Goal: Task Accomplishment & Management: Manage account settings

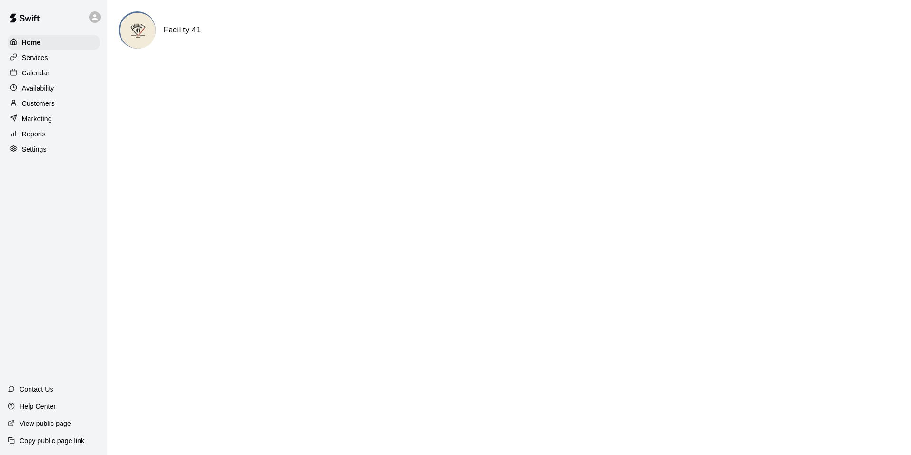
click at [63, 71] on div "Calendar" at bounding box center [54, 73] width 92 height 14
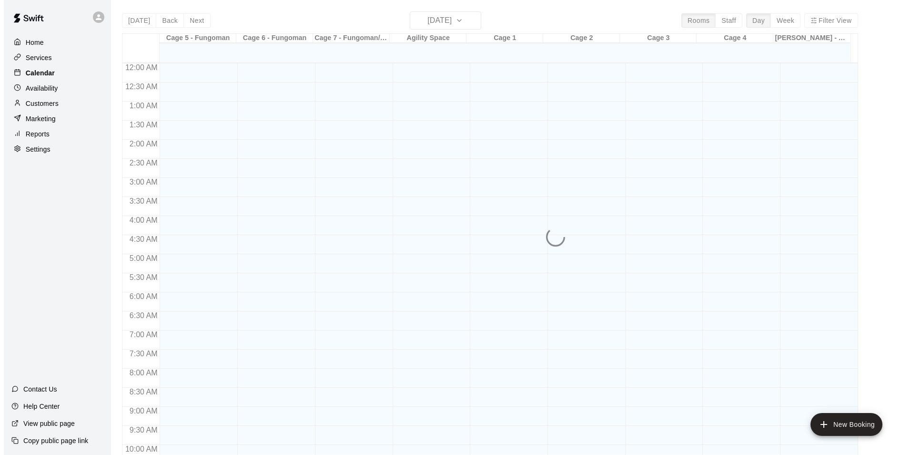
scroll to position [484, 0]
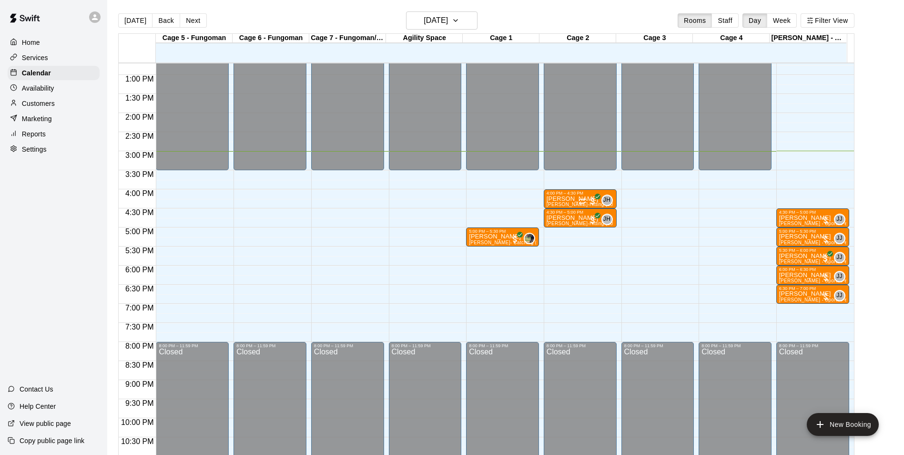
click at [98, 16] on icon at bounding box center [95, 17] width 9 height 9
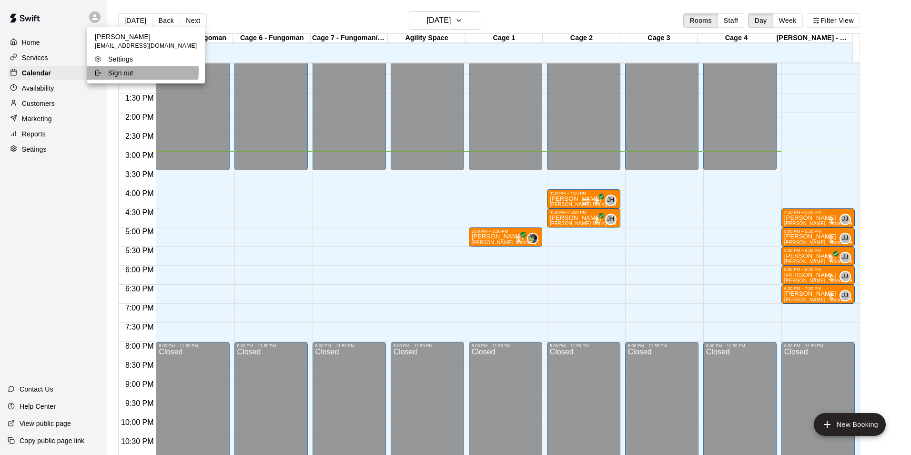
click at [126, 71] on p "Sign out" at bounding box center [120, 73] width 25 height 10
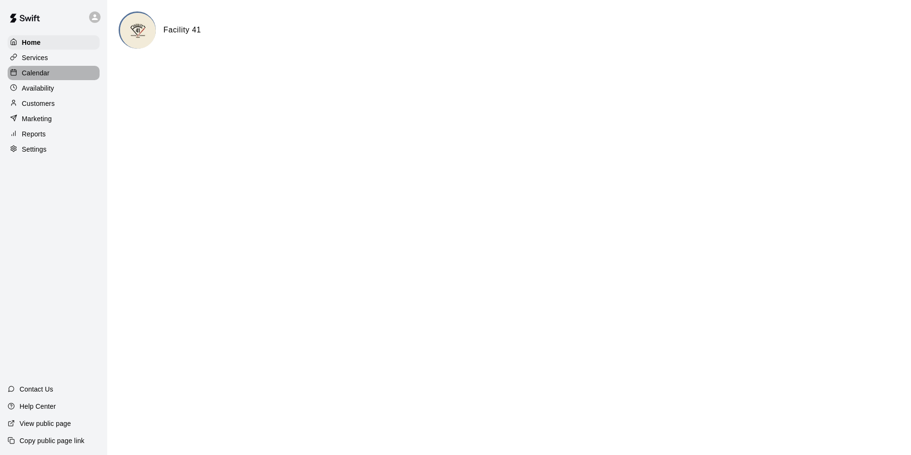
click at [74, 74] on div "Calendar" at bounding box center [54, 73] width 92 height 14
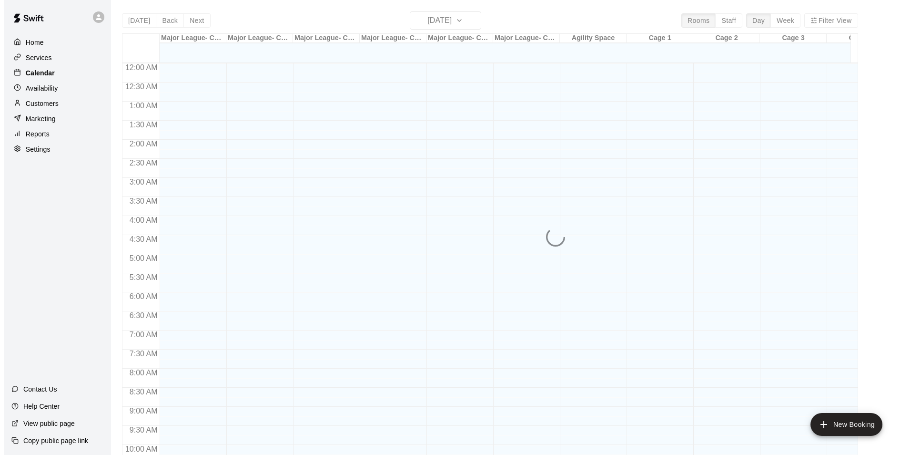
scroll to position [484, 0]
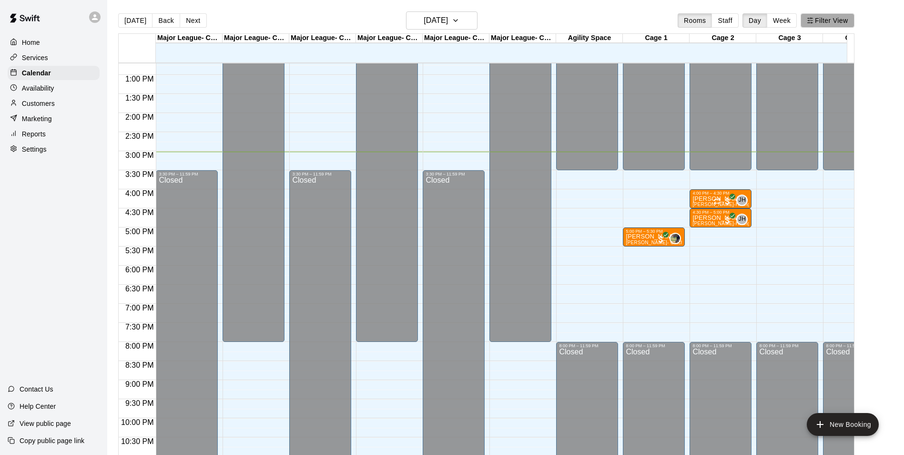
click at [840, 22] on button "Filter View" at bounding box center [827, 20] width 53 height 14
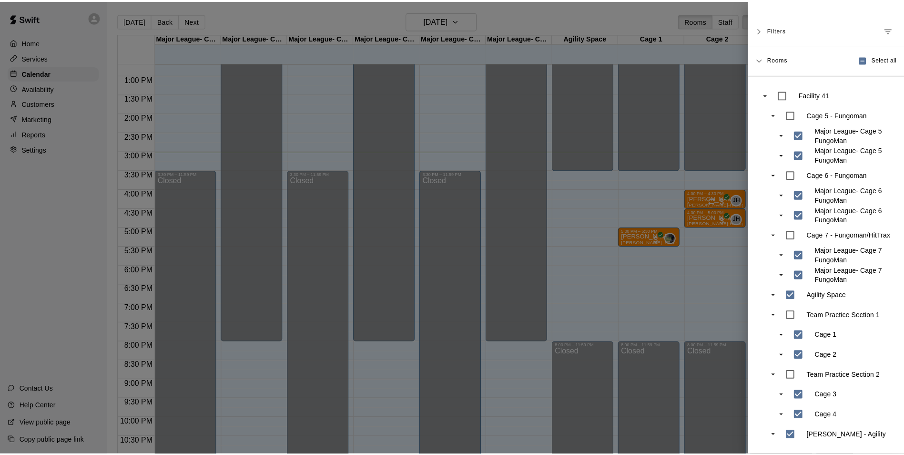
scroll to position [88, 0]
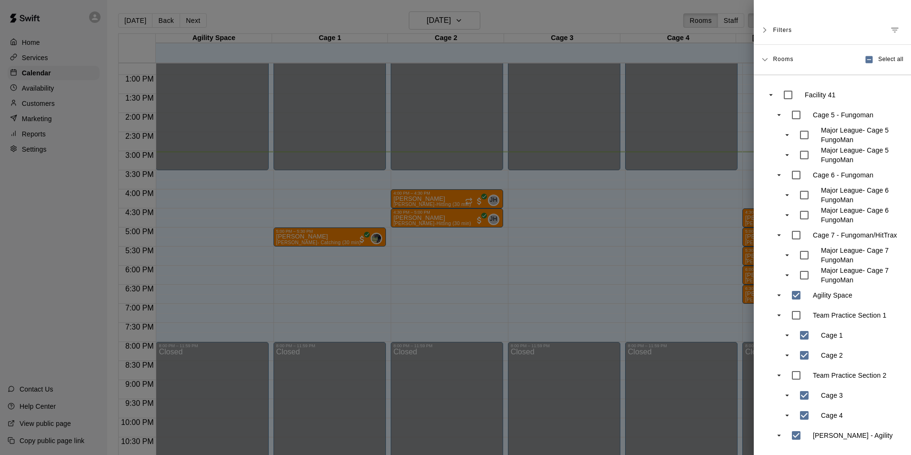
click at [555, 154] on div at bounding box center [455, 227] width 911 height 455
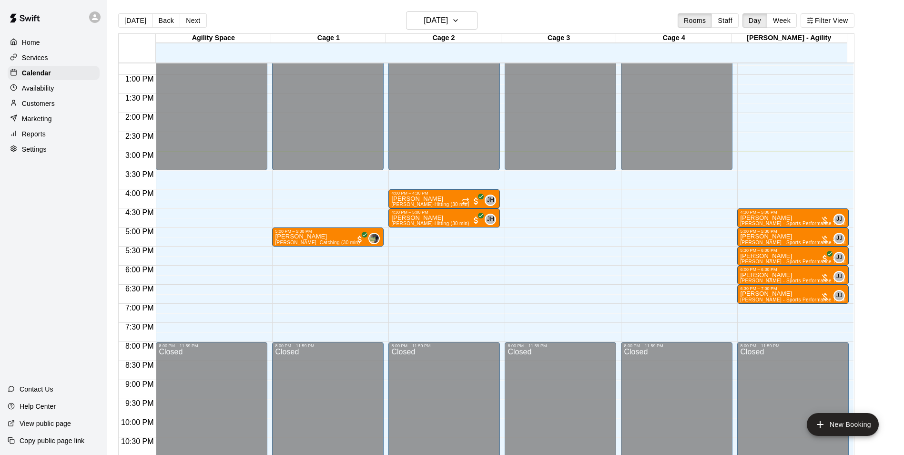
click at [44, 107] on p "Customers" at bounding box center [38, 104] width 33 height 10
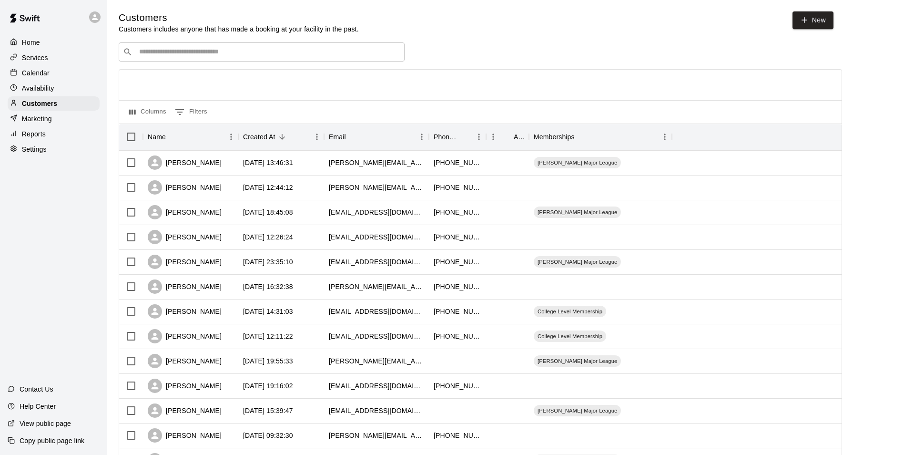
click at [220, 57] on input "Search customers by name or email" at bounding box center [268, 52] width 264 height 10
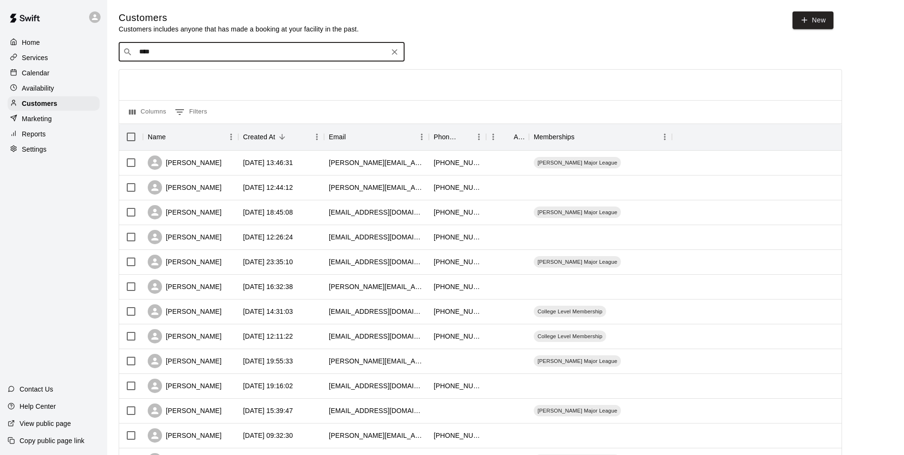
type input "*****"
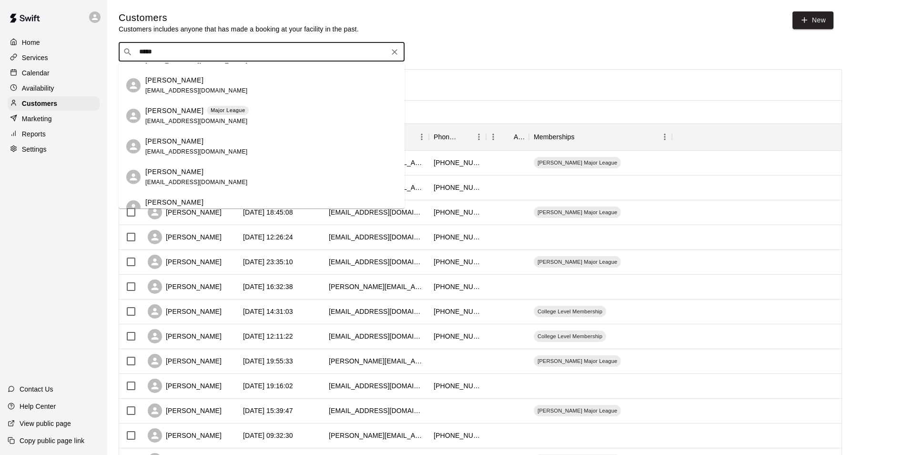
scroll to position [48, 0]
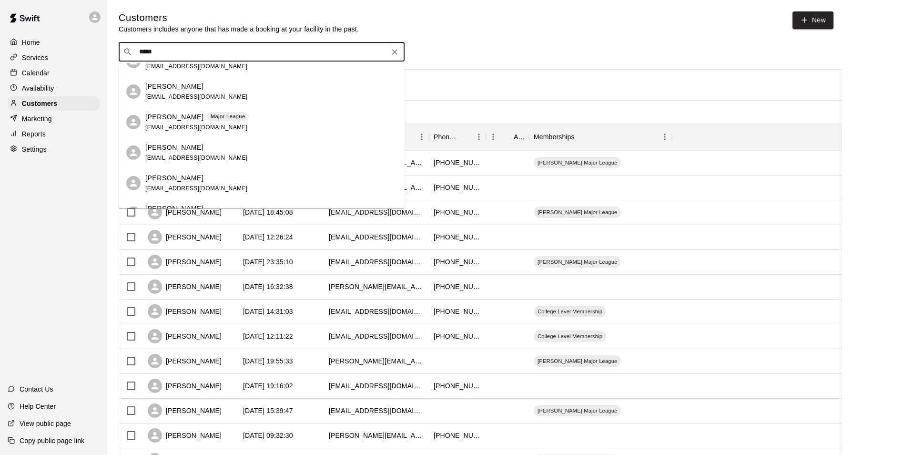
click at [398, 50] on icon "Clear" at bounding box center [395, 52] width 10 height 10
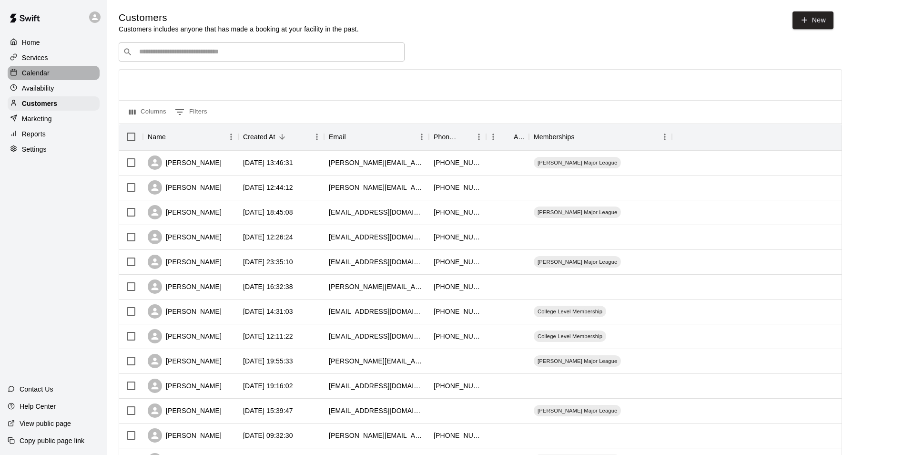
click at [61, 78] on div "Calendar" at bounding box center [54, 73] width 92 height 14
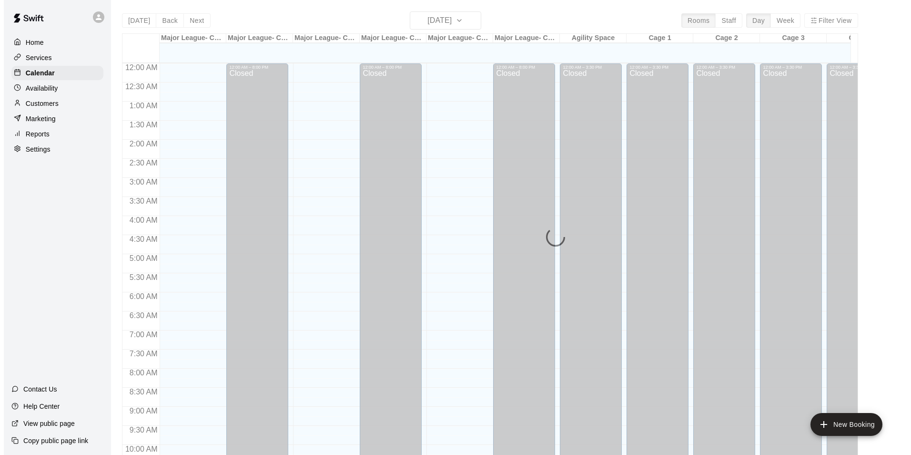
scroll to position [484, 0]
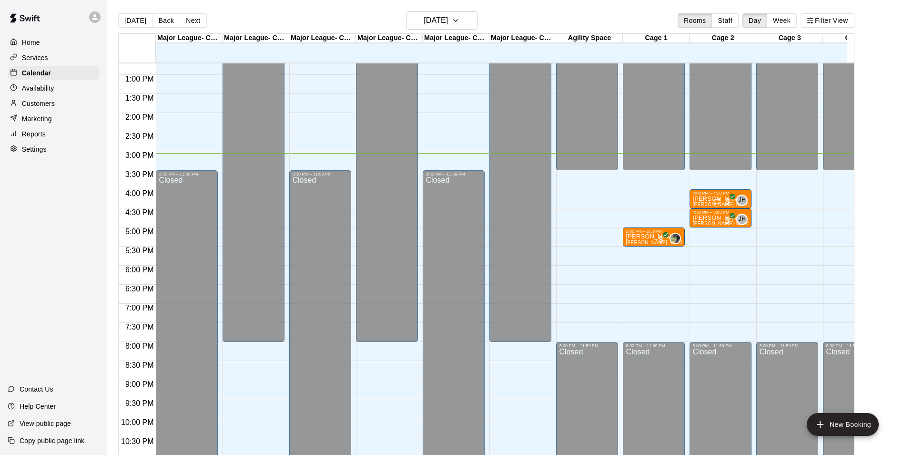
click at [827, 10] on main "[DATE] Back [DATE][DATE] Rooms Staff Day Week Filter View Major League- Cage 5 …" at bounding box center [505, 235] width 797 height 470
click at [825, 22] on button "Filter View" at bounding box center [827, 20] width 53 height 14
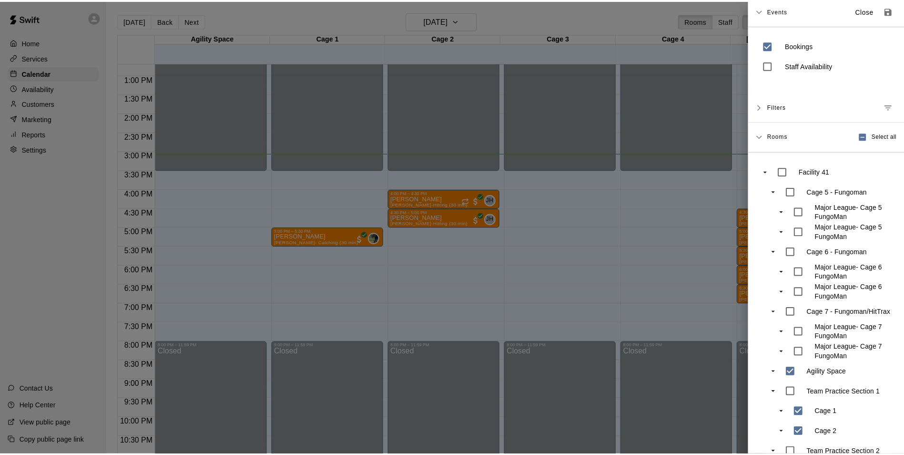
scroll to position [0, 0]
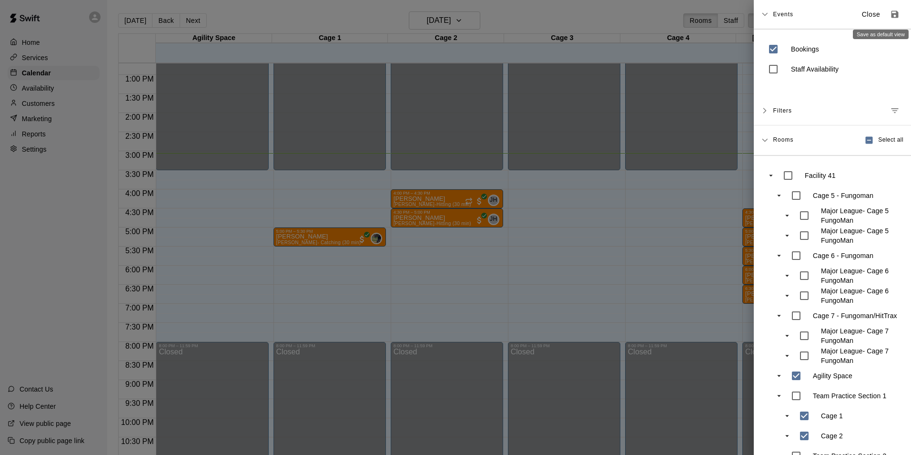
click at [892, 18] on icon "Save as default view" at bounding box center [895, 14] width 7 height 7
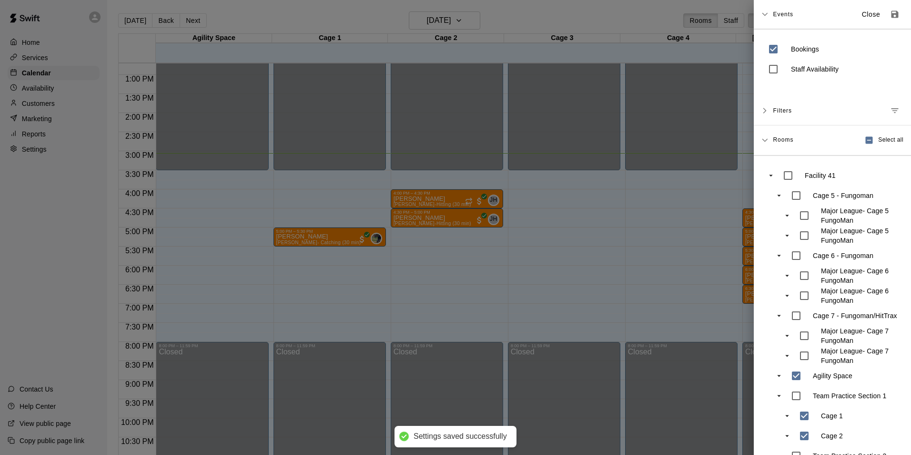
click at [704, 156] on div at bounding box center [455, 227] width 911 height 455
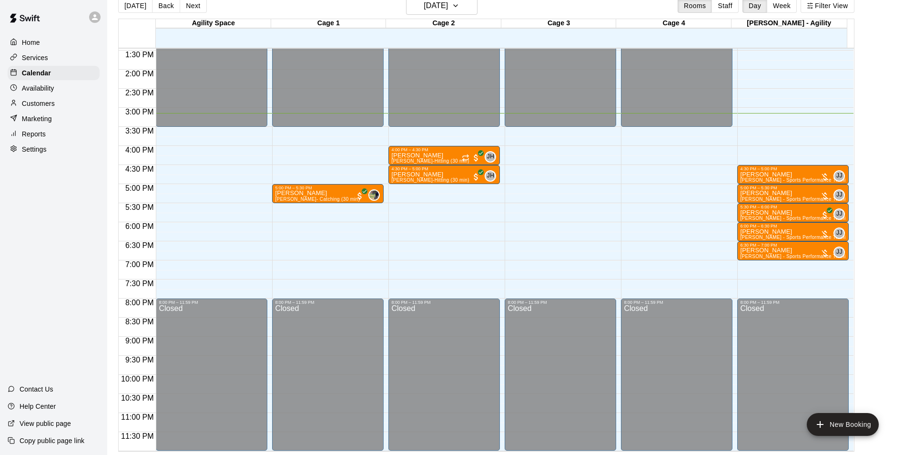
scroll to position [15, 0]
click at [187, 2] on button "Next" at bounding box center [193, 5] width 27 height 14
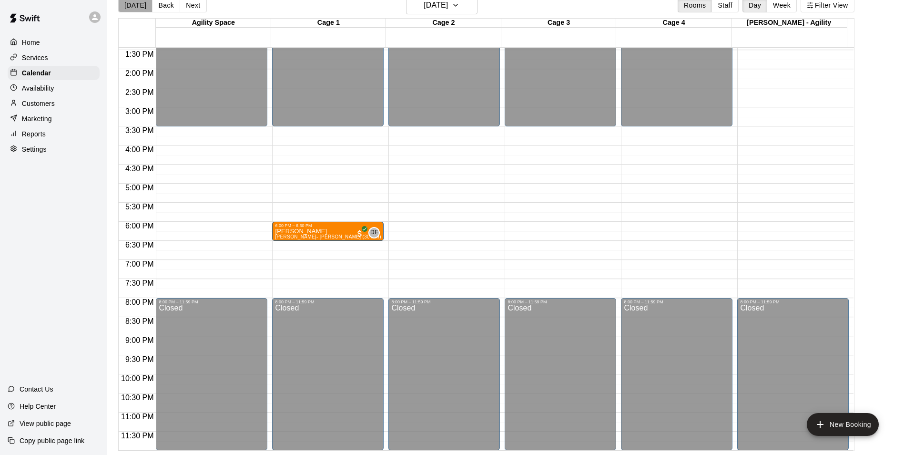
click at [138, 11] on button "[DATE]" at bounding box center [135, 5] width 34 height 14
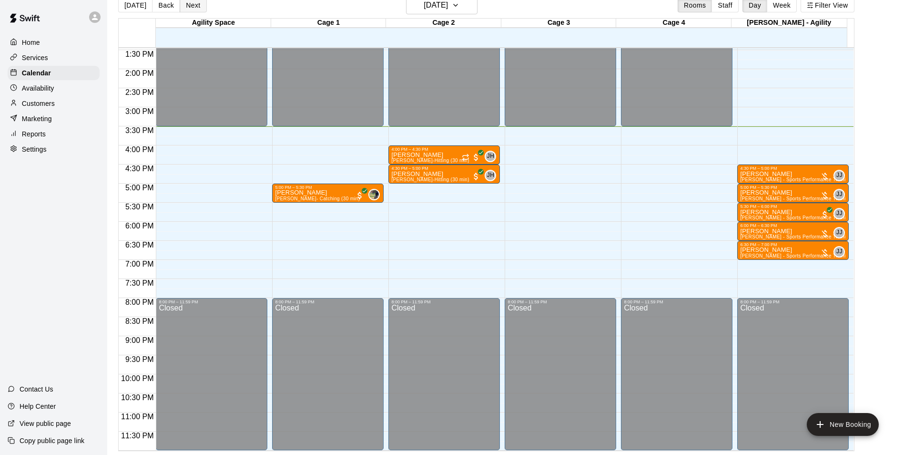
click at [198, 6] on button "Next" at bounding box center [193, 5] width 27 height 14
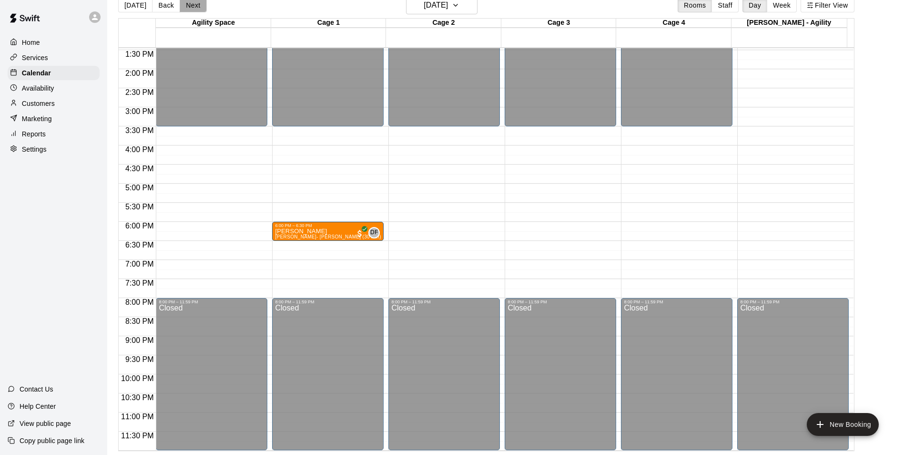
click at [180, 12] on button "Next" at bounding box center [193, 5] width 27 height 14
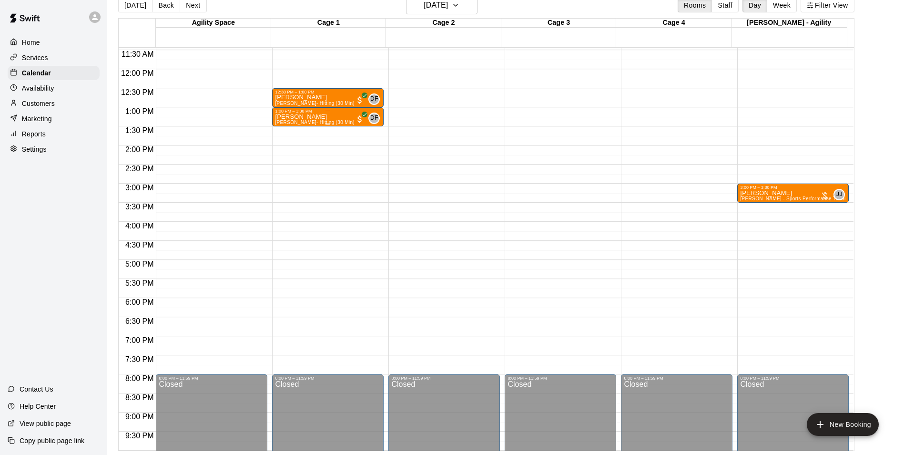
scroll to position [466, 0]
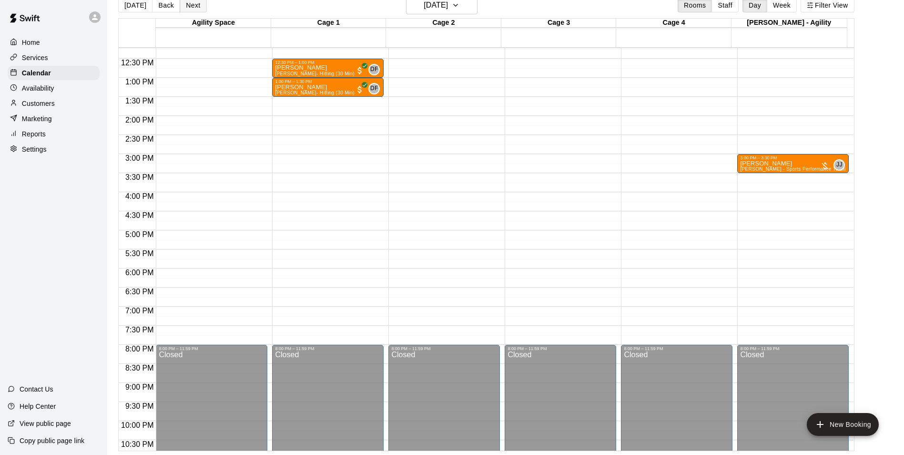
click at [184, 2] on button "Next" at bounding box center [193, 5] width 27 height 14
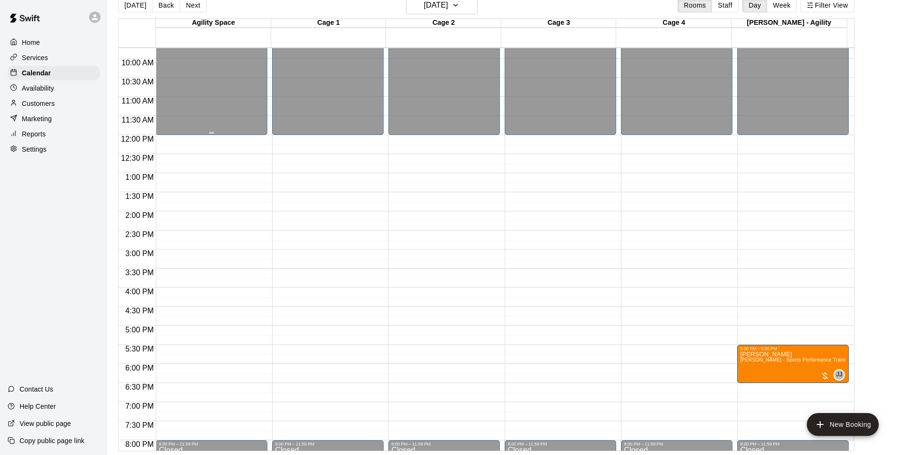
scroll to position [418, 0]
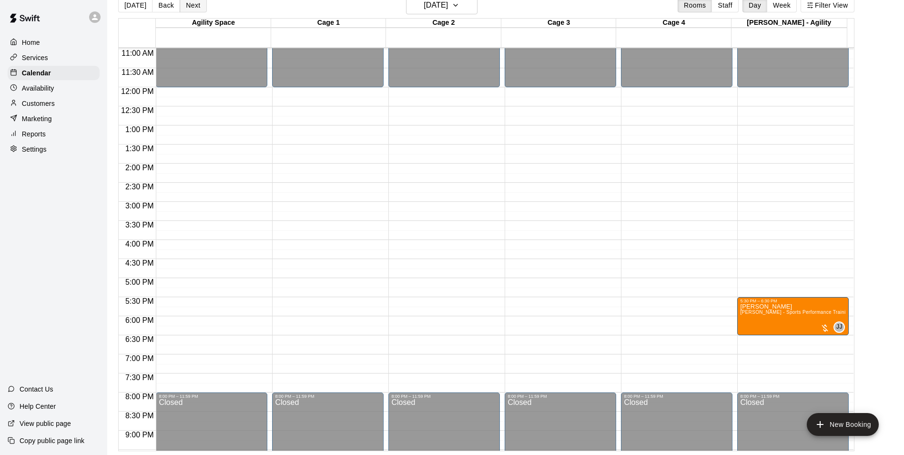
click at [183, 7] on button "Next" at bounding box center [193, 5] width 27 height 14
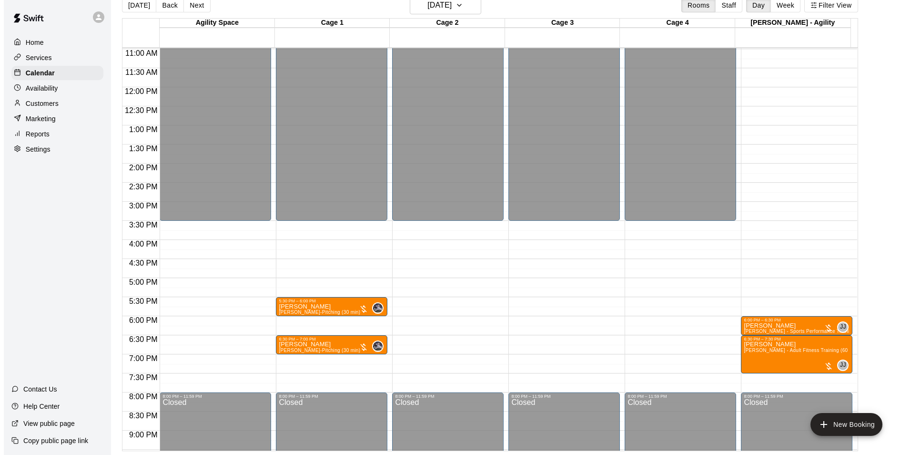
scroll to position [466, 0]
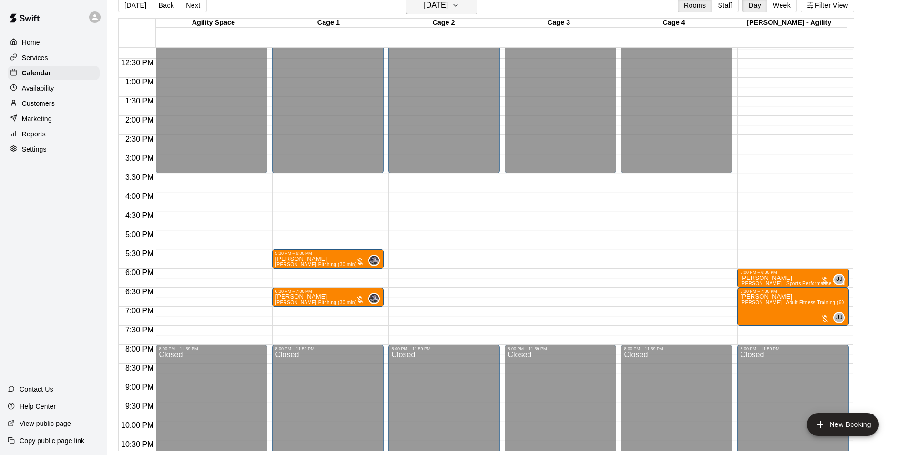
click at [459, 8] on icon "button" at bounding box center [456, 5] width 8 height 11
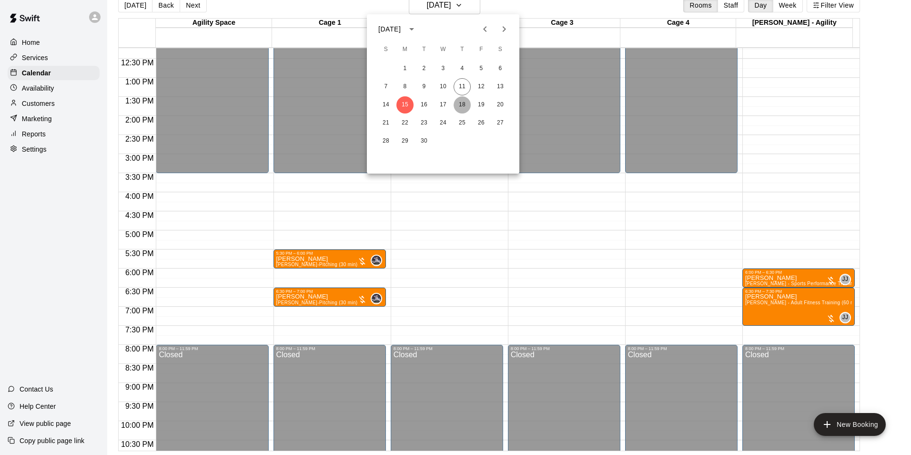
click at [467, 104] on button "18" at bounding box center [462, 104] width 17 height 17
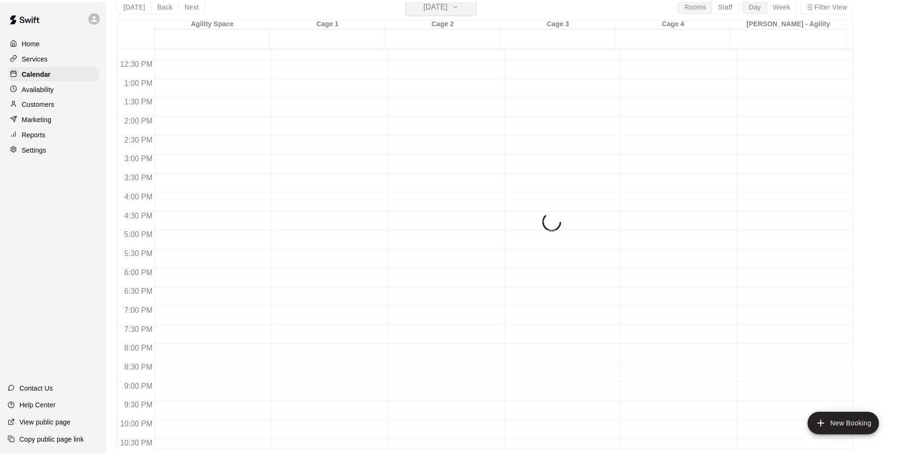
scroll to position [11, 0]
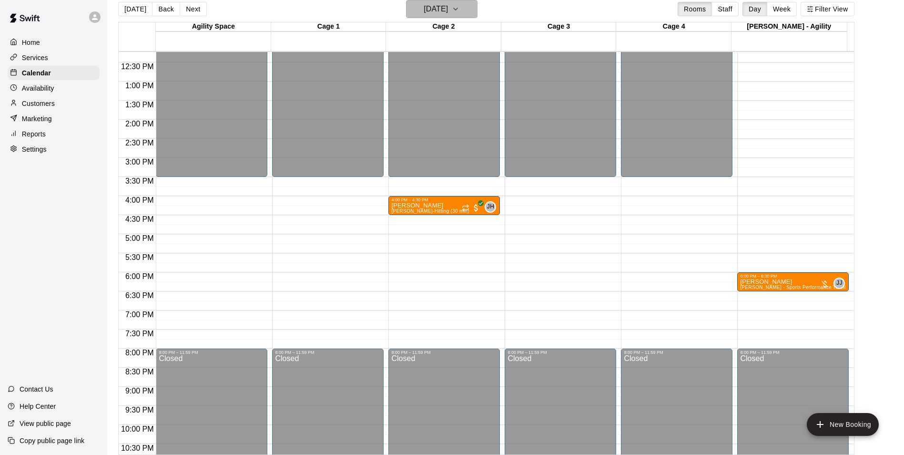
click at [424, 5] on h6 "[DATE]" at bounding box center [436, 8] width 24 height 13
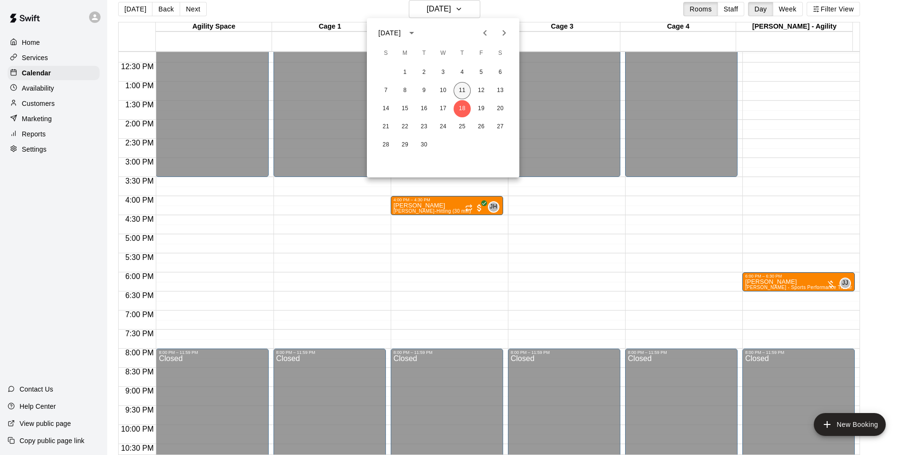
click at [465, 89] on button "11" at bounding box center [462, 90] width 17 height 17
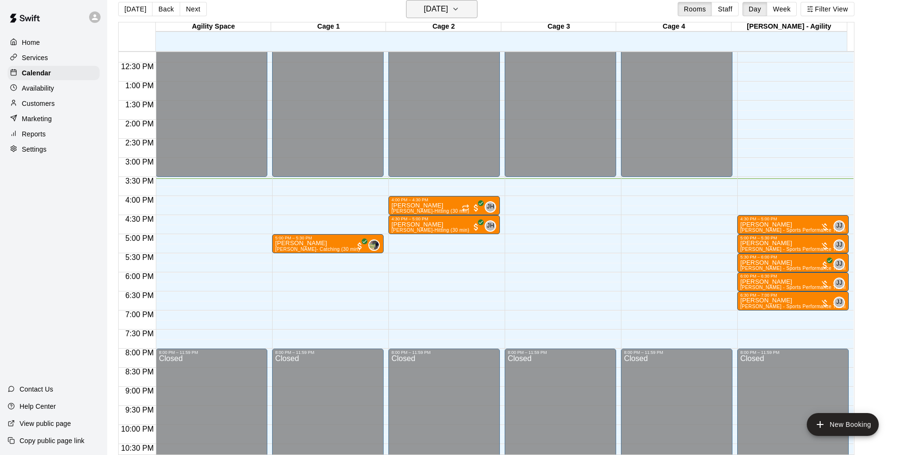
click at [424, 7] on h6 "[DATE]" at bounding box center [436, 8] width 24 height 13
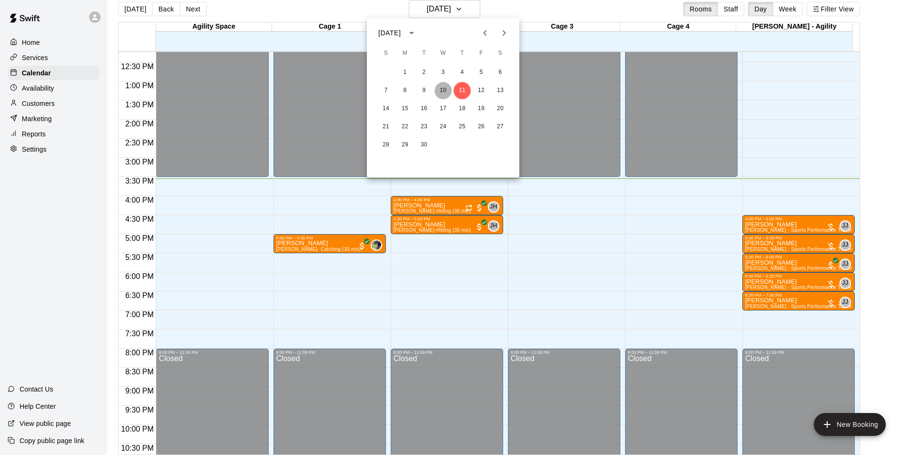
click at [446, 86] on button "10" at bounding box center [443, 90] width 17 height 17
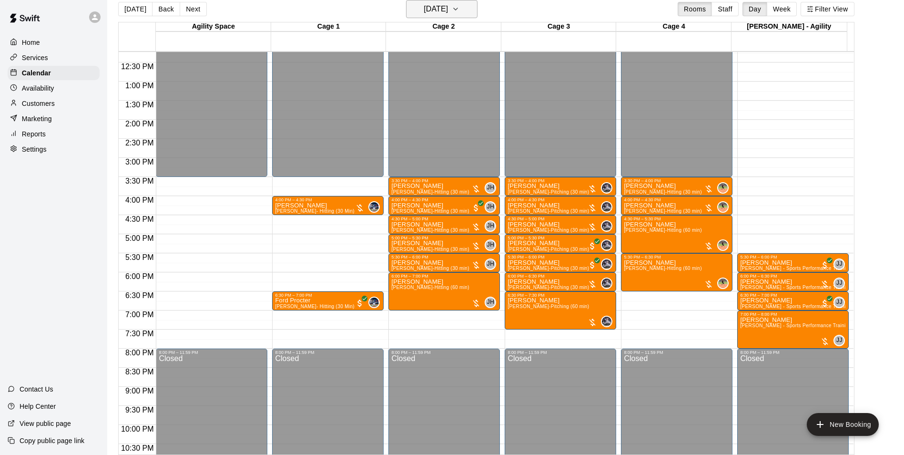
click at [448, 13] on h6 "[DATE]" at bounding box center [436, 8] width 24 height 13
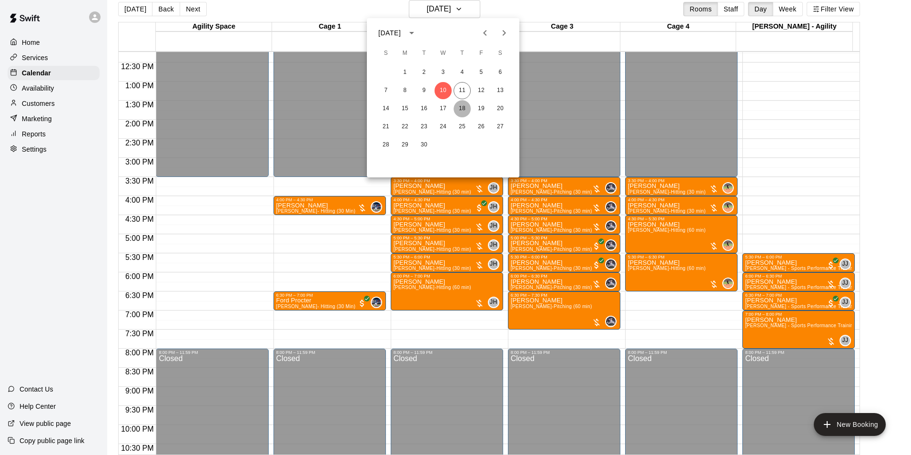
click at [464, 114] on button "18" at bounding box center [462, 108] width 17 height 17
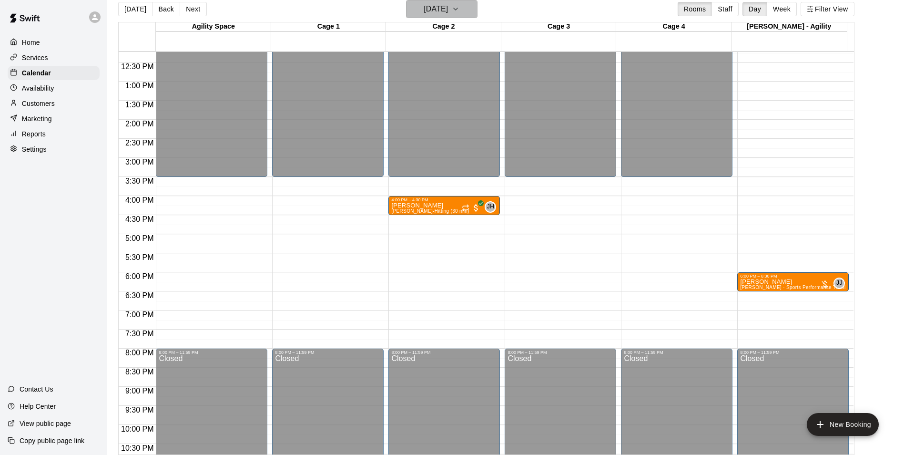
click at [439, 14] on h6 "[DATE]" at bounding box center [436, 8] width 24 height 13
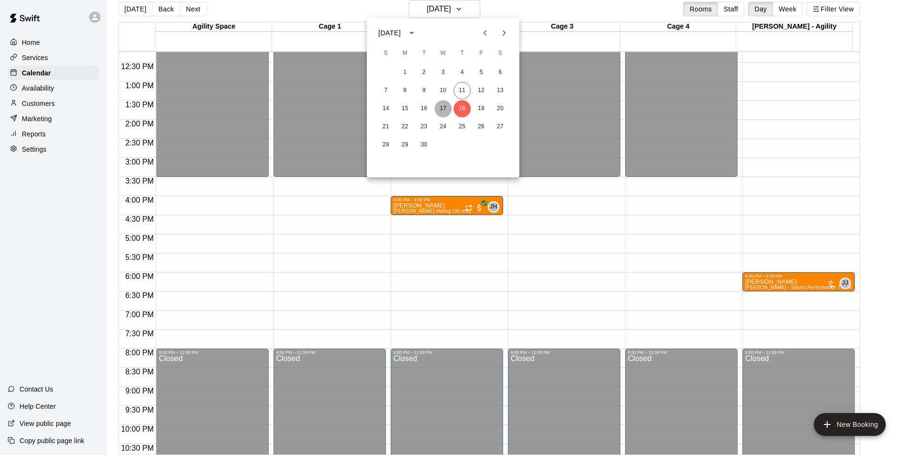
click at [444, 114] on button "17" at bounding box center [443, 108] width 17 height 17
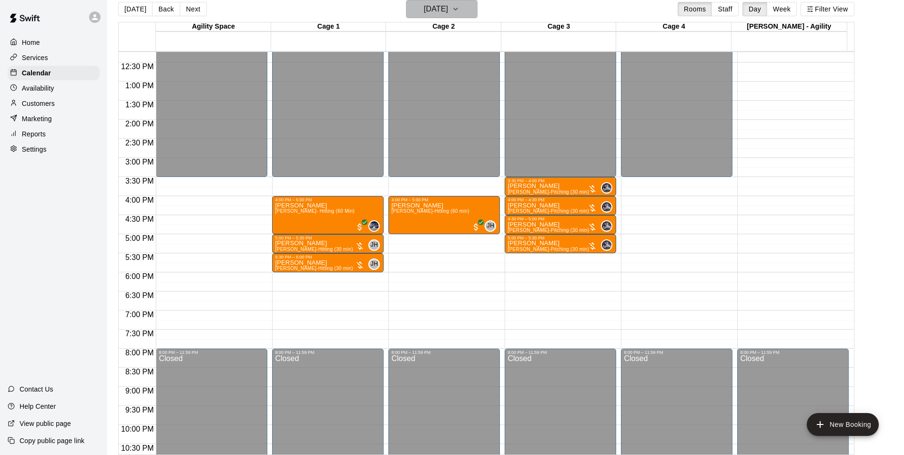
click at [451, 2] on button "[DATE]" at bounding box center [441, 9] width 71 height 18
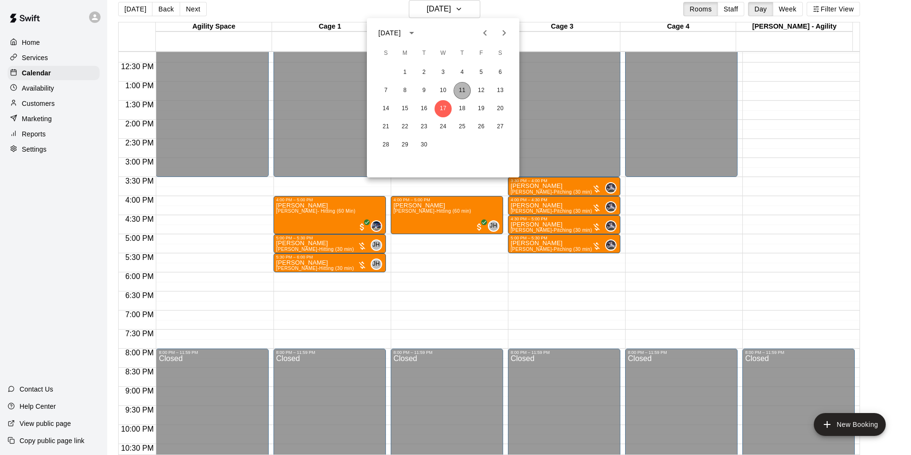
click at [464, 97] on button "11" at bounding box center [462, 90] width 17 height 17
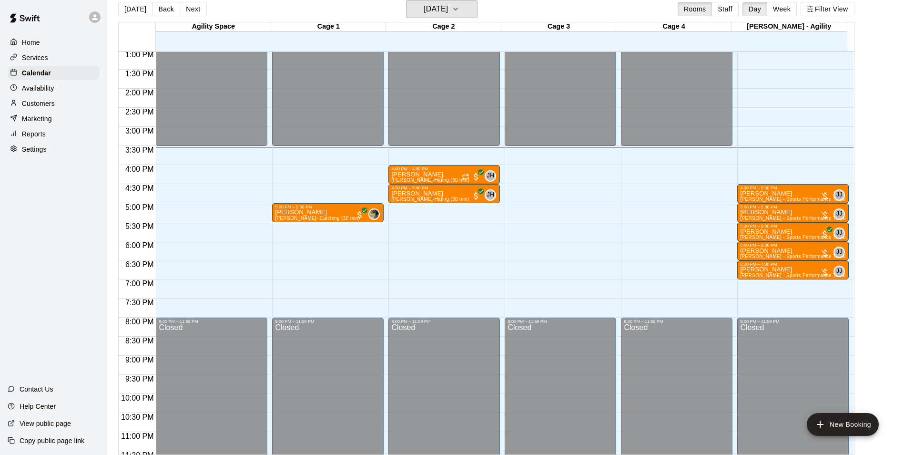
scroll to position [514, 0]
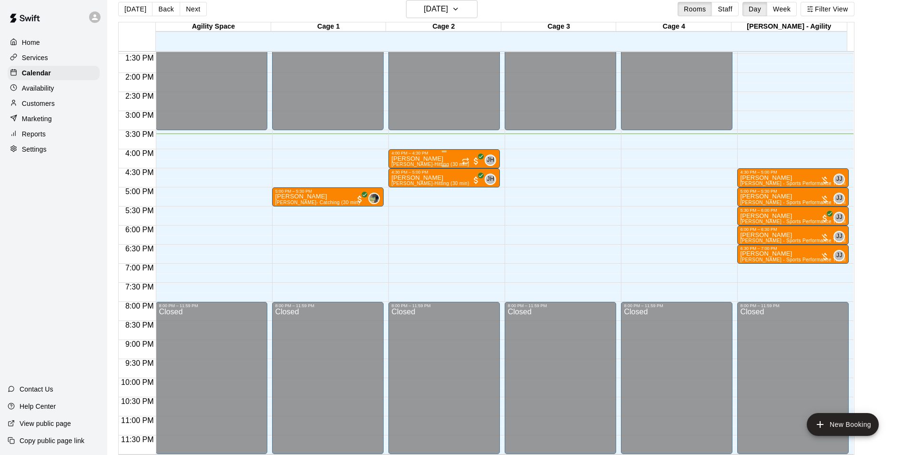
click at [458, 151] on div at bounding box center [444, 151] width 106 height 1
click at [400, 180] on img "edit" at bounding box center [400, 182] width 11 height 11
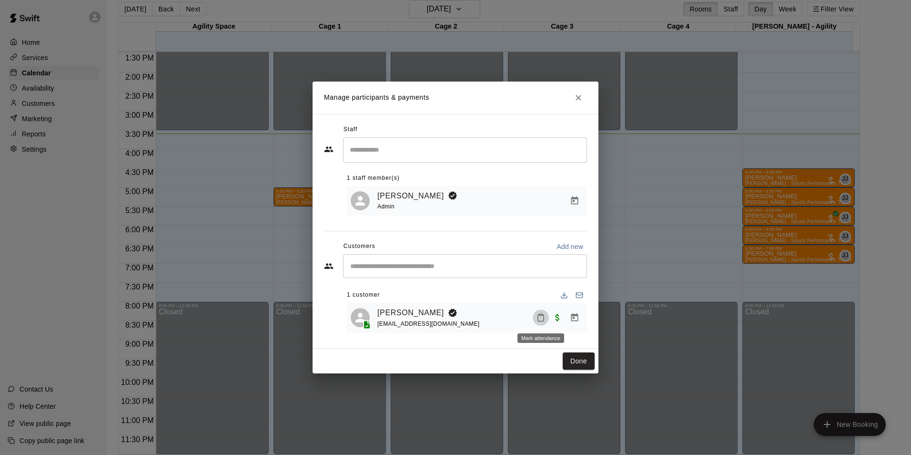
click at [542, 319] on icon "Mark attendance" at bounding box center [541, 317] width 9 height 9
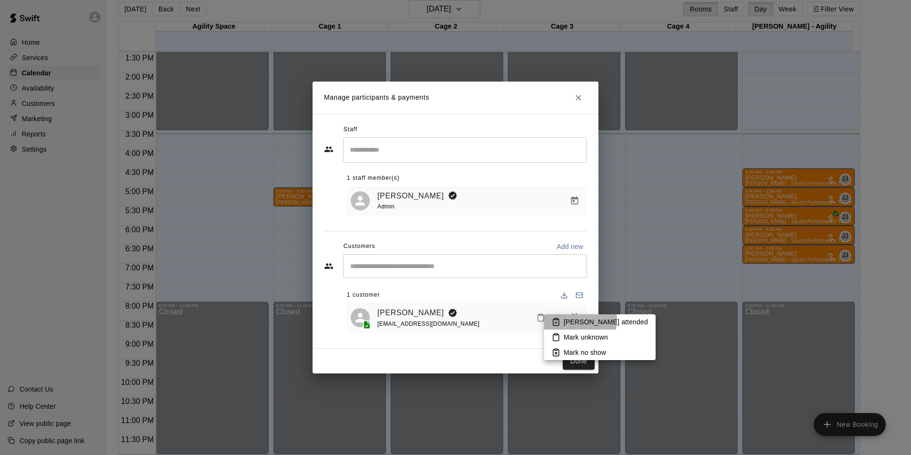
click at [577, 320] on p "[PERSON_NAME] attended" at bounding box center [606, 322] width 84 height 10
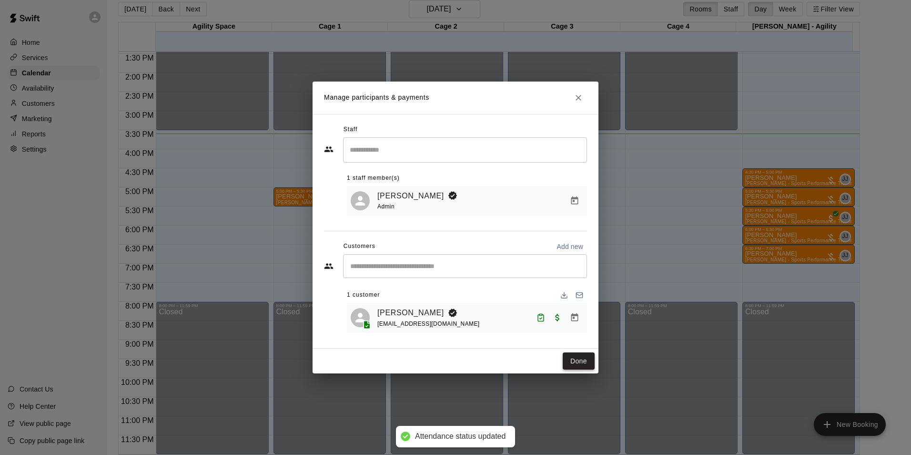
click at [579, 356] on button "Done" at bounding box center [579, 361] width 32 height 18
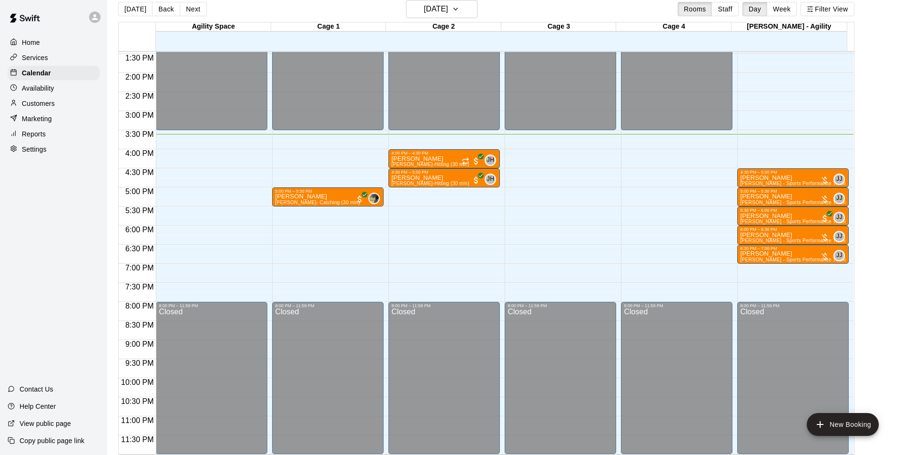
click at [51, 106] on p "Customers" at bounding box center [38, 104] width 33 height 10
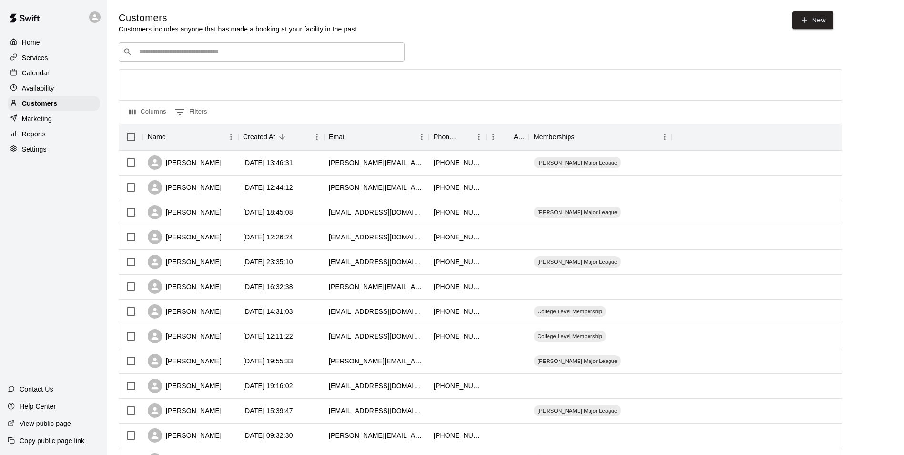
click at [182, 55] on input "Search customers by name or email" at bounding box center [268, 52] width 264 height 10
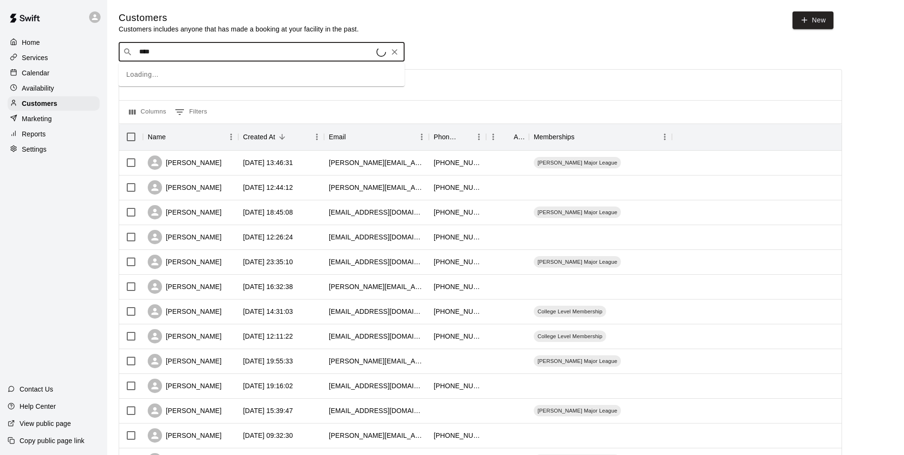
type input "*****"
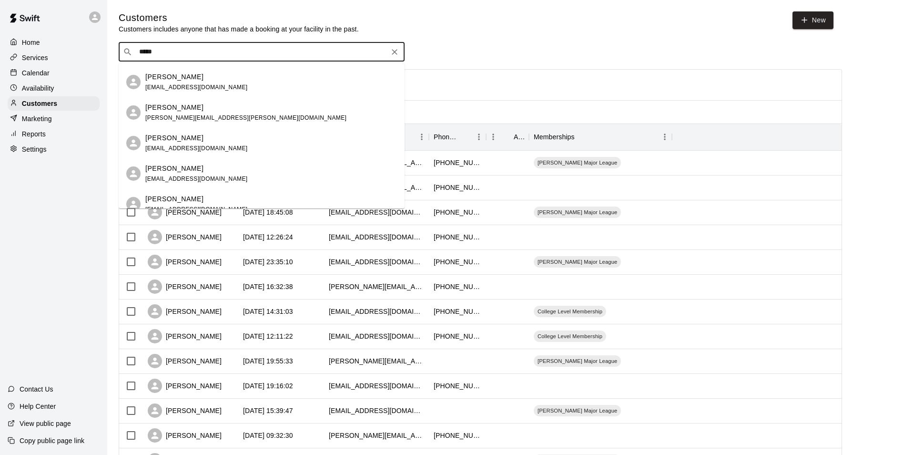
scroll to position [68, 0]
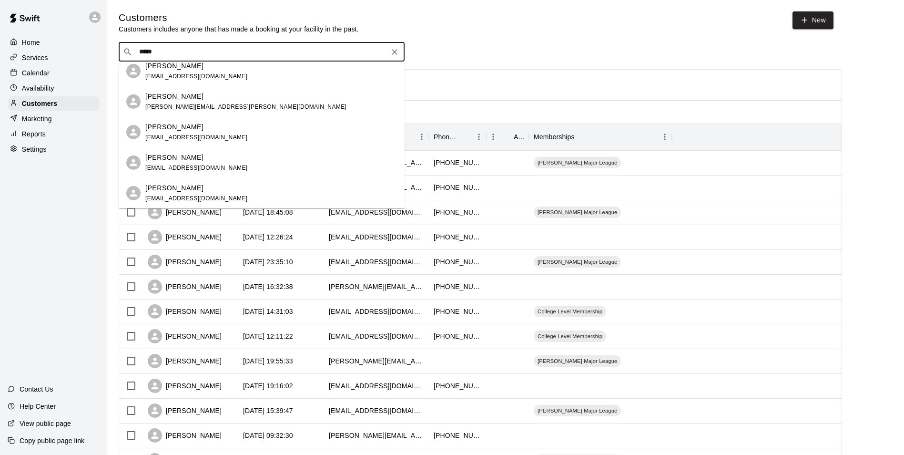
click at [202, 185] on div "[PERSON_NAME]" at bounding box center [196, 188] width 102 height 10
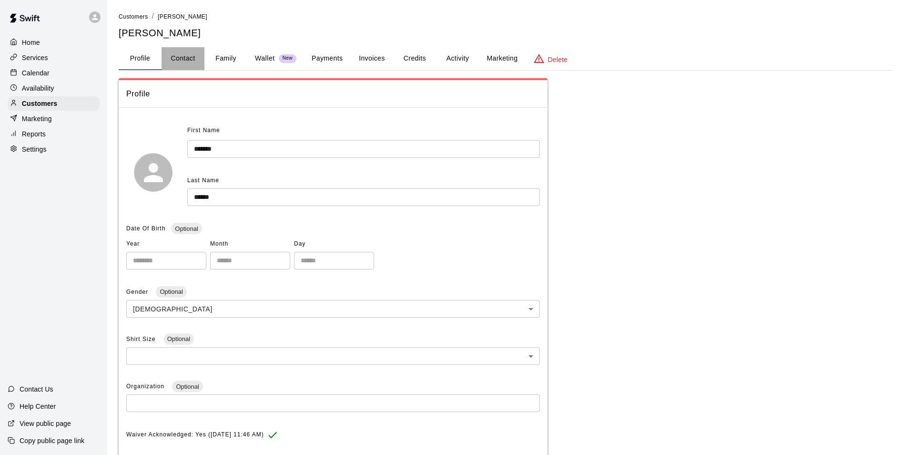
click at [197, 55] on button "Contact" at bounding box center [183, 58] width 43 height 23
select select "**"
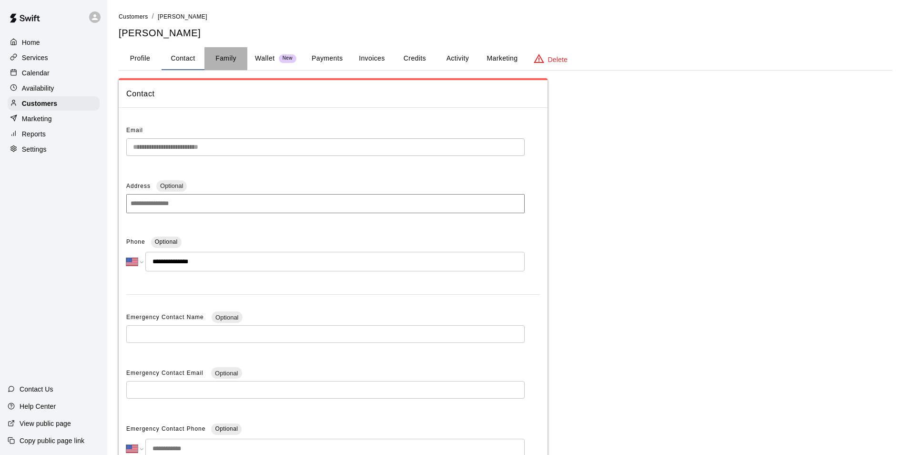
click at [240, 60] on button "Family" at bounding box center [225, 58] width 43 height 23
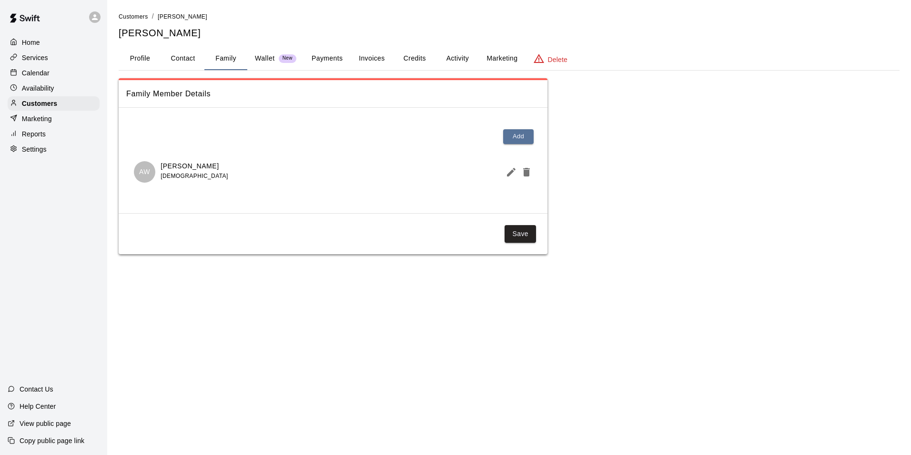
click at [150, 55] on button "Profile" at bounding box center [140, 58] width 43 height 23
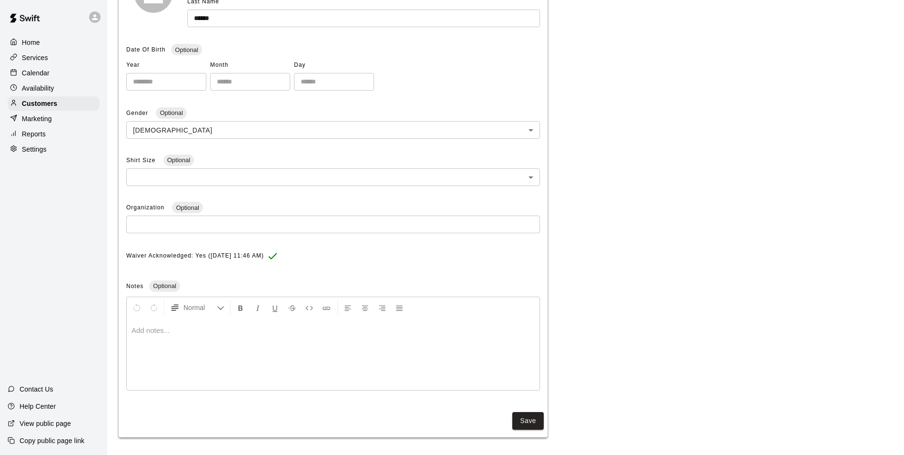
scroll to position [180, 0]
click at [175, 346] on div at bounding box center [333, 352] width 413 height 71
click at [523, 417] on button "Save" at bounding box center [527, 419] width 31 height 18
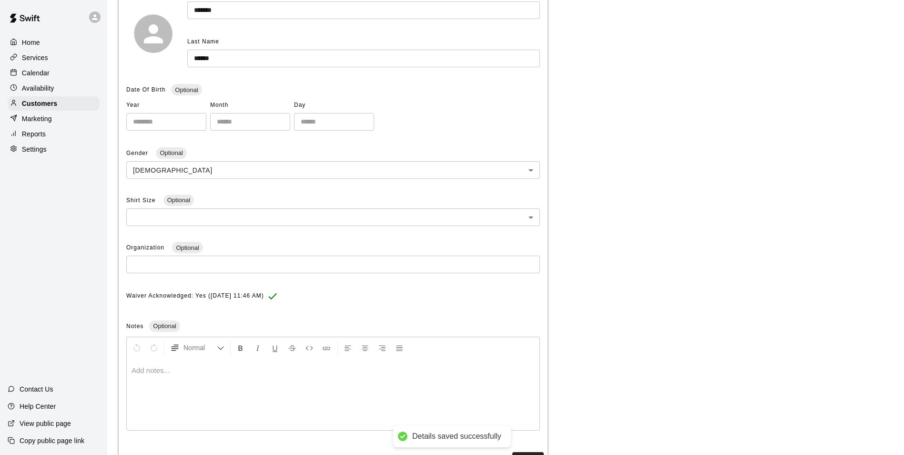
scroll to position [0, 0]
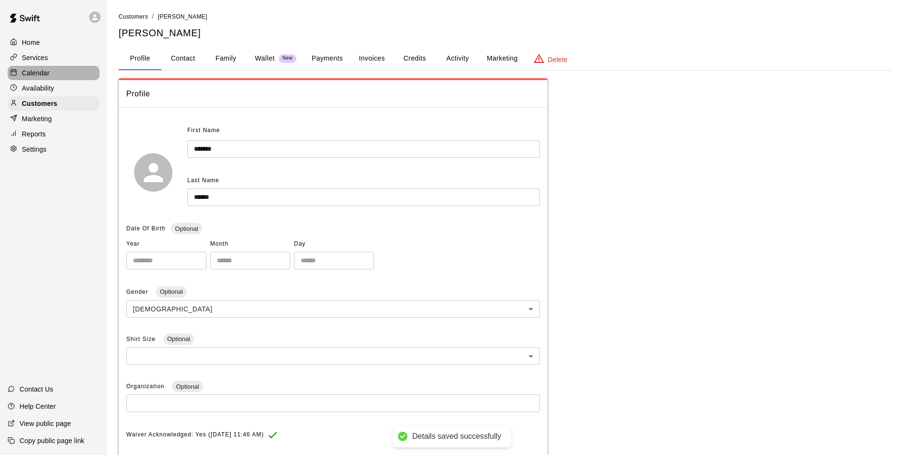
click at [61, 69] on div "Calendar" at bounding box center [54, 73] width 92 height 14
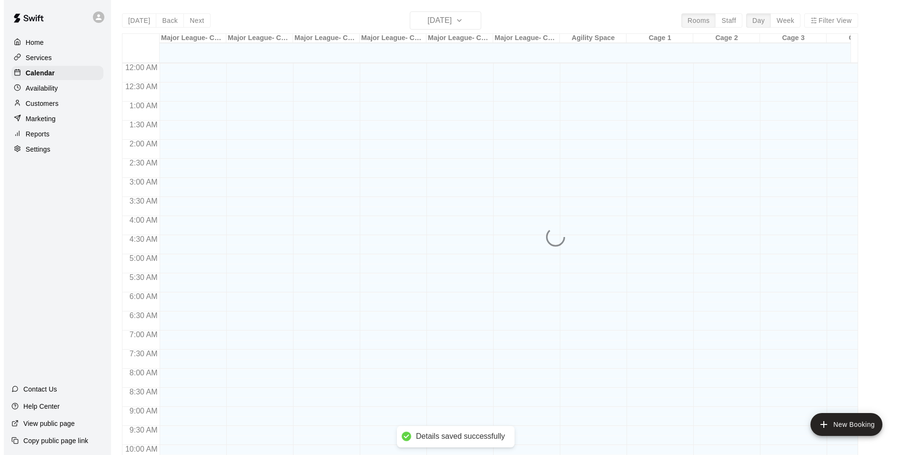
scroll to position [484, 0]
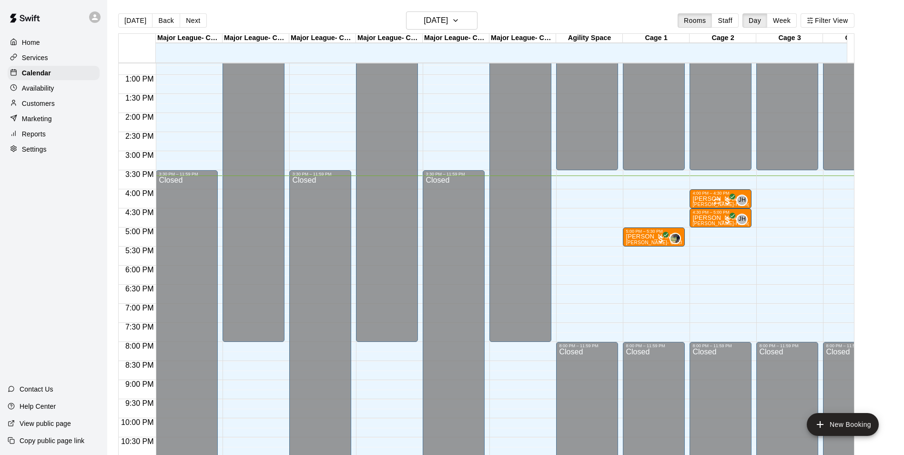
click at [819, 8] on main "[DATE] Back [DATE][DATE] Rooms Staff Day Week Filter View Major League- Cage 5 …" at bounding box center [505, 235] width 797 height 470
click at [821, 14] on button "Filter View" at bounding box center [827, 20] width 53 height 14
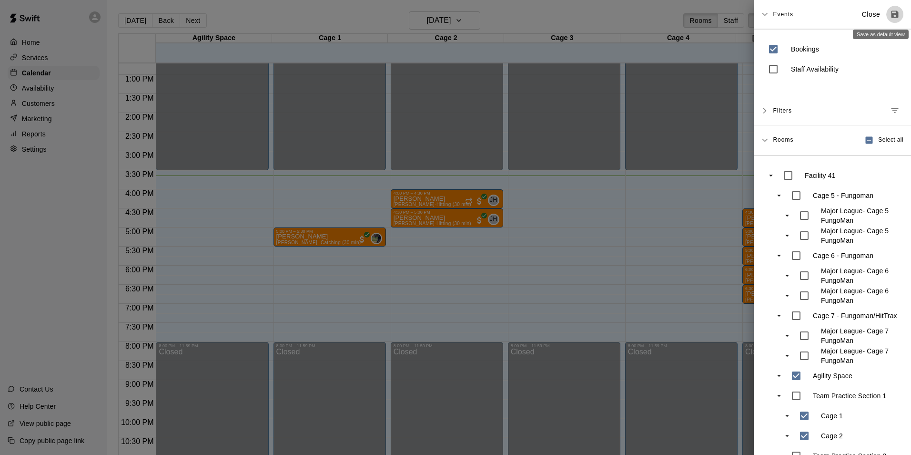
click at [887, 20] on button "Save as default view" at bounding box center [895, 14] width 17 height 17
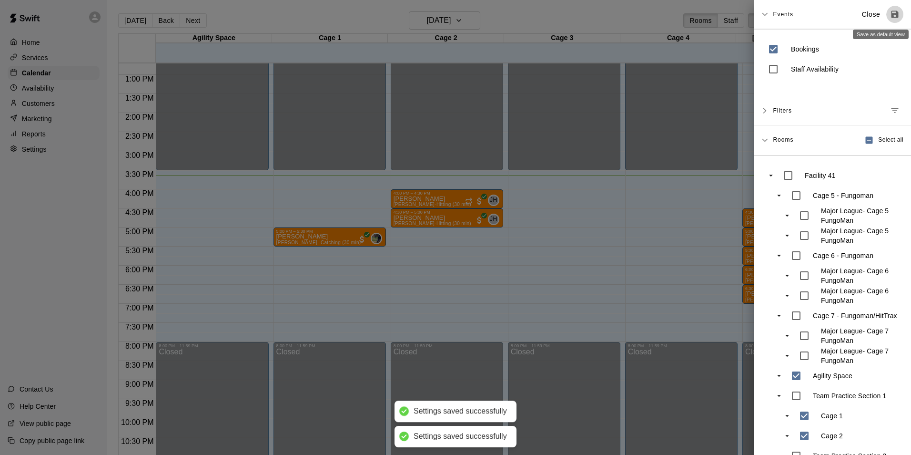
click at [887, 20] on button "Save as default view" at bounding box center [895, 14] width 17 height 17
click at [700, 214] on div at bounding box center [455, 227] width 911 height 455
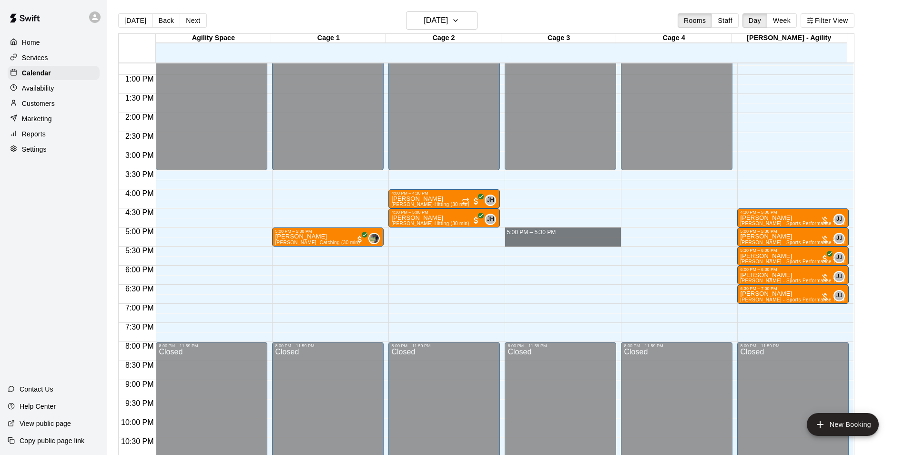
drag, startPoint x: 530, startPoint y: 235, endPoint x: 530, endPoint y: 241, distance: 6.2
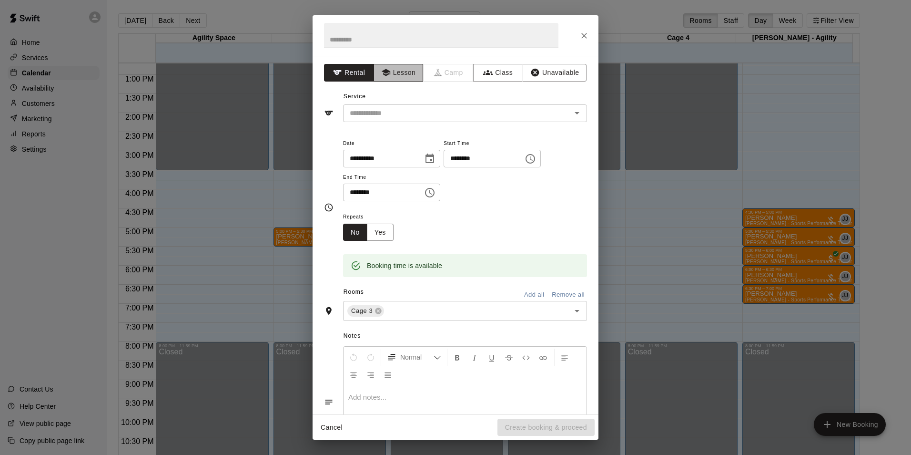
click at [406, 78] on button "Lesson" at bounding box center [399, 73] width 50 height 18
click at [383, 125] on div "**********" at bounding box center [456, 235] width 286 height 358
click at [383, 117] on input "text" at bounding box center [451, 113] width 210 height 12
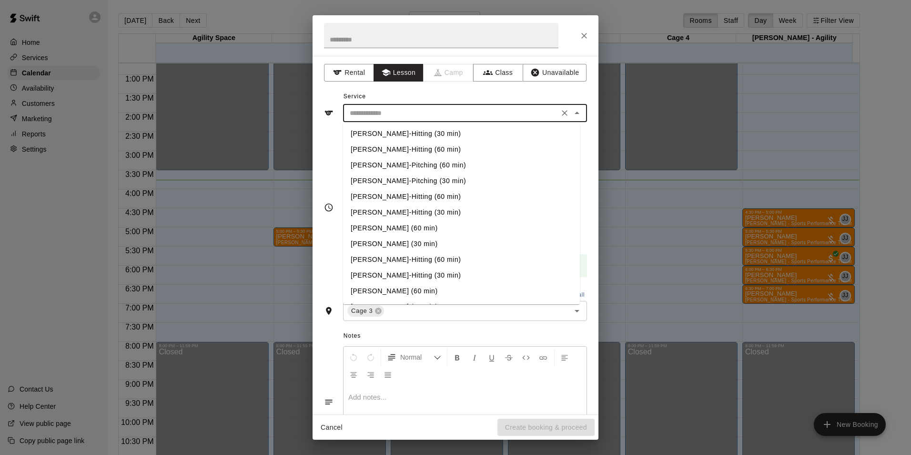
click at [516, 133] on li "[PERSON_NAME]-Hitting (30 min)" at bounding box center [461, 134] width 237 height 16
type input "**********"
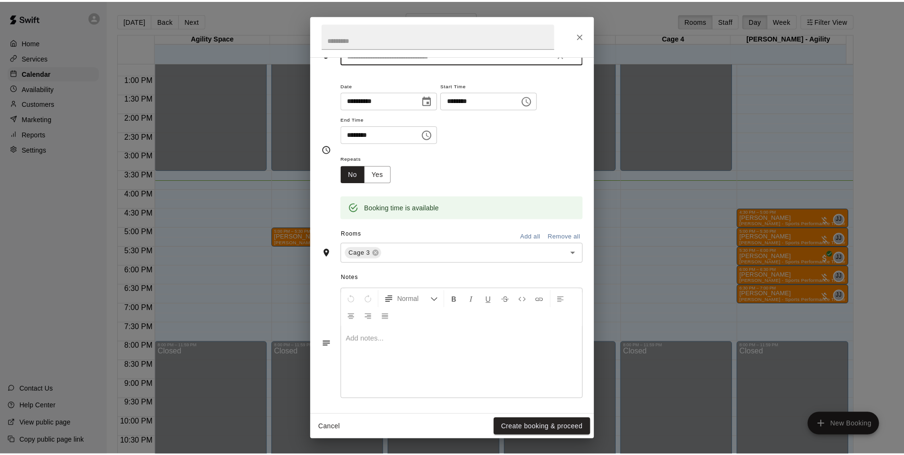
scroll to position [61, 0]
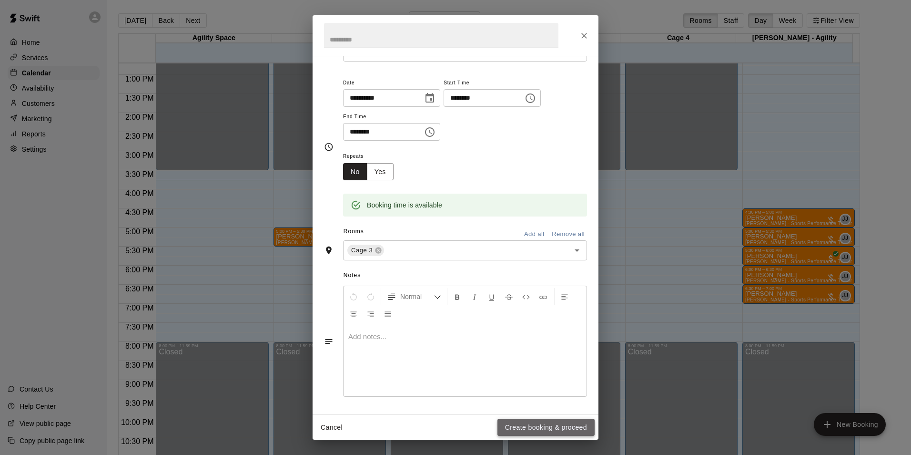
click at [548, 419] on button "Create booking & proceed" at bounding box center [546, 427] width 97 height 18
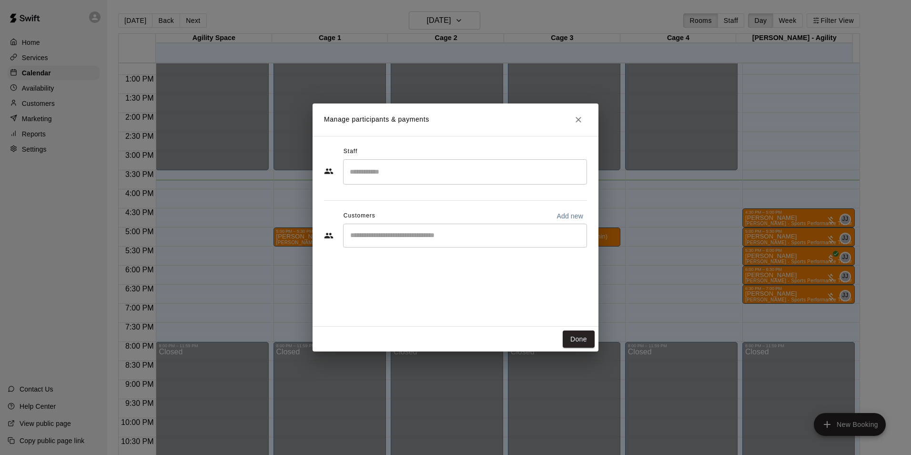
click at [421, 178] on input "Search staff" at bounding box center [464, 171] width 235 height 17
click at [520, 148] on div "Staff" at bounding box center [455, 151] width 263 height 15
click at [576, 119] on icon "Close" at bounding box center [579, 120] width 10 height 10
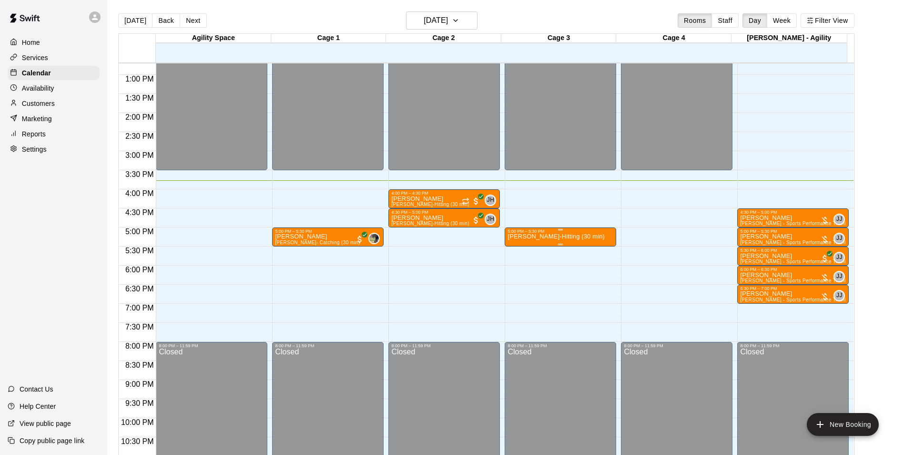
click at [607, 240] on div "[PERSON_NAME]-Hitting (30 min)" at bounding box center [561, 461] width 106 height 455
click at [517, 286] on icon "delete" at bounding box center [516, 290] width 7 height 9
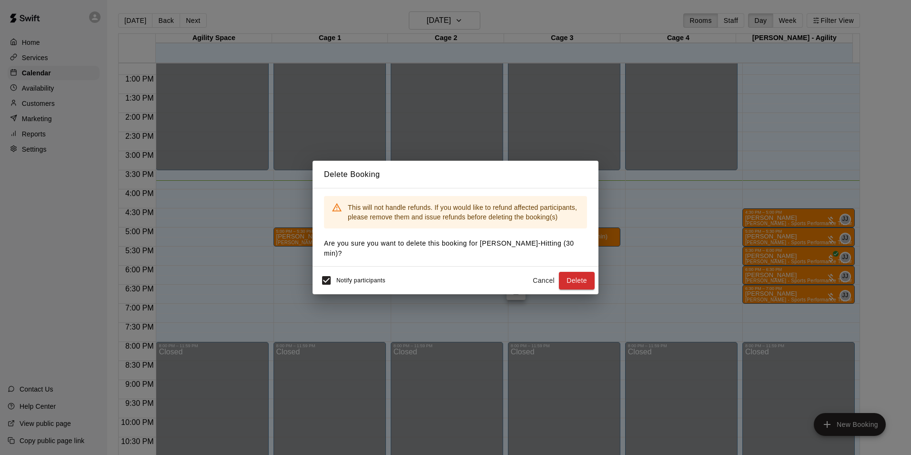
click at [588, 269] on div "Notify participants Cancel Delete" at bounding box center [456, 280] width 286 height 28
click at [581, 278] on button "Delete" at bounding box center [577, 281] width 36 height 18
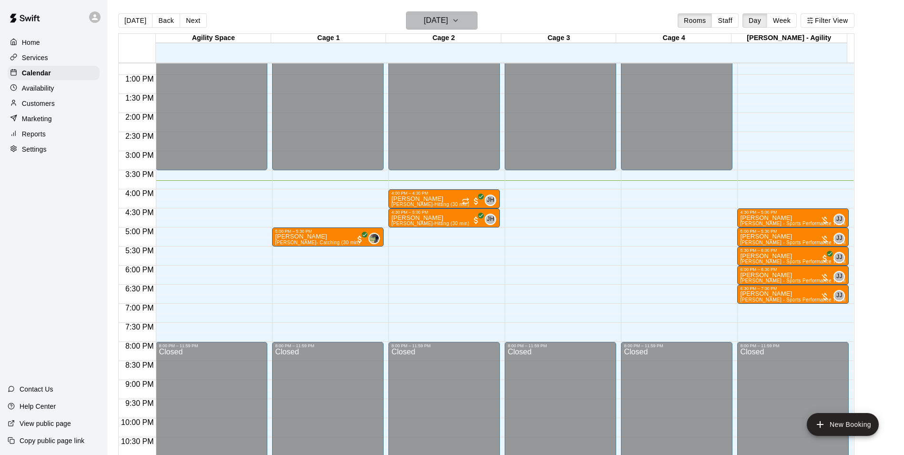
click at [432, 17] on h6 "[DATE]" at bounding box center [436, 20] width 24 height 13
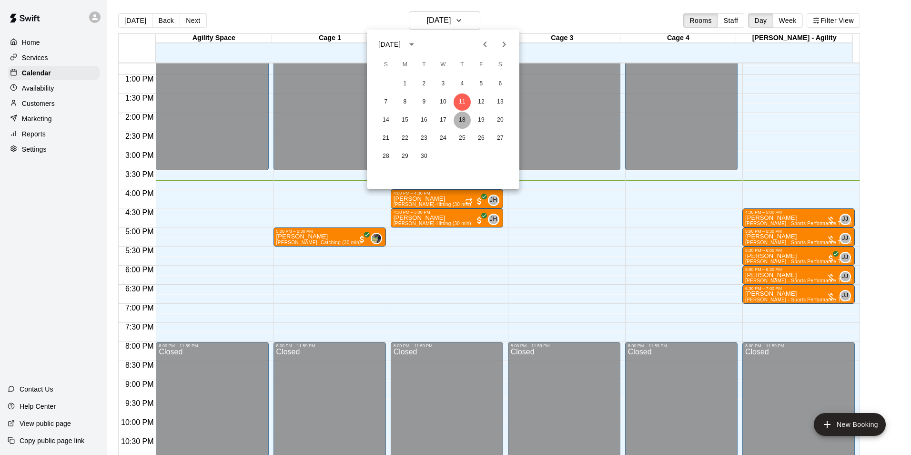
click at [458, 122] on button "18" at bounding box center [462, 120] width 17 height 17
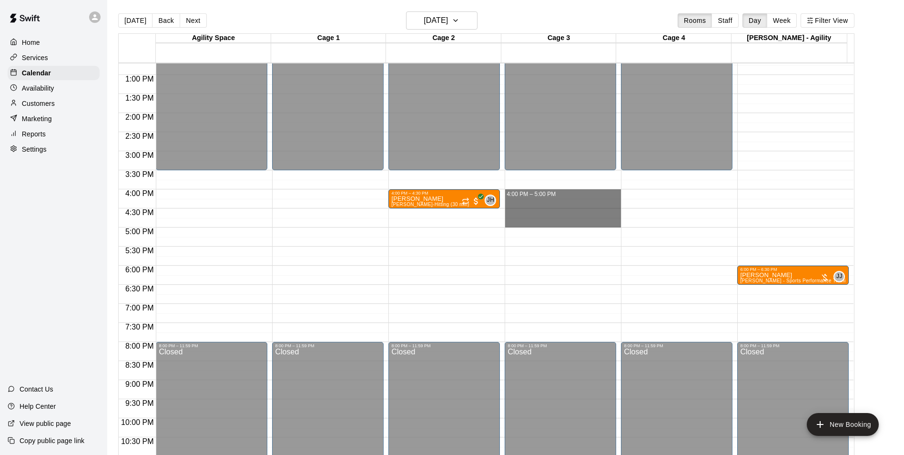
drag, startPoint x: 569, startPoint y: 197, endPoint x: 569, endPoint y: 224, distance: 26.7
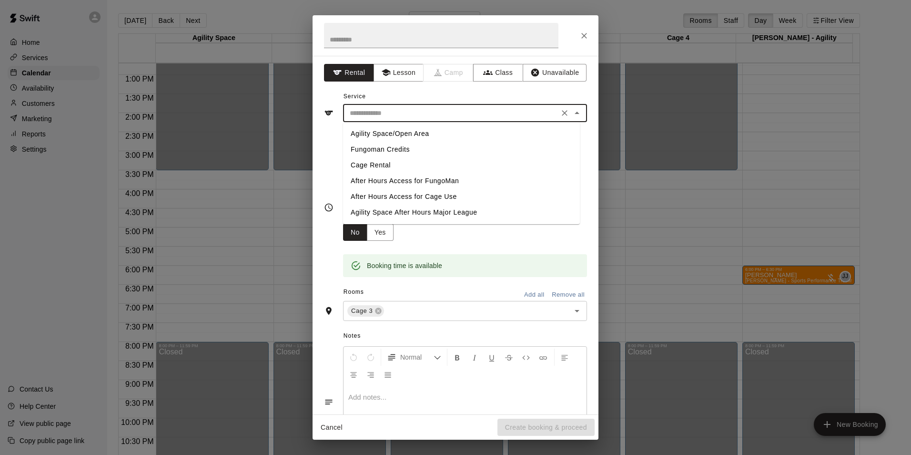
click at [388, 116] on input "text" at bounding box center [451, 113] width 210 height 12
click at [389, 164] on li "Cage Rental" at bounding box center [461, 165] width 237 height 16
type input "**********"
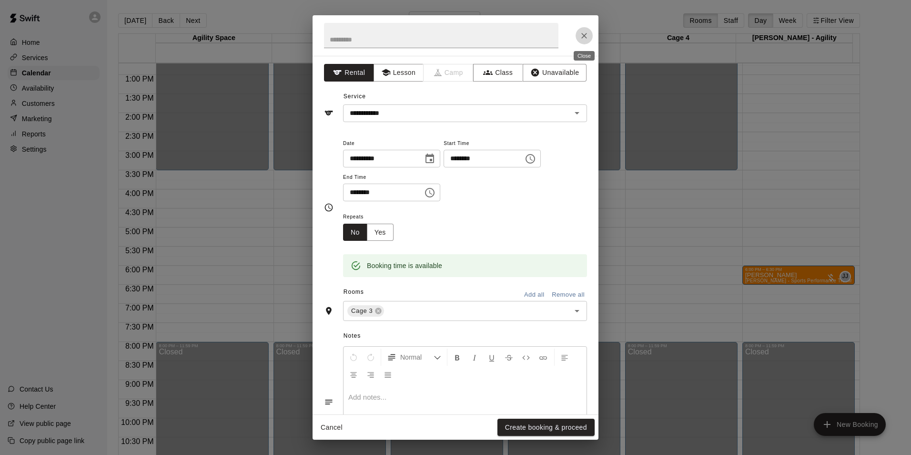
click at [587, 30] on button "Close" at bounding box center [584, 35] width 17 height 17
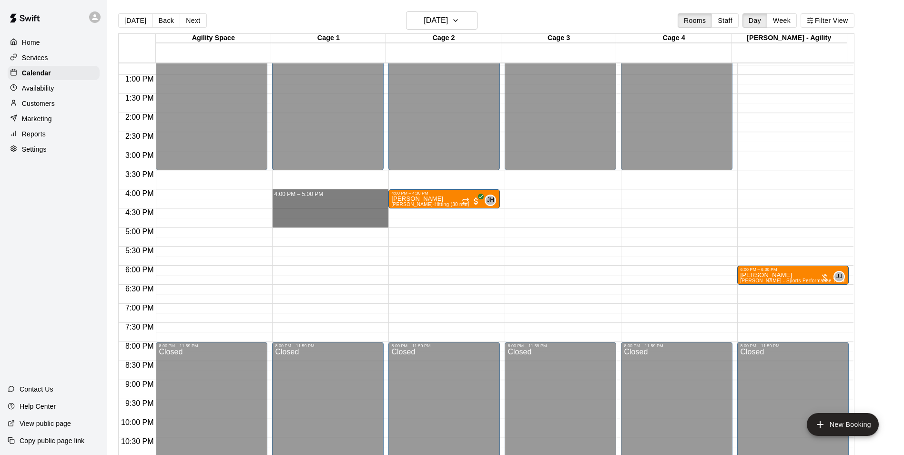
drag, startPoint x: 275, startPoint y: 192, endPoint x: 272, endPoint y: 225, distance: 34.1
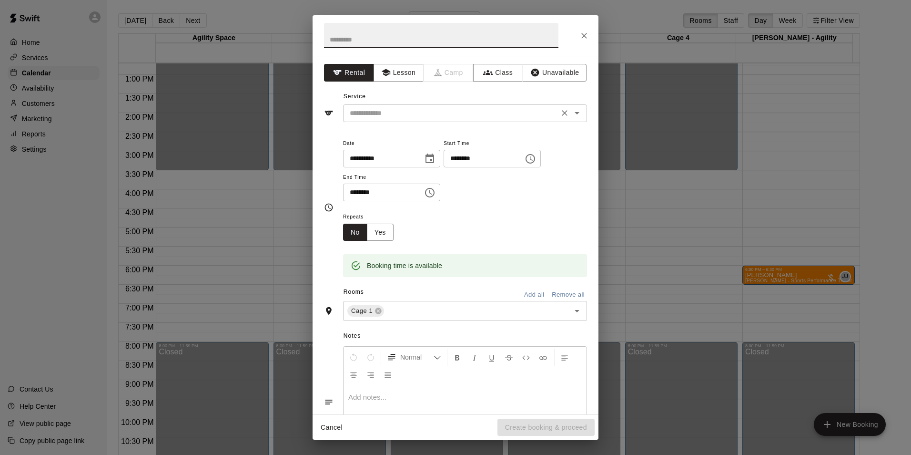
click at [379, 113] on input "text" at bounding box center [451, 113] width 210 height 12
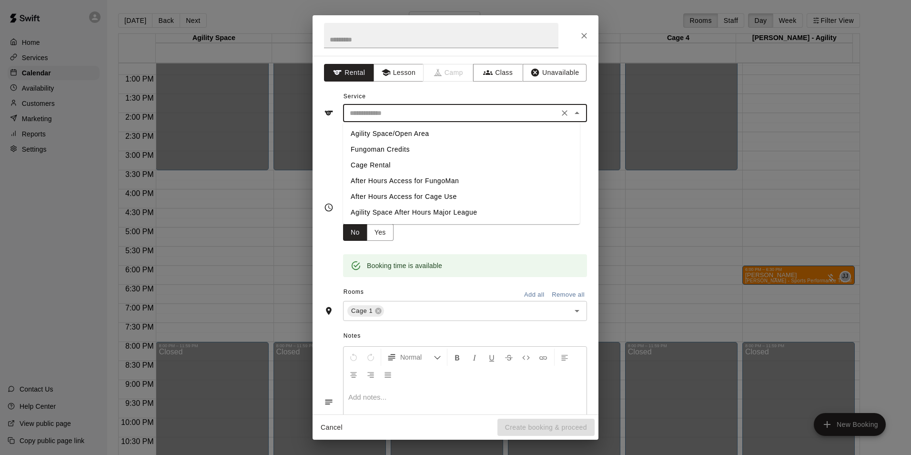
click at [387, 166] on li "Cage Rental" at bounding box center [461, 165] width 237 height 16
type input "**********"
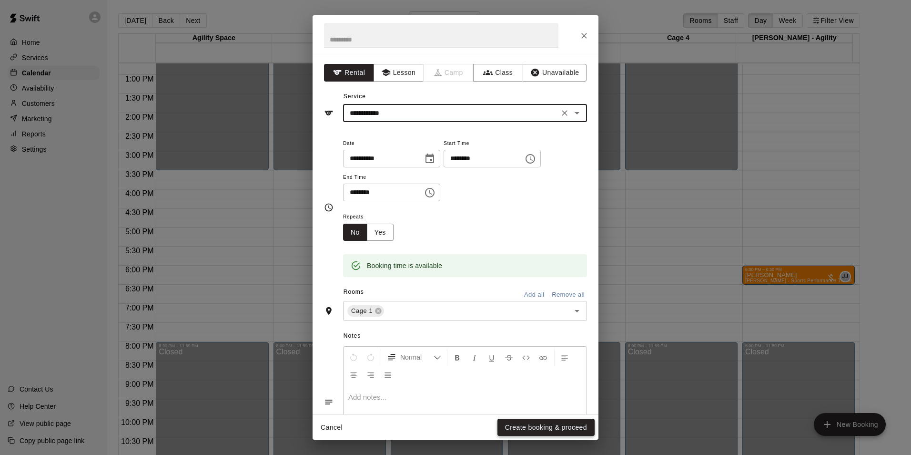
click at [539, 425] on button "Create booking & proceed" at bounding box center [546, 427] width 97 height 18
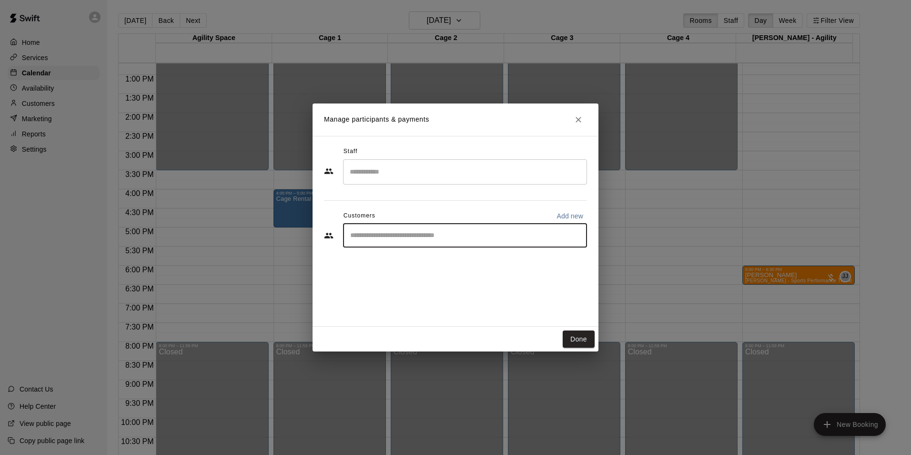
click at [425, 236] on input "Start typing to search customers..." at bounding box center [464, 236] width 235 height 10
click at [572, 216] on p "Add new" at bounding box center [570, 216] width 27 height 10
select select "**"
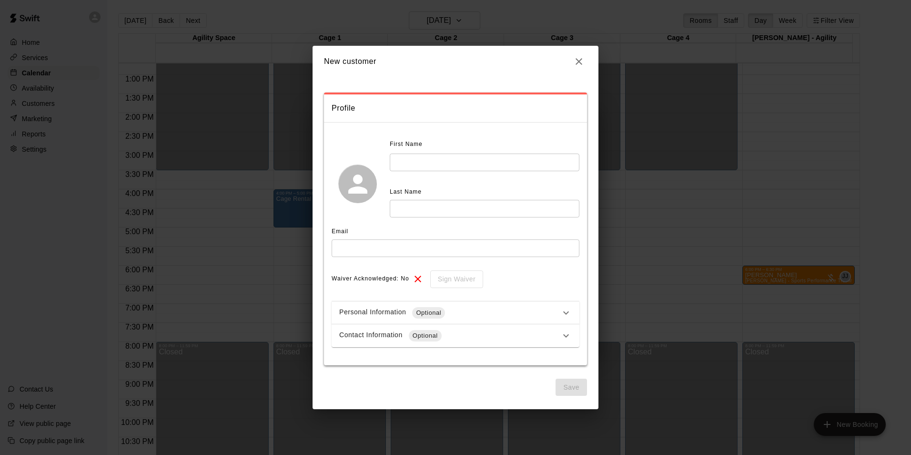
click at [585, 61] on button "button" at bounding box center [579, 61] width 16 height 16
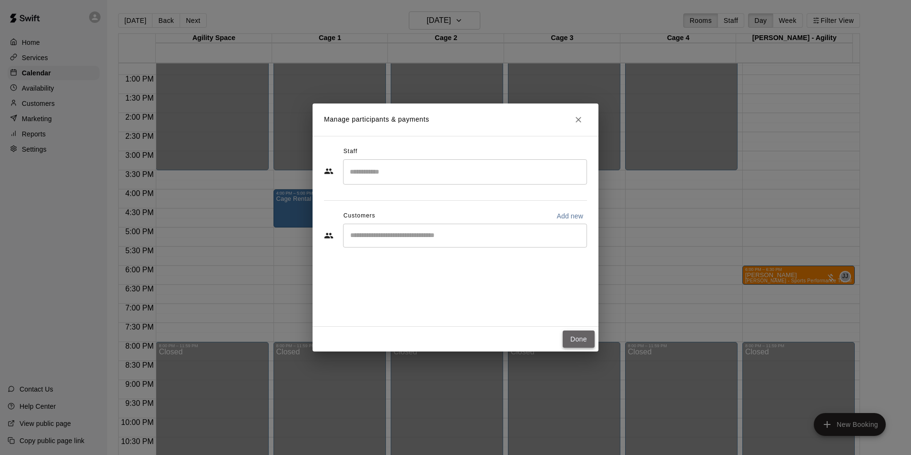
click at [581, 336] on button "Done" at bounding box center [579, 339] width 32 height 18
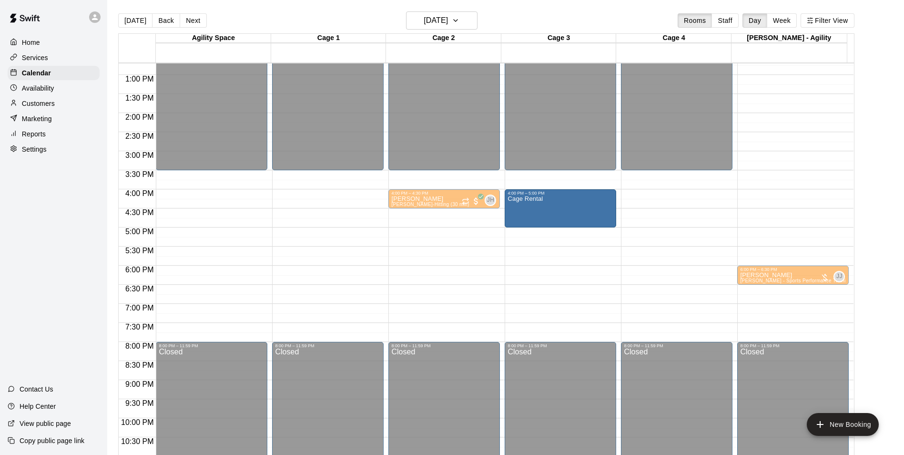
drag, startPoint x: 332, startPoint y: 209, endPoint x: 570, endPoint y: 209, distance: 237.8
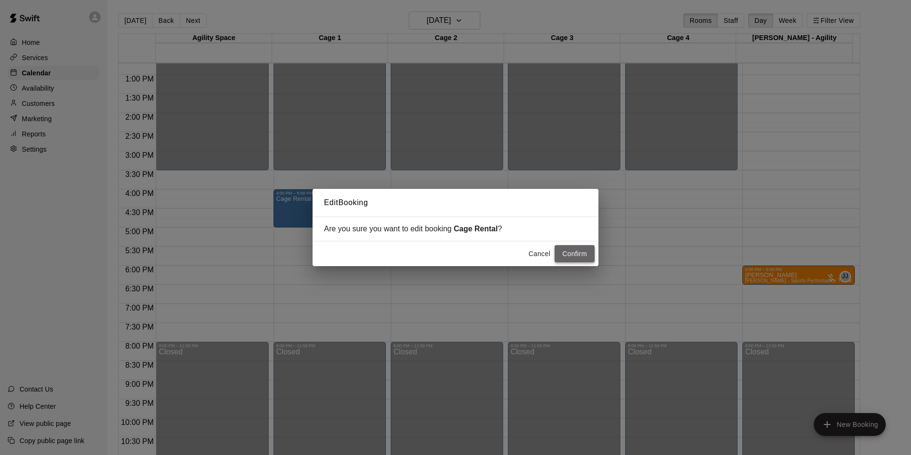
click at [577, 251] on button "Confirm" at bounding box center [575, 254] width 40 height 18
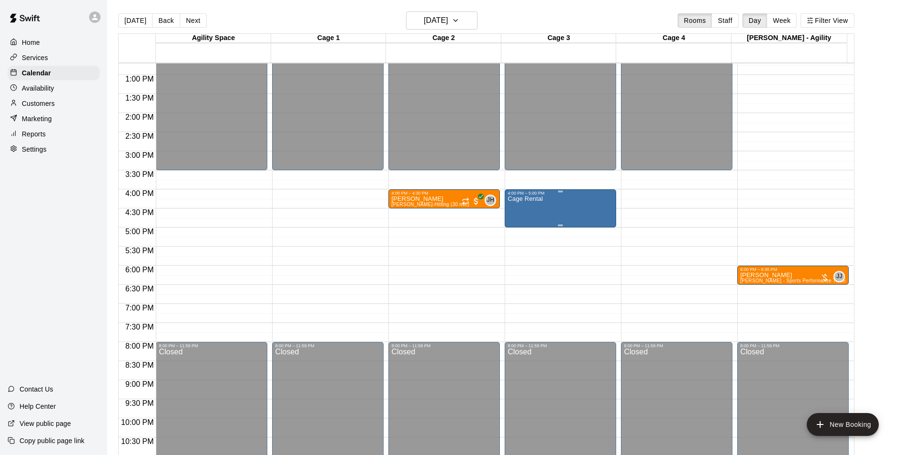
click at [544, 206] on div "Cage Rental" at bounding box center [561, 422] width 106 height 455
click at [520, 250] on icon "delete" at bounding box center [515, 251] width 11 height 11
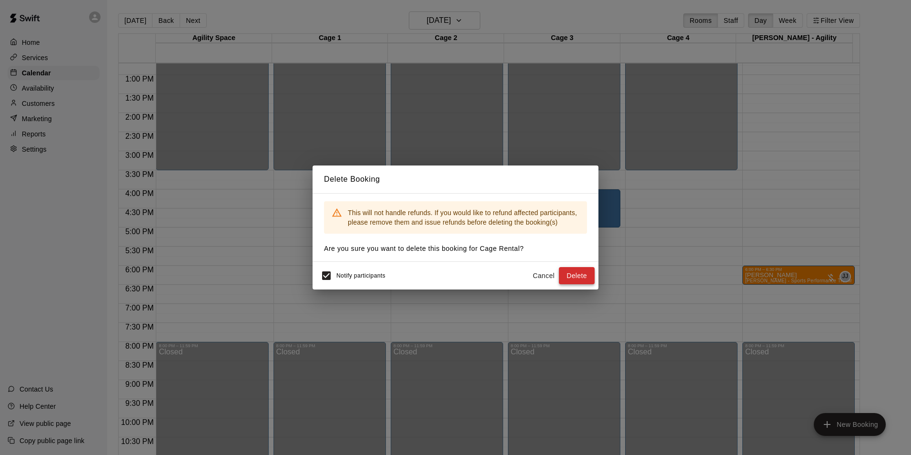
click at [578, 273] on button "Delete" at bounding box center [577, 276] width 36 height 18
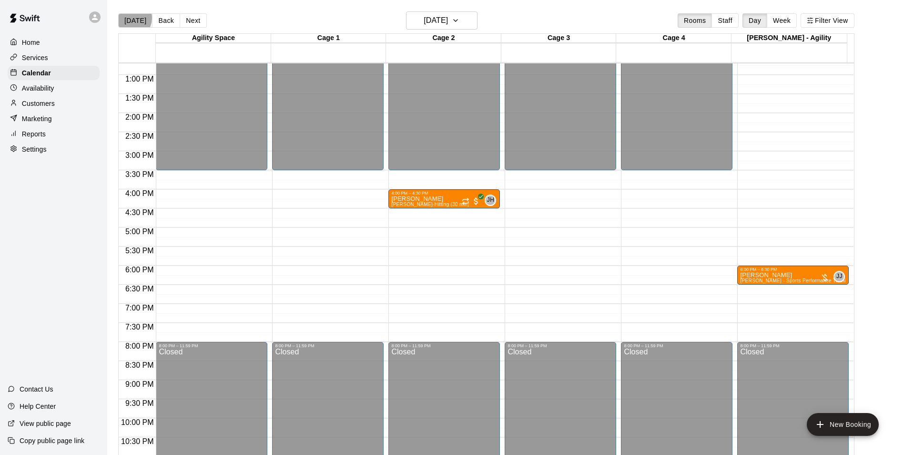
click at [131, 18] on button "[DATE]" at bounding box center [135, 20] width 34 height 14
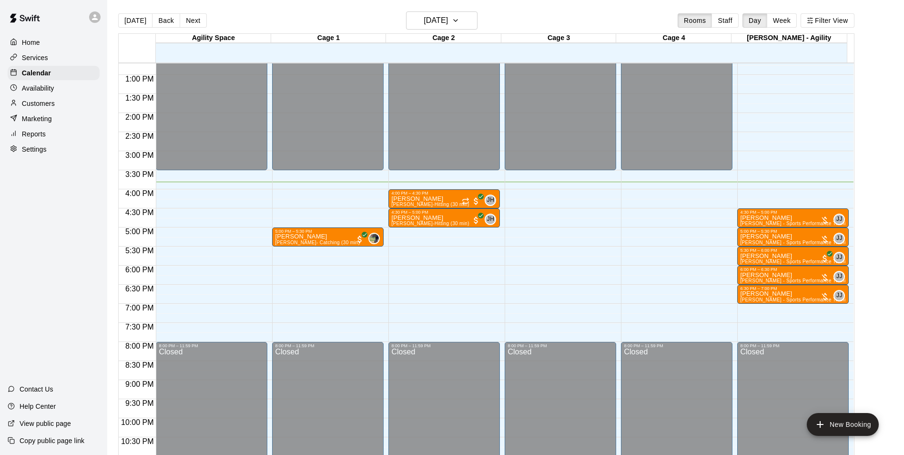
scroll to position [514, 0]
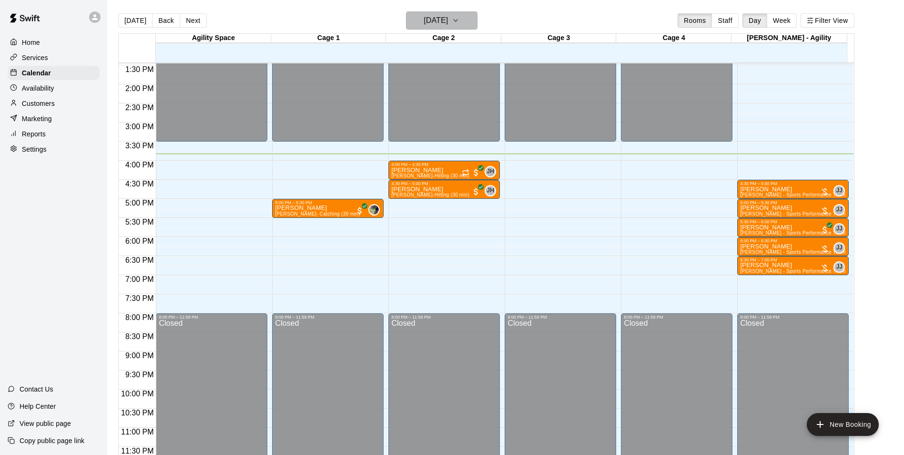
click at [444, 20] on h6 "[DATE]" at bounding box center [436, 20] width 24 height 13
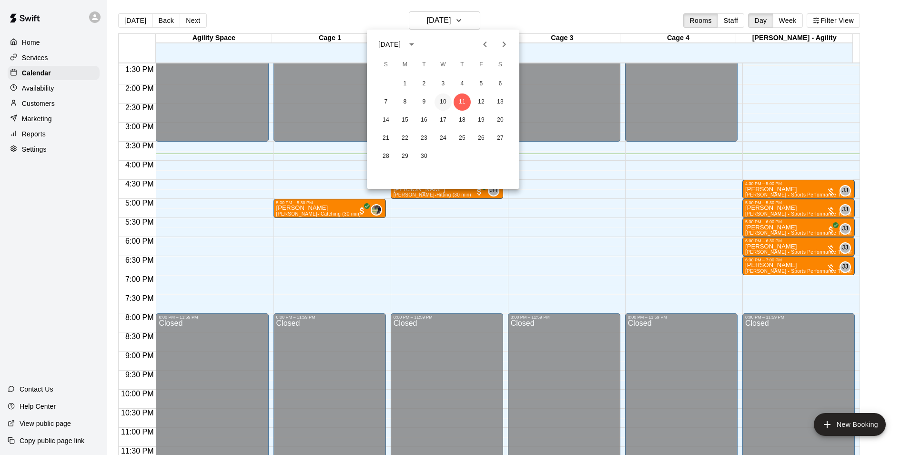
click at [439, 100] on button "10" at bounding box center [443, 101] width 17 height 17
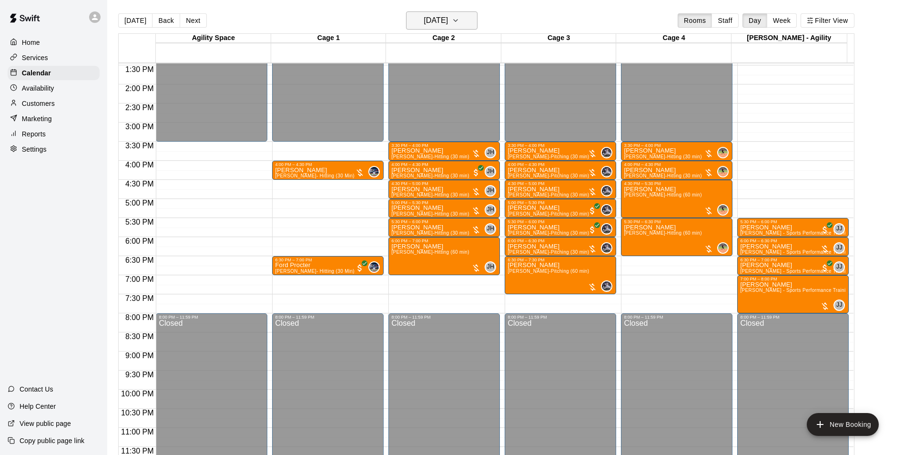
click at [459, 19] on icon "button" at bounding box center [456, 20] width 8 height 11
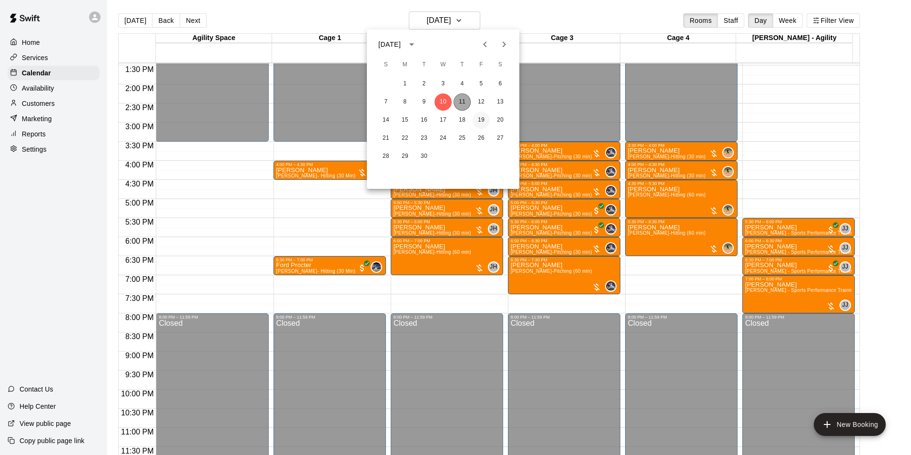
drag, startPoint x: 467, startPoint y: 102, endPoint x: 476, endPoint y: 114, distance: 15.6
click at [468, 104] on button "11" at bounding box center [462, 101] width 17 height 17
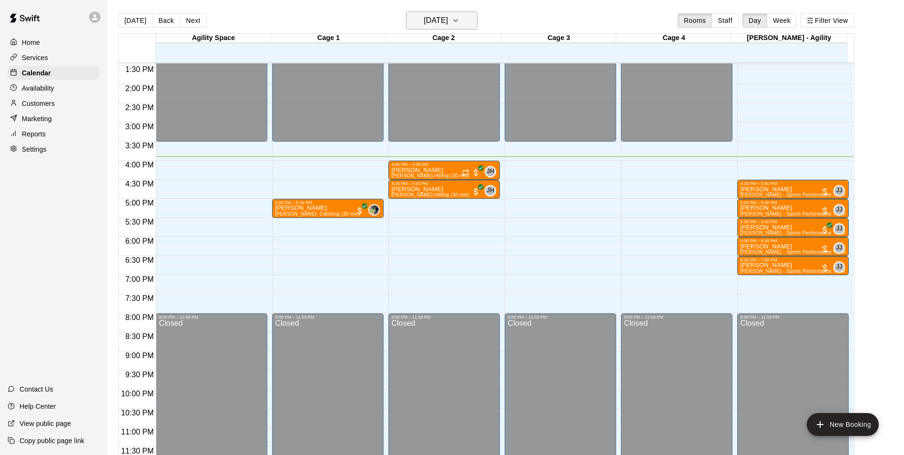
click at [424, 24] on h6 "[DATE]" at bounding box center [436, 20] width 24 height 13
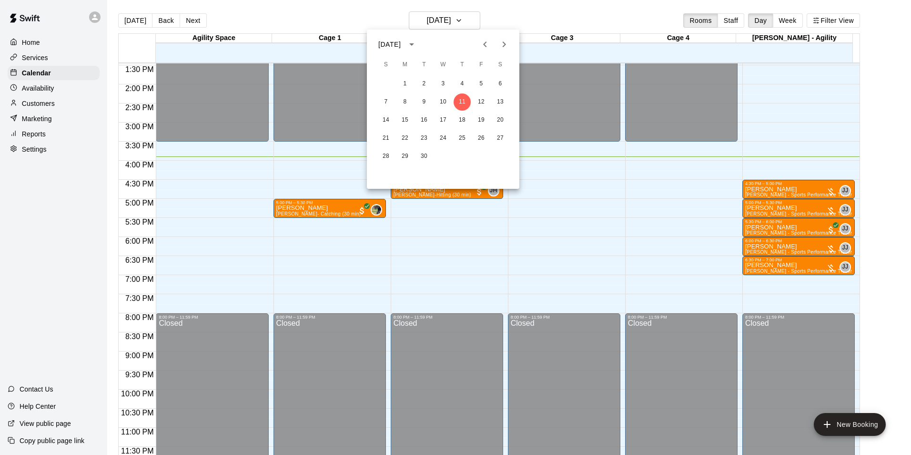
click at [486, 168] on div "1 2 3 4 5 6 7 8 9 10 11 12 13 14 15 16 17 18 19 20 21 22 23 24 25 26 27 28 29 30" at bounding box center [443, 131] width 153 height 114
click at [521, 192] on div at bounding box center [455, 227] width 911 height 455
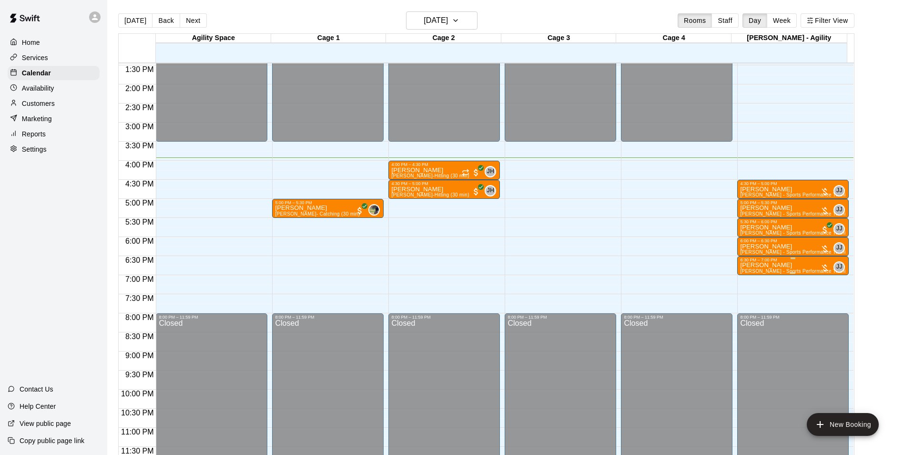
click at [773, 265] on p "[PERSON_NAME]" at bounding box center [793, 265] width 106 height 0
click at [750, 294] on img "edit" at bounding box center [749, 298] width 11 height 11
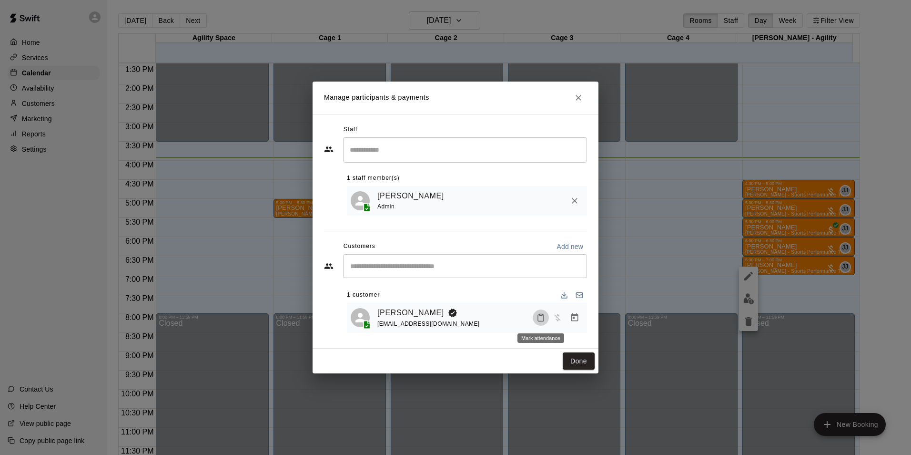
click at [546, 314] on button "Mark attendance" at bounding box center [541, 317] width 16 height 16
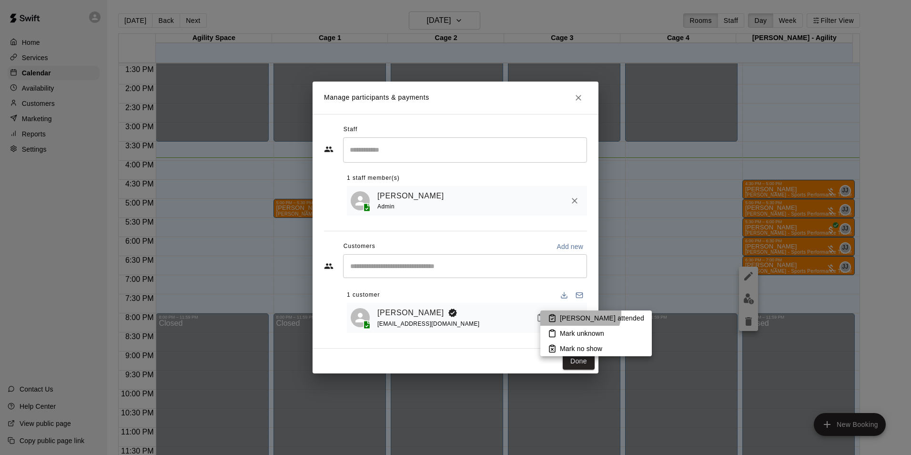
click at [580, 313] on li "[PERSON_NAME] attended" at bounding box center [596, 317] width 112 height 15
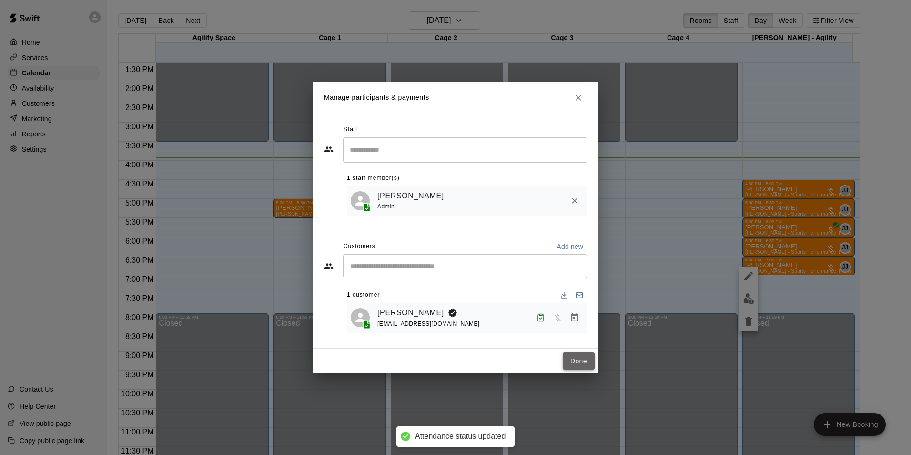
click at [578, 362] on button "Done" at bounding box center [579, 361] width 32 height 18
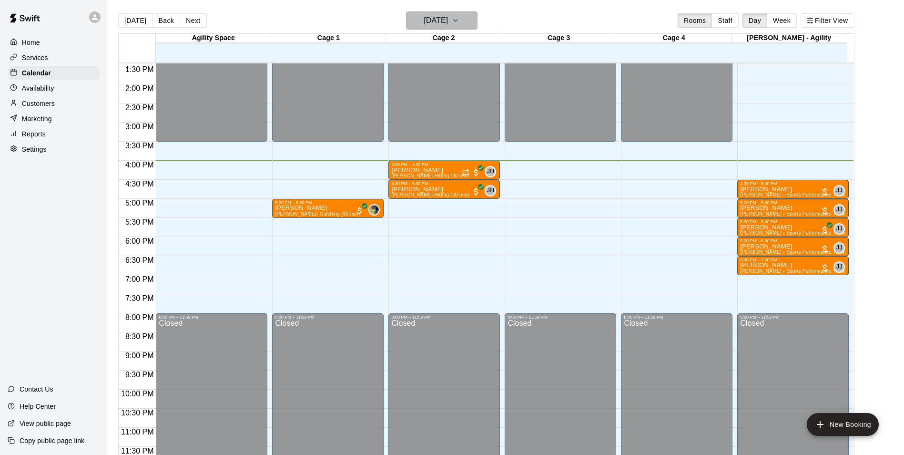
click at [424, 19] on h6 "[DATE]" at bounding box center [436, 20] width 24 height 13
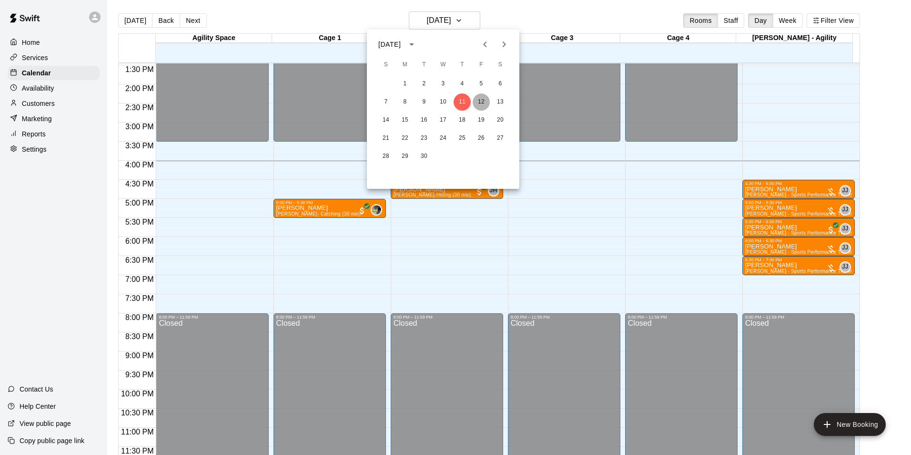
click at [485, 103] on button "12" at bounding box center [481, 101] width 17 height 17
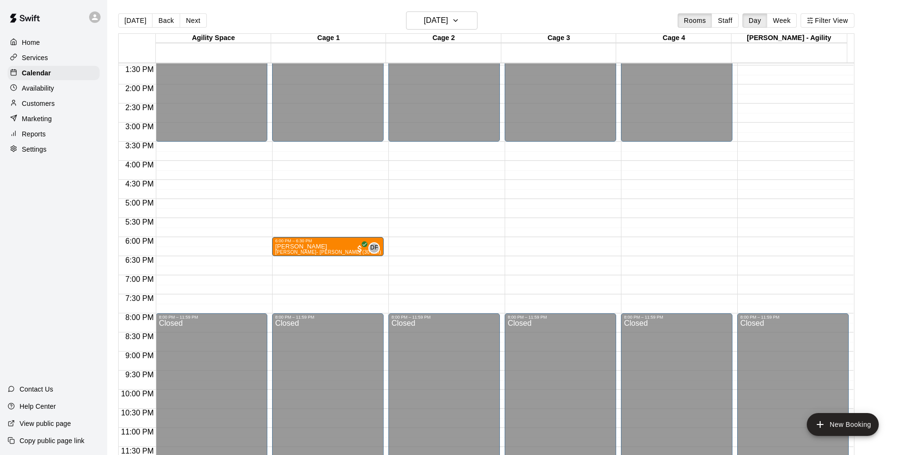
click at [415, 5] on main "[DATE] Back [DATE][DATE] Rooms Staff Day Week Filter View Agility Space 12 Fri …" at bounding box center [505, 235] width 797 height 470
click at [419, 27] on button "[DATE]" at bounding box center [441, 20] width 71 height 18
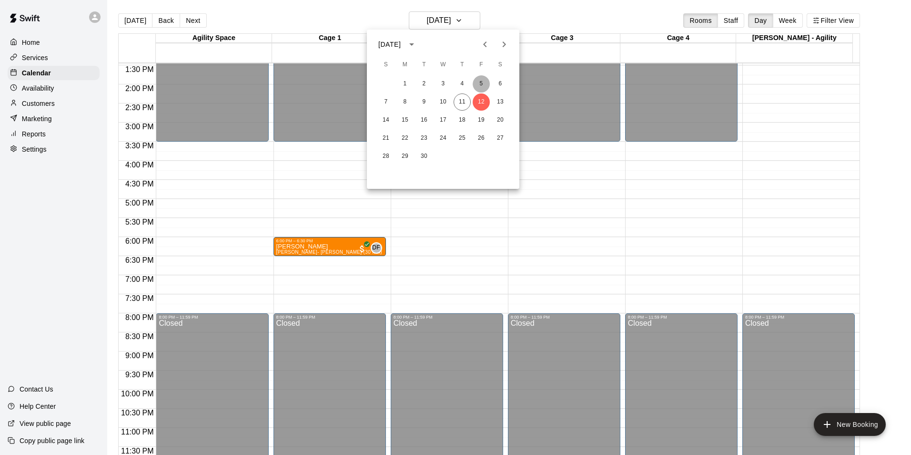
click at [479, 81] on button "5" at bounding box center [481, 83] width 17 height 17
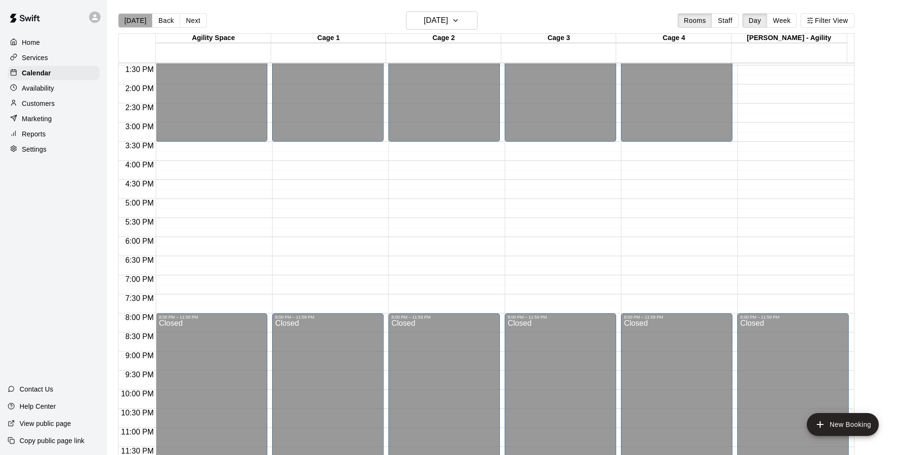
click at [146, 16] on button "[DATE]" at bounding box center [135, 20] width 34 height 14
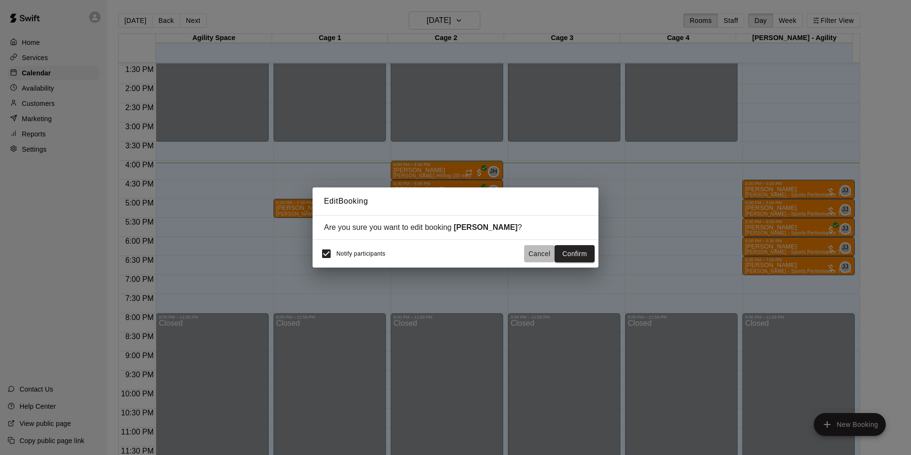
click at [531, 252] on button "Cancel" at bounding box center [539, 254] width 31 height 18
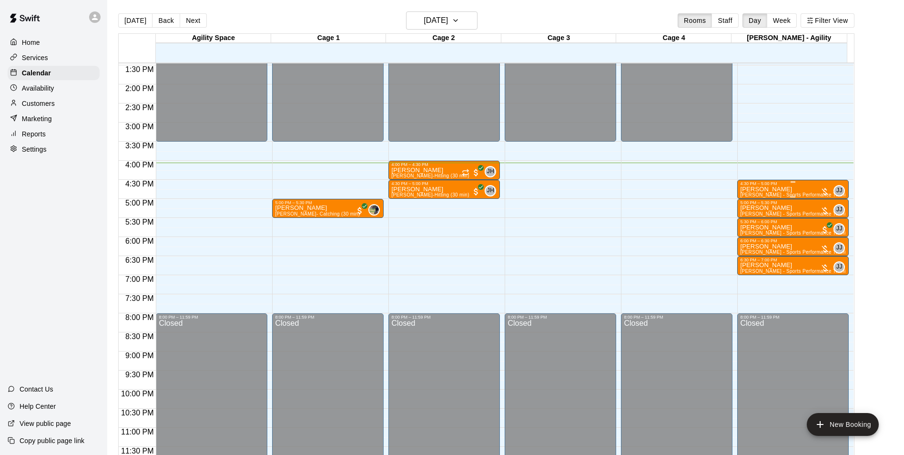
click at [800, 182] on div at bounding box center [793, 181] width 106 height 1
click at [746, 216] on img "edit" at bounding box center [749, 213] width 11 height 11
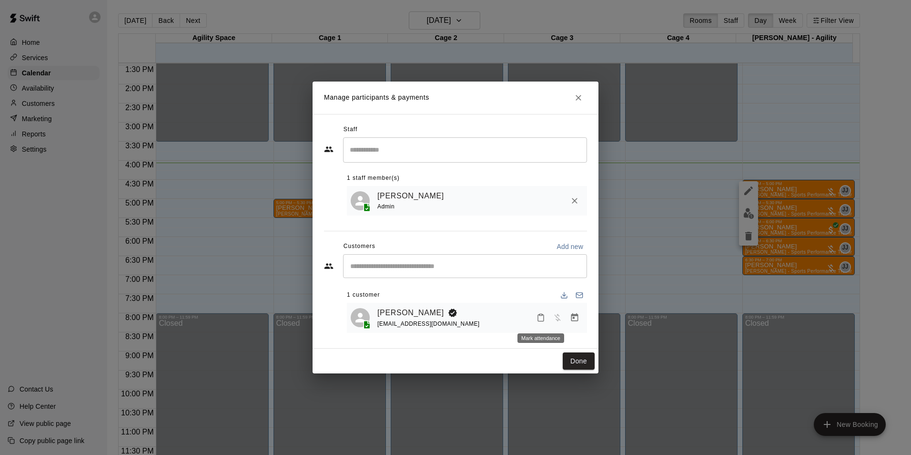
click at [538, 316] on icon "Mark attendance" at bounding box center [541, 318] width 6 height 7
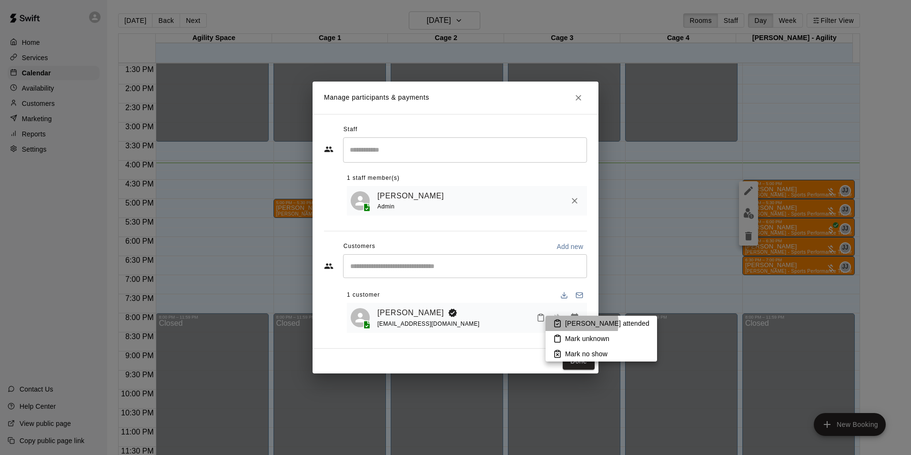
click at [568, 323] on p "[PERSON_NAME] attended" at bounding box center [607, 323] width 84 height 10
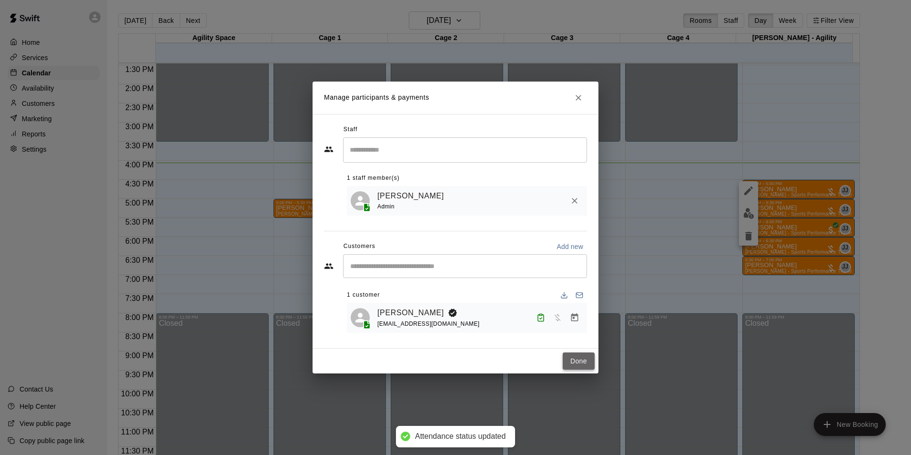
click at [573, 362] on button "Done" at bounding box center [579, 361] width 32 height 18
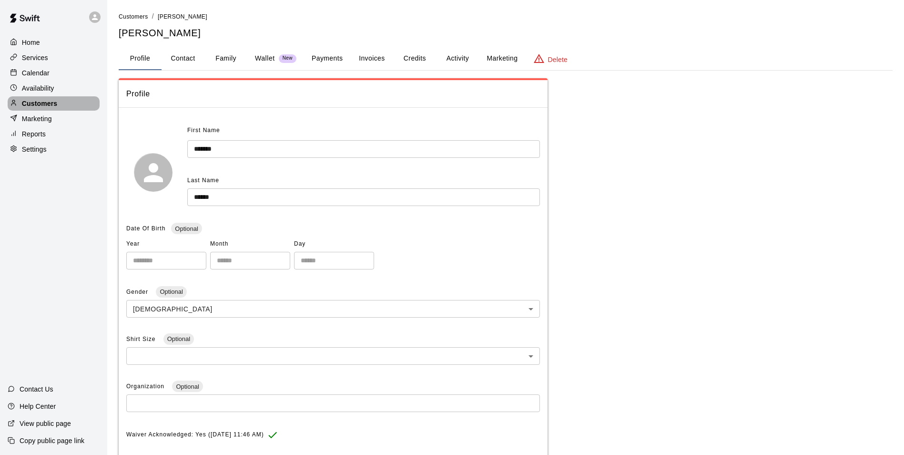
click at [61, 102] on div "Customers" at bounding box center [54, 103] width 92 height 14
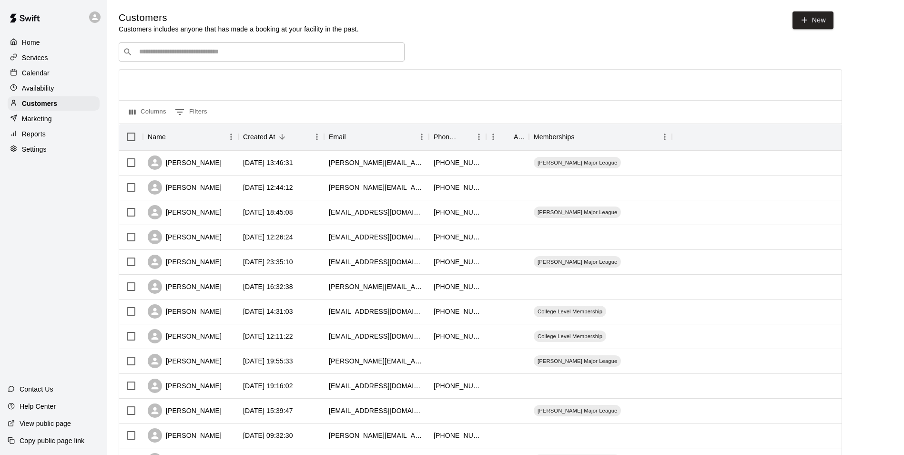
click at [60, 72] on div "Calendar" at bounding box center [54, 73] width 92 height 14
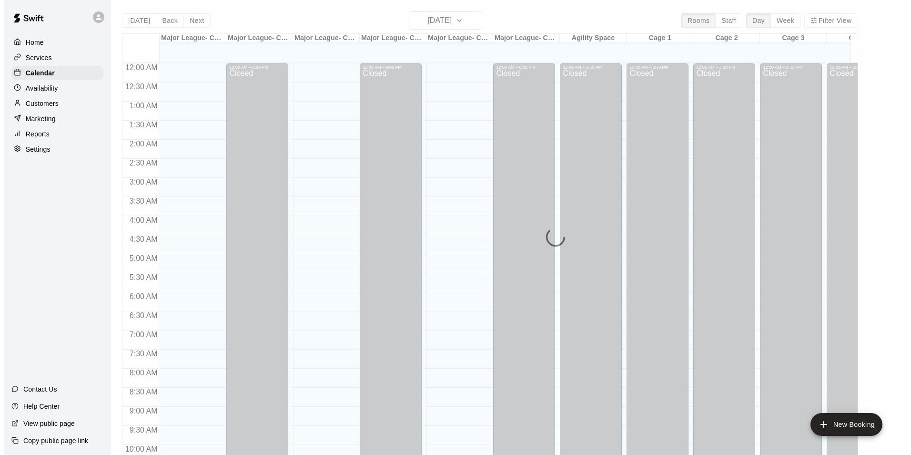
scroll to position [484, 0]
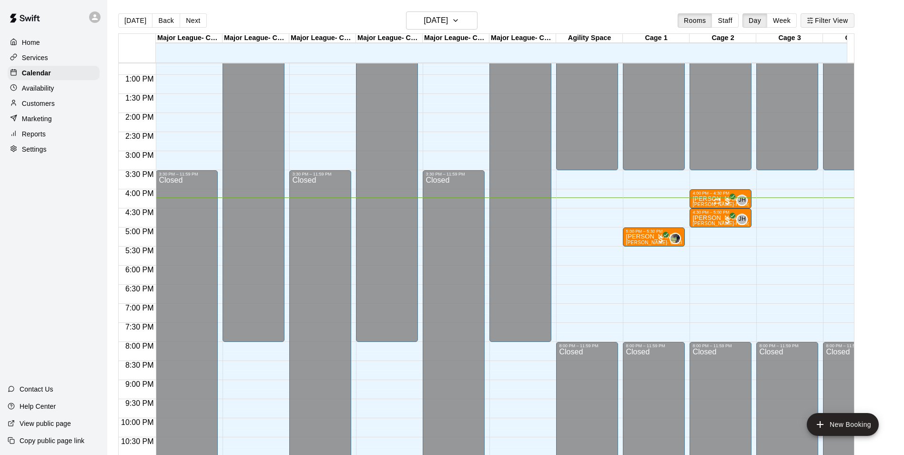
drag, startPoint x: 841, startPoint y: 19, endPoint x: 841, endPoint y: 25, distance: 6.2
click at [841, 25] on button "Filter View" at bounding box center [827, 20] width 53 height 14
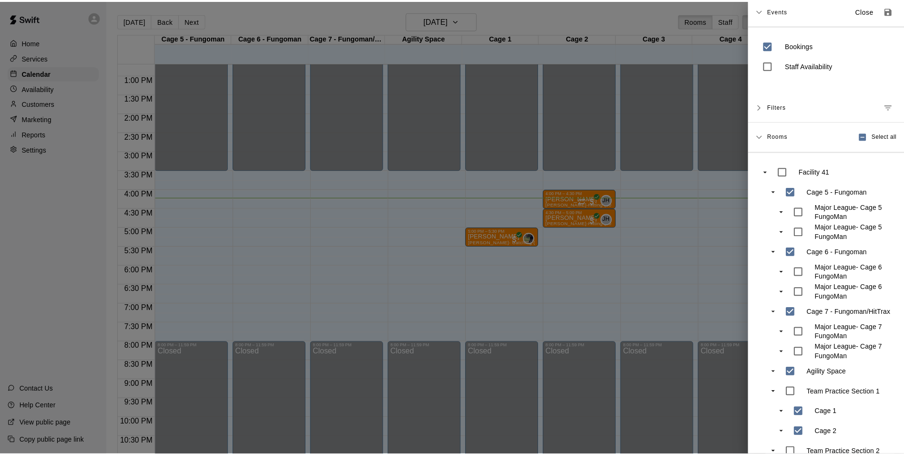
scroll to position [0, 0]
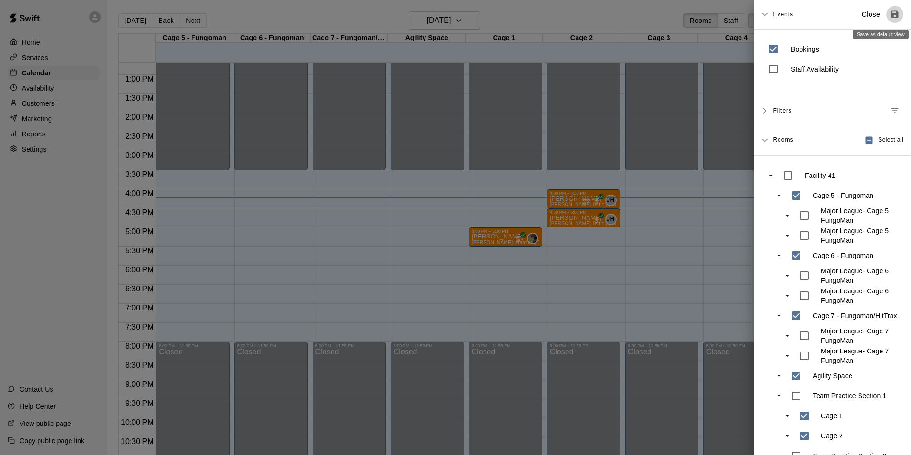
click at [890, 15] on icon "Save as default view" at bounding box center [895, 15] width 10 height 10
click at [892, 16] on icon "Save as default view" at bounding box center [895, 14] width 7 height 7
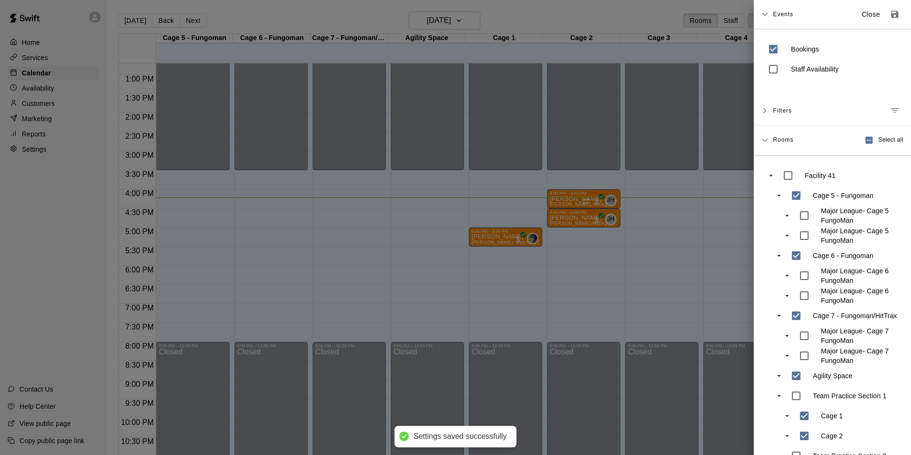
click at [789, 112] on span "Filters" at bounding box center [782, 110] width 19 height 17
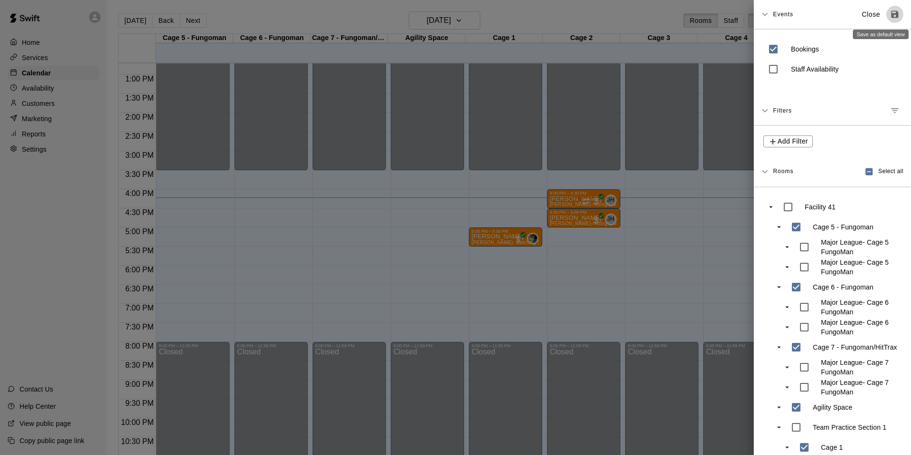
click at [887, 20] on button "Save as default view" at bounding box center [895, 14] width 17 height 17
click at [890, 13] on icon "Save as default view" at bounding box center [895, 15] width 10 height 10
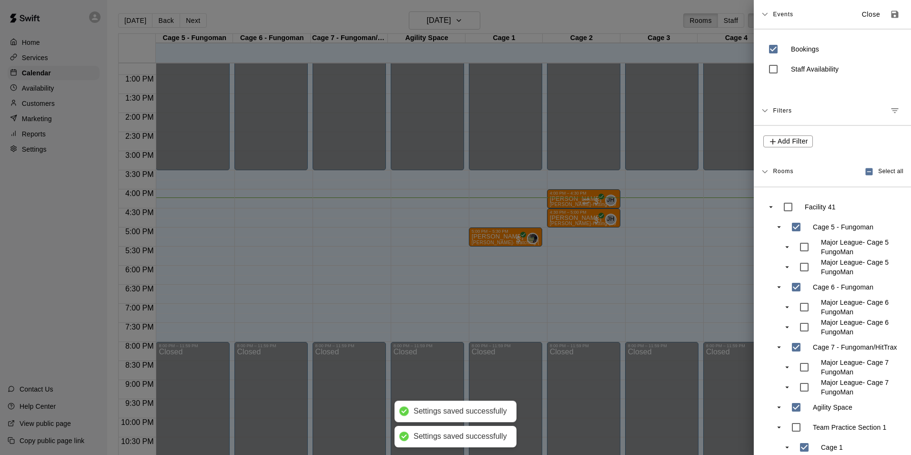
click at [701, 171] on div at bounding box center [455, 227] width 911 height 455
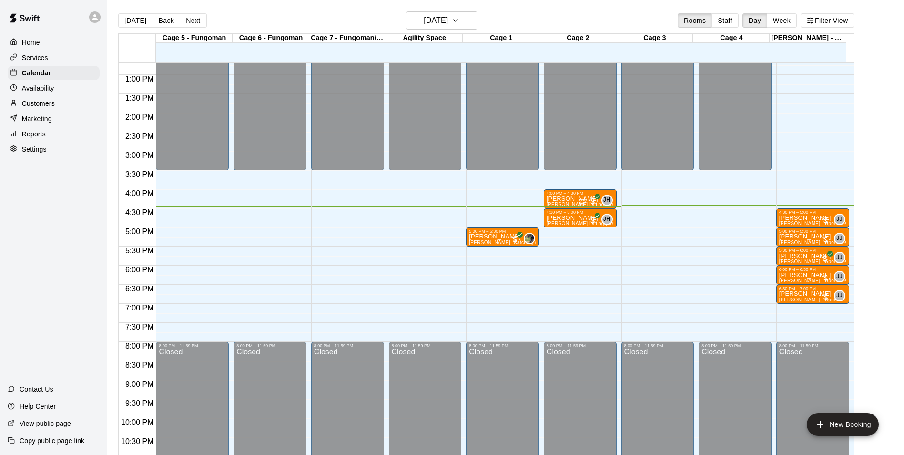
click at [794, 236] on p "[PERSON_NAME]" at bounding box center [812, 236] width 67 height 0
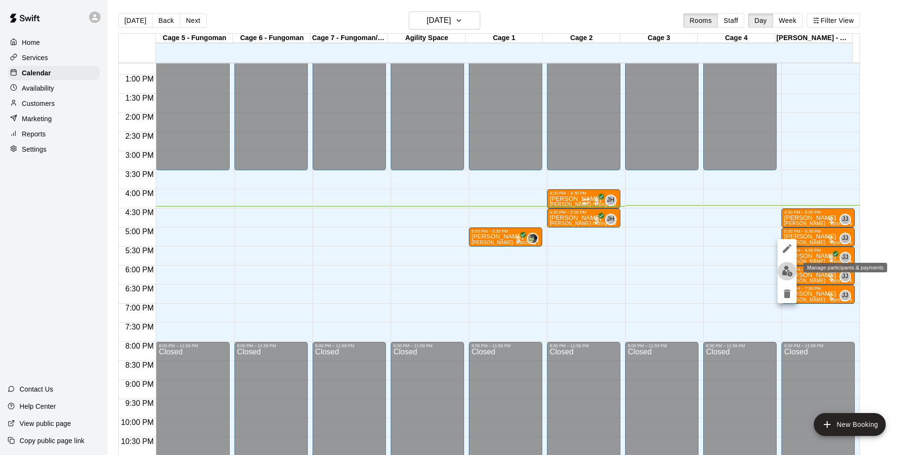
click at [781, 274] on button "edit" at bounding box center [787, 271] width 19 height 19
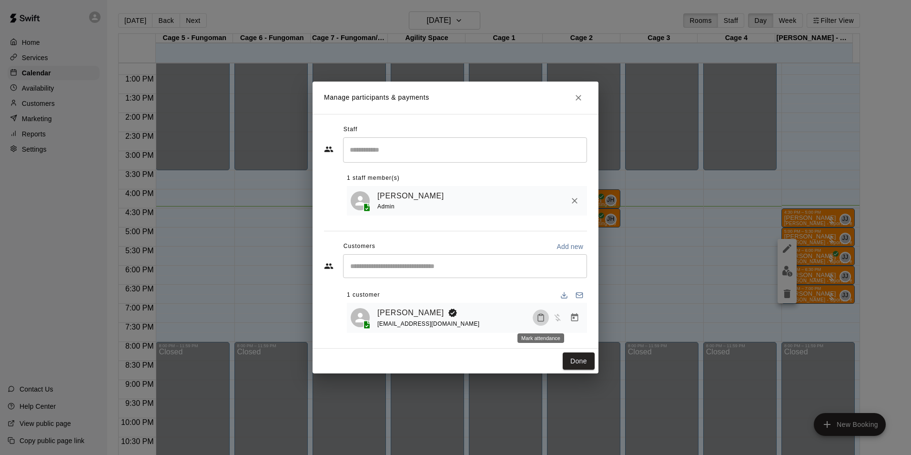
click at [543, 318] on icon "Mark attendance" at bounding box center [541, 317] width 9 height 9
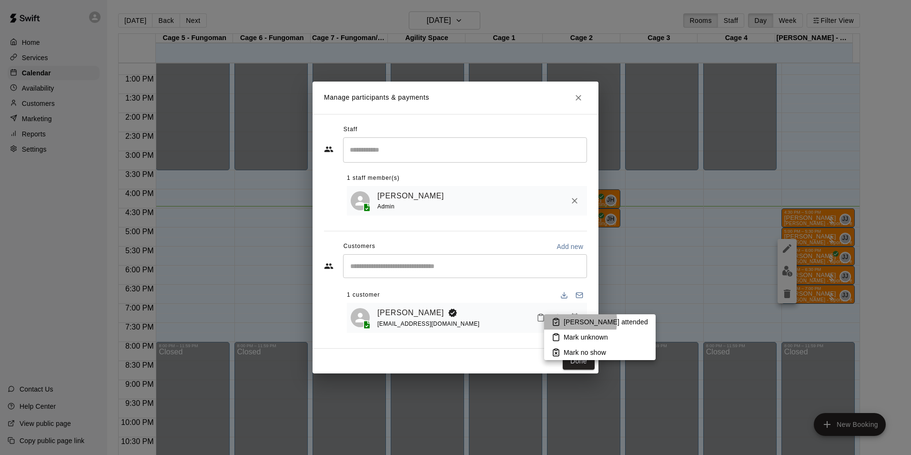
click at [561, 321] on li "[PERSON_NAME] attended" at bounding box center [600, 321] width 112 height 15
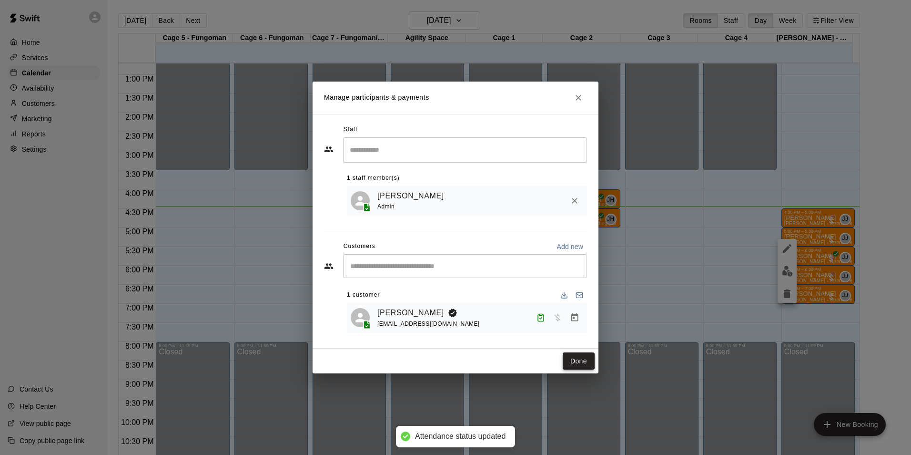
click at [580, 362] on button "Done" at bounding box center [579, 361] width 32 height 18
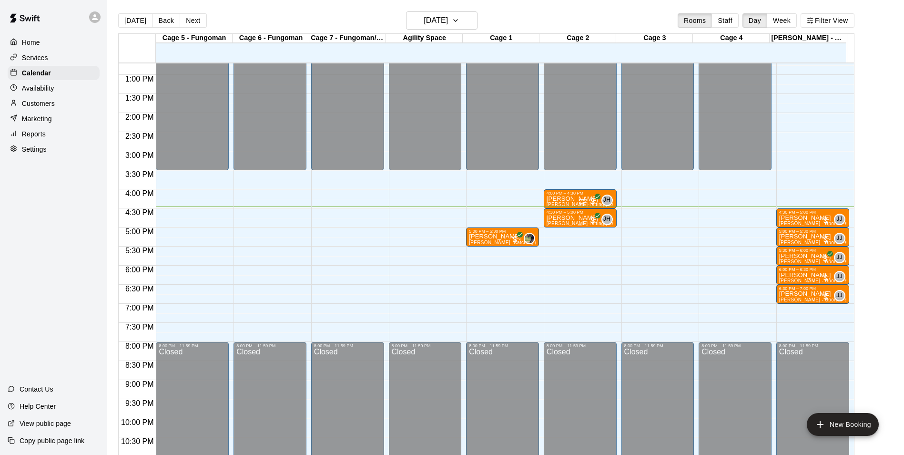
click at [565, 218] on p "[PERSON_NAME]" at bounding box center [580, 218] width 67 height 0
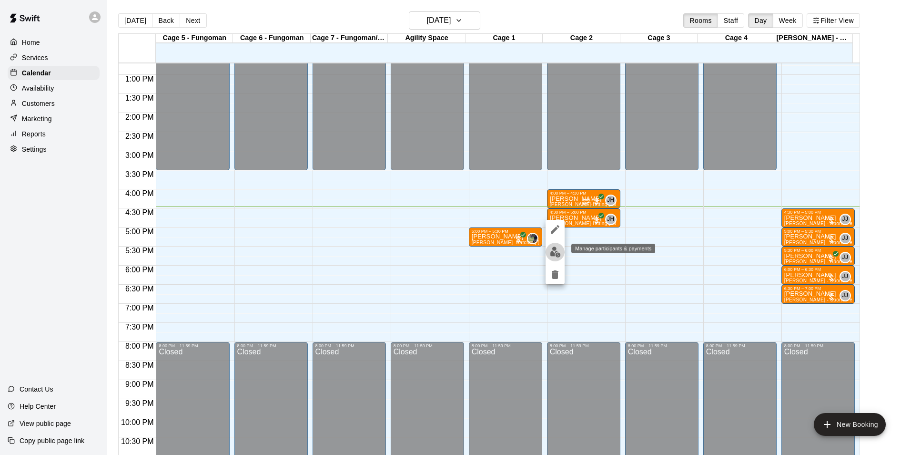
click at [557, 249] on img "edit" at bounding box center [555, 251] width 11 height 11
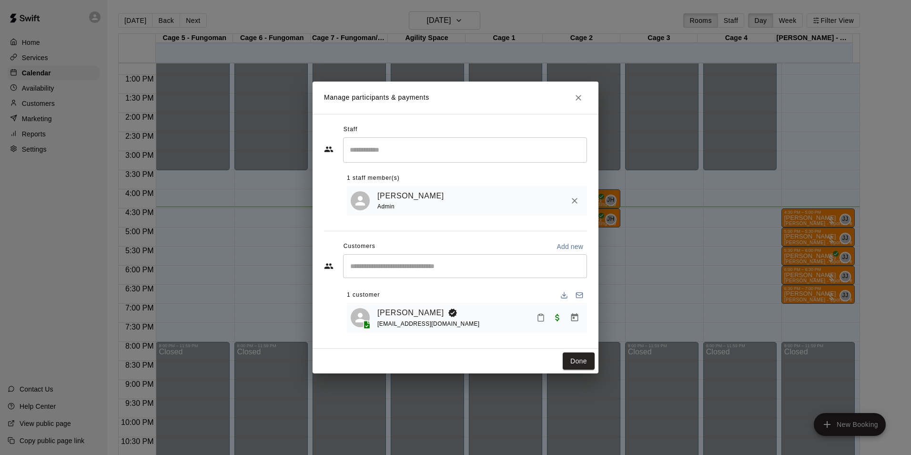
click at [536, 316] on button "Mark attendance" at bounding box center [541, 317] width 16 height 16
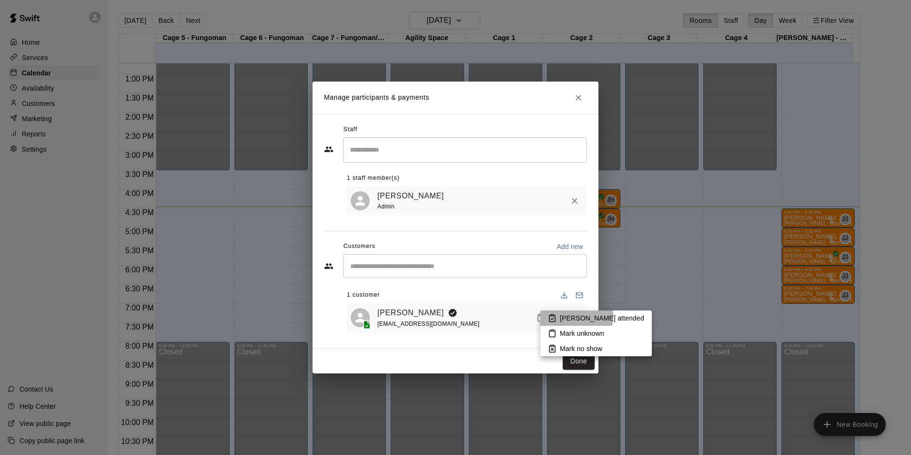
click at [552, 316] on rect at bounding box center [552, 315] width 3 height 1
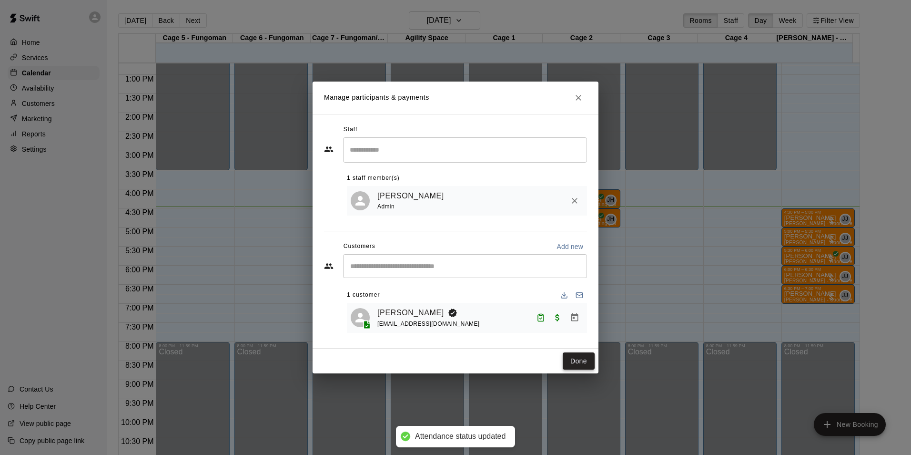
click at [573, 359] on button "Done" at bounding box center [579, 361] width 32 height 18
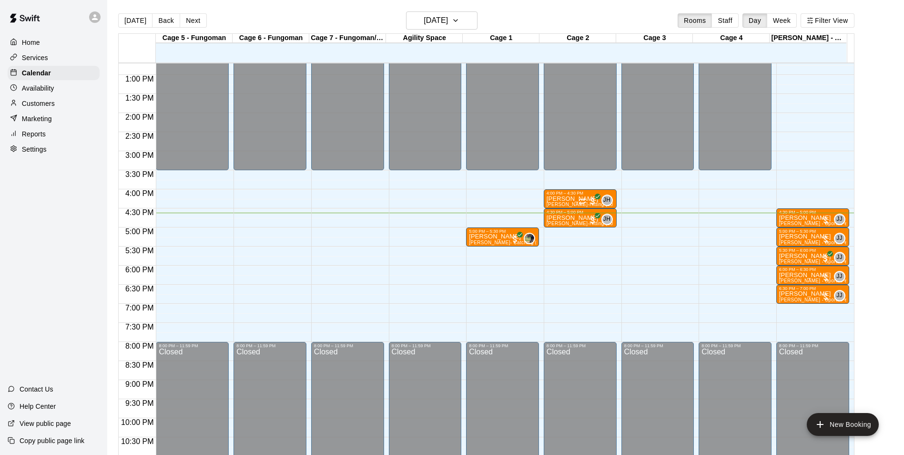
click at [711, 275] on div "12:00 AM – 3:30 PM Closed 8:00 PM – 11:59 PM Closed" at bounding box center [735, 36] width 73 height 915
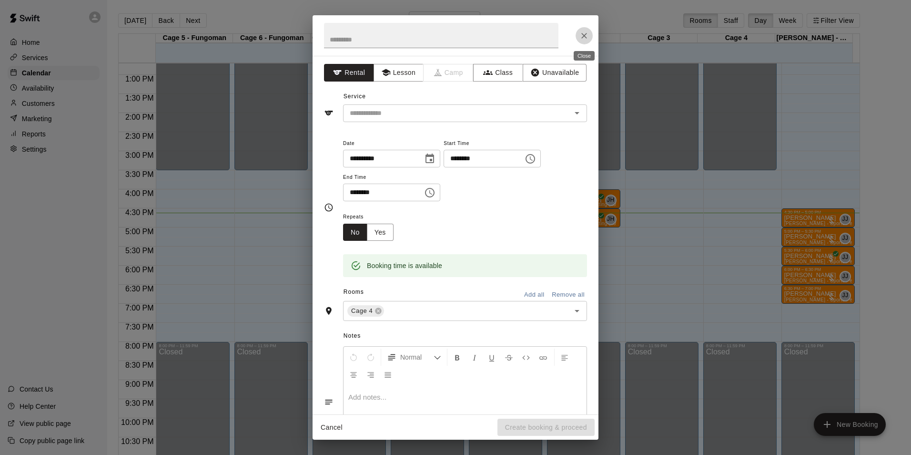
click at [582, 33] on icon "Close" at bounding box center [584, 36] width 6 height 6
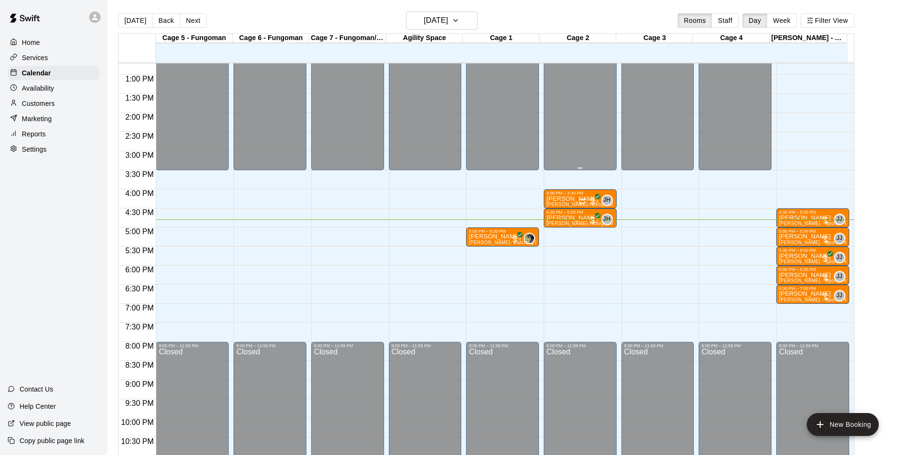
click at [481, 244] on span "[PERSON_NAME]- Catching (30 min)" at bounding box center [511, 242] width 85 height 5
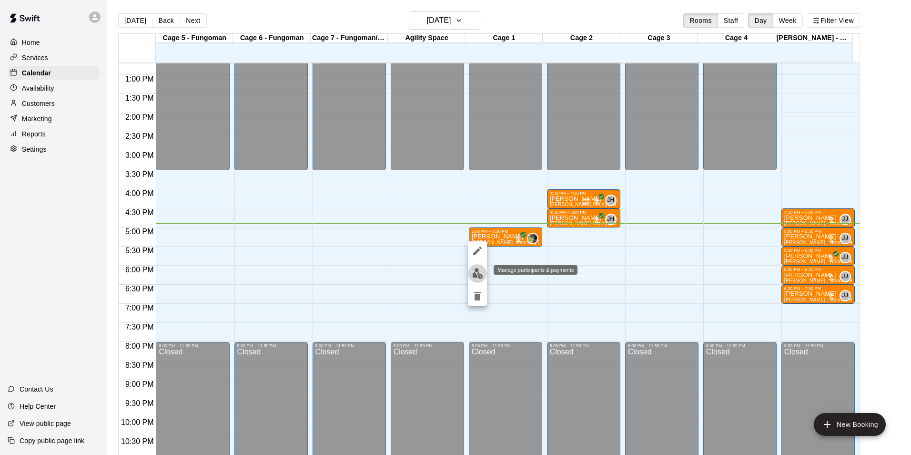
click at [482, 272] on img "edit" at bounding box center [477, 273] width 11 height 11
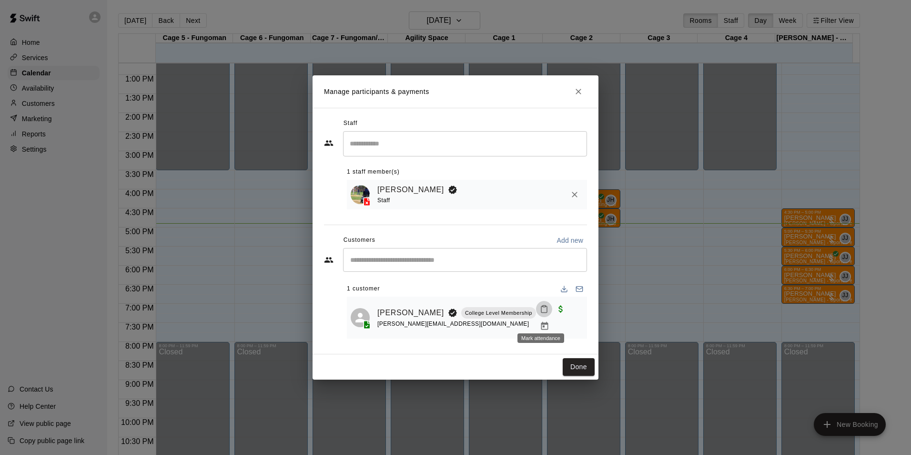
click at [543, 307] on rect "Mark attendance" at bounding box center [544, 306] width 3 height 1
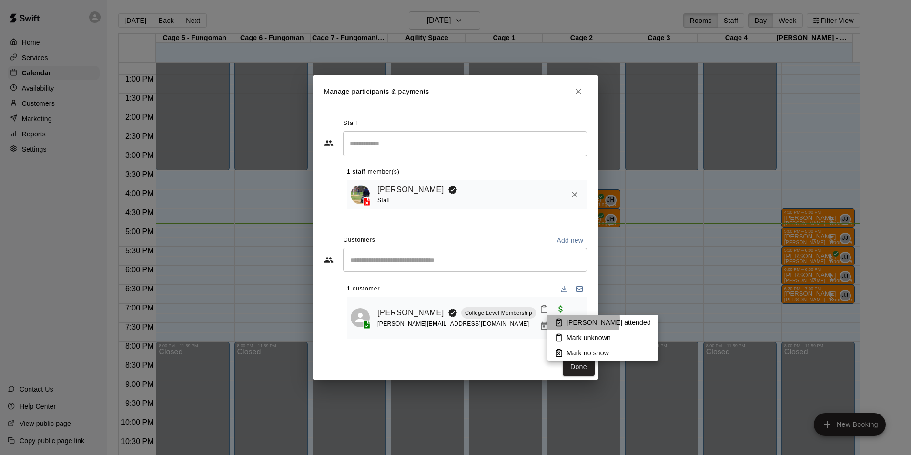
click at [559, 319] on rect at bounding box center [559, 319] width 3 height 1
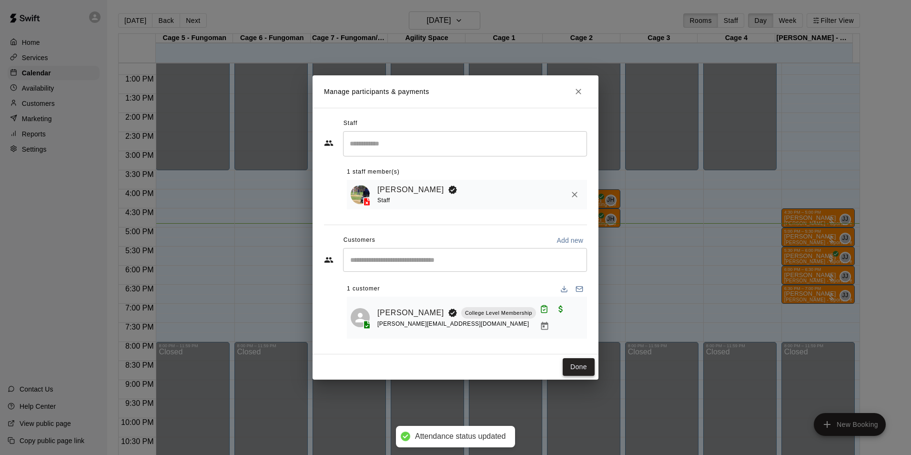
click at [578, 369] on button "Done" at bounding box center [579, 367] width 32 height 18
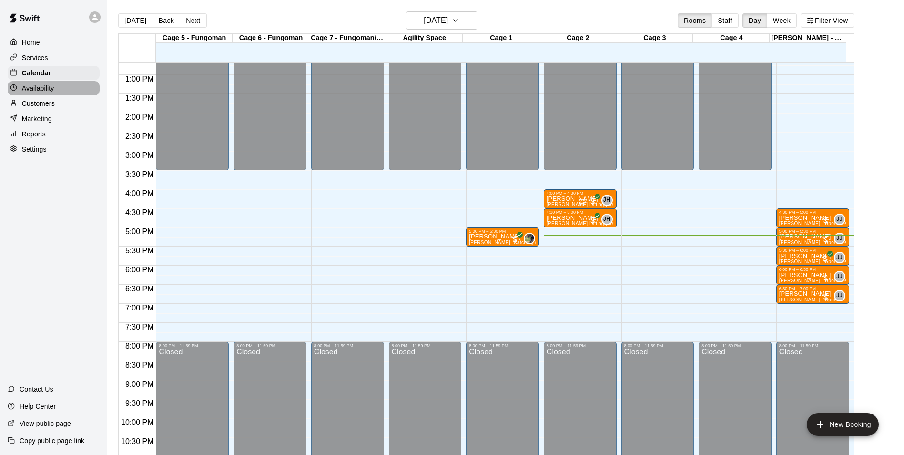
click at [46, 84] on div "Availability" at bounding box center [54, 88] width 92 height 14
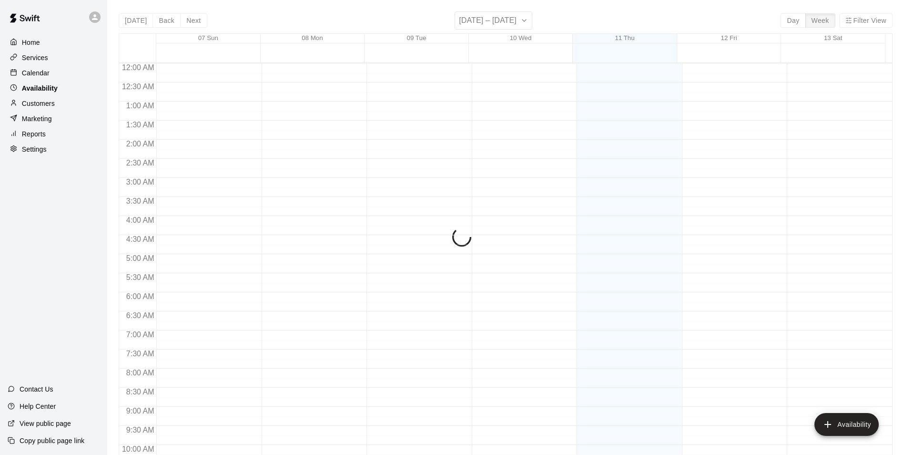
scroll to position [513, 0]
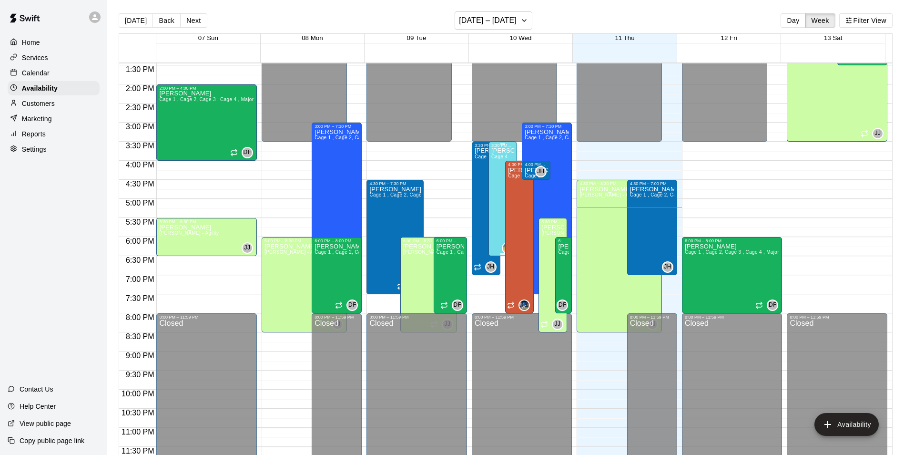
click at [496, 165] on div "[PERSON_NAME] 4" at bounding box center [502, 375] width 23 height 455
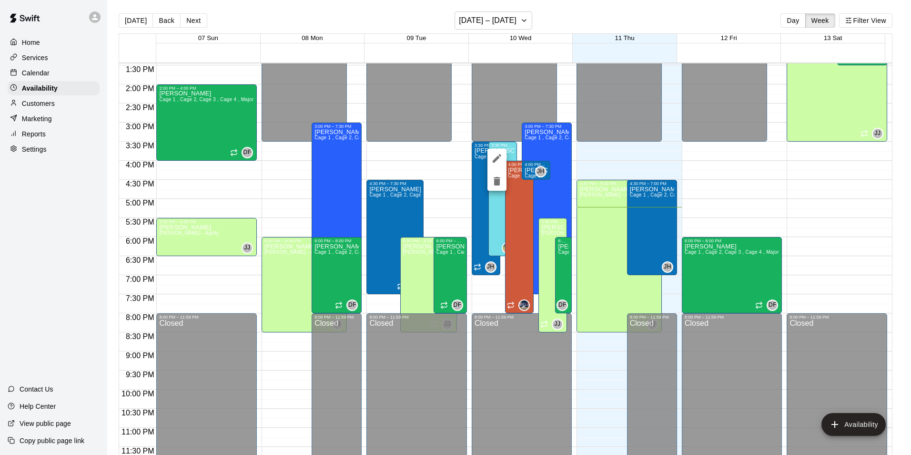
click at [479, 208] on div at bounding box center [455, 227] width 911 height 455
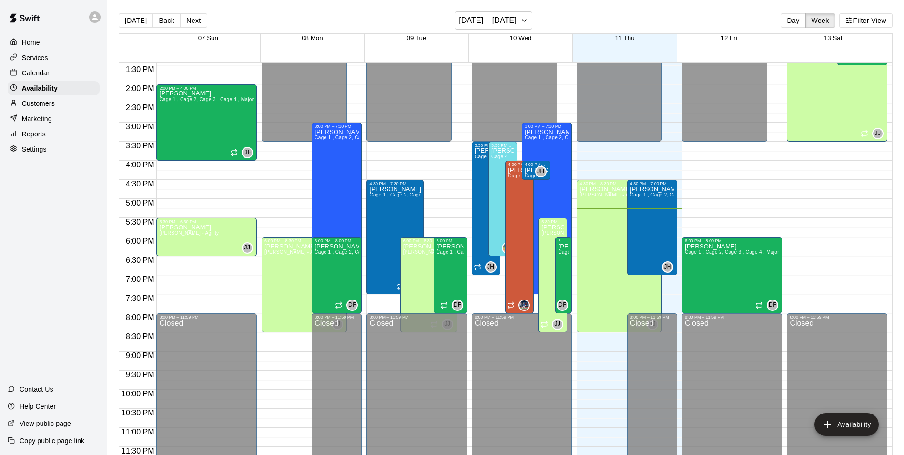
click at [46, 43] on div "Home" at bounding box center [54, 42] width 92 height 14
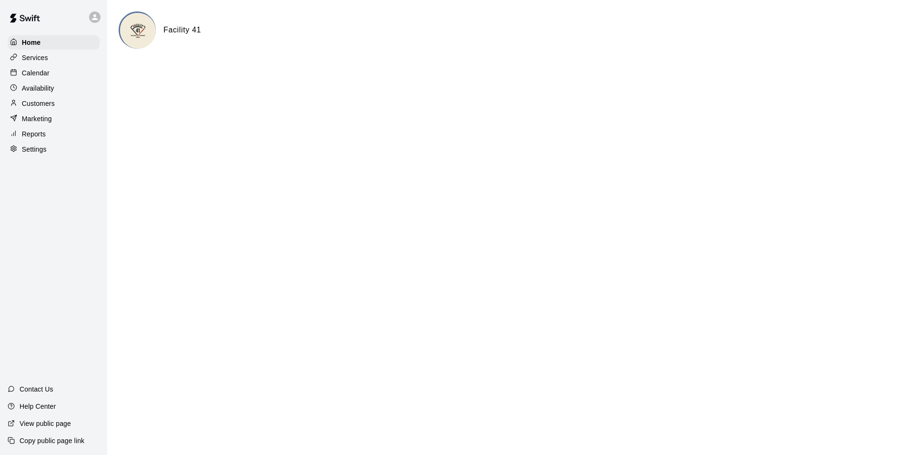
click at [45, 80] on div "Calendar" at bounding box center [54, 73] width 92 height 14
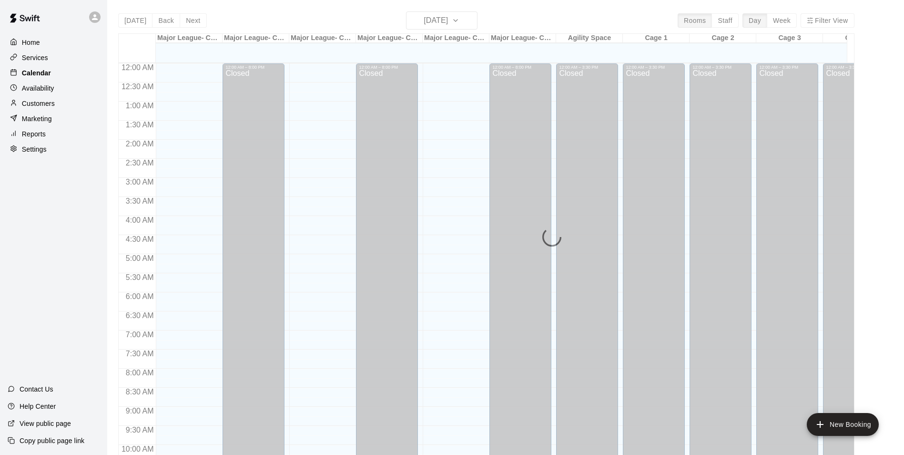
scroll to position [484, 0]
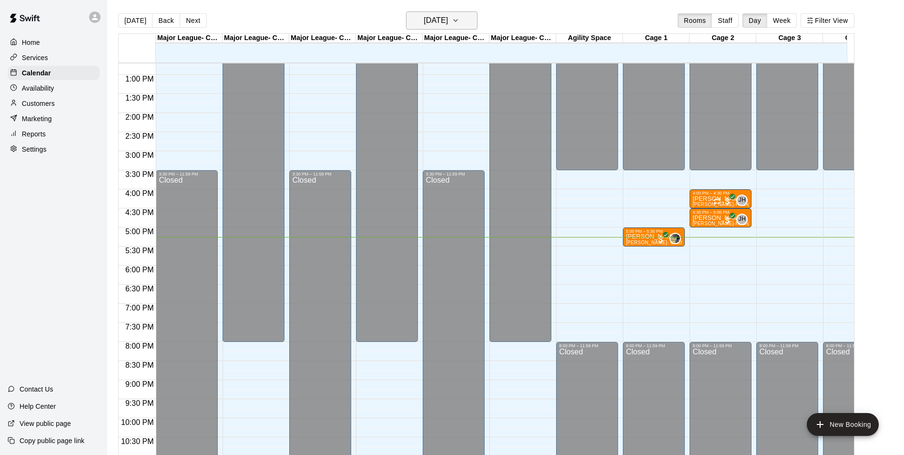
click at [439, 16] on h6 "[DATE]" at bounding box center [436, 20] width 24 height 13
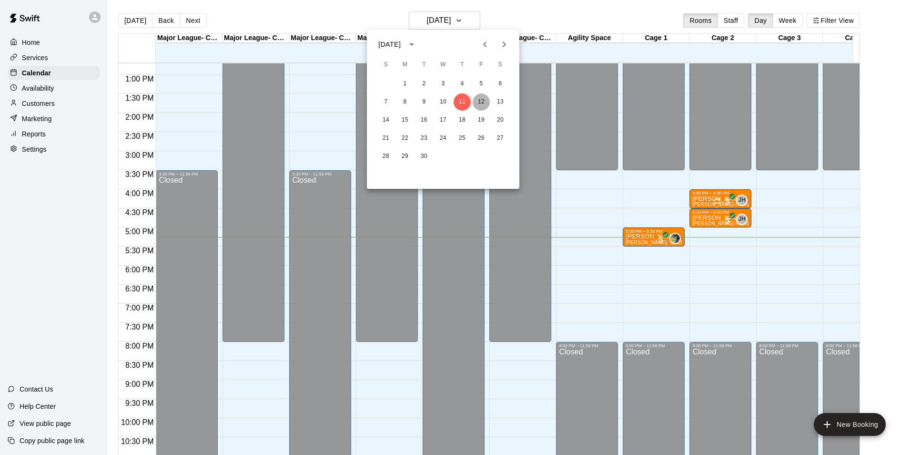
click at [478, 101] on button "12" at bounding box center [481, 101] width 17 height 17
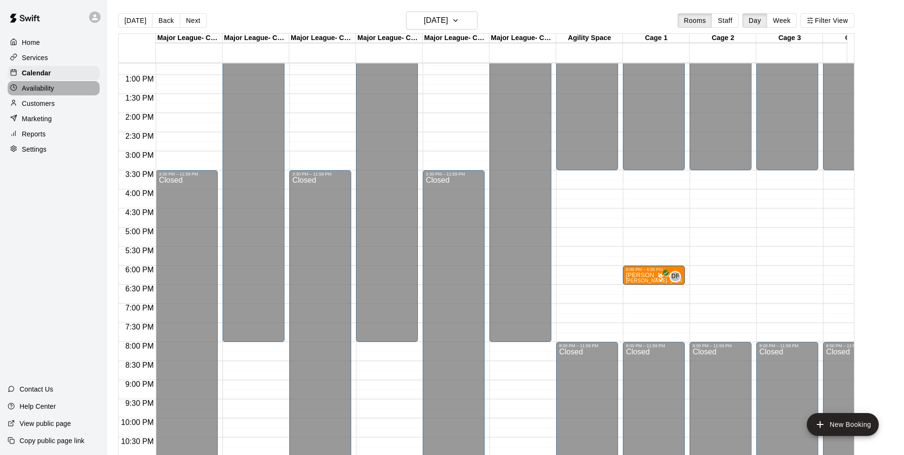
click at [54, 89] on p "Availability" at bounding box center [38, 88] width 32 height 10
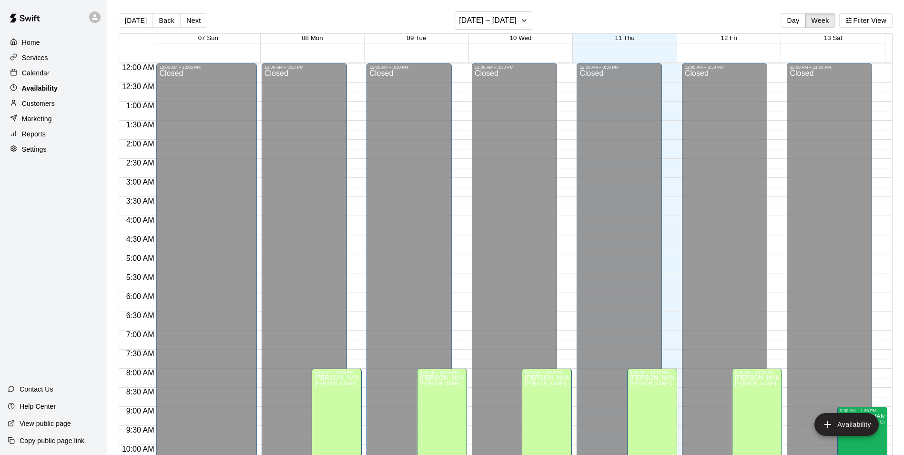
scroll to position [513, 0]
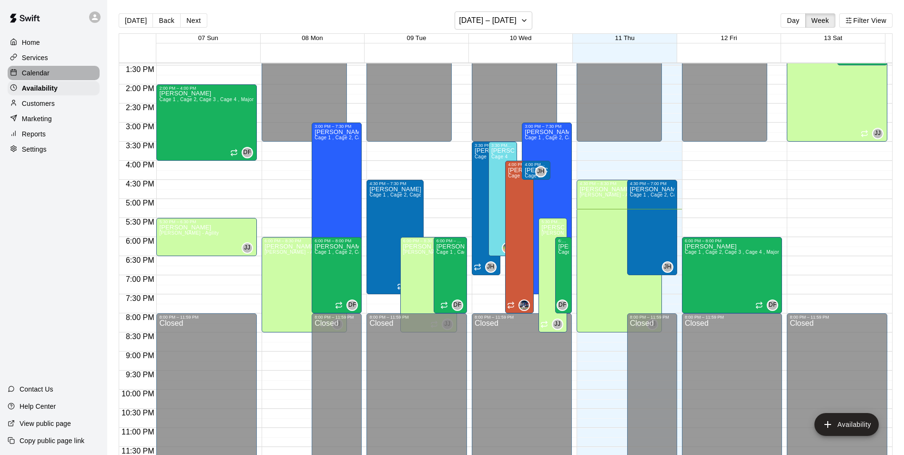
click at [58, 73] on div "Calendar" at bounding box center [54, 73] width 92 height 14
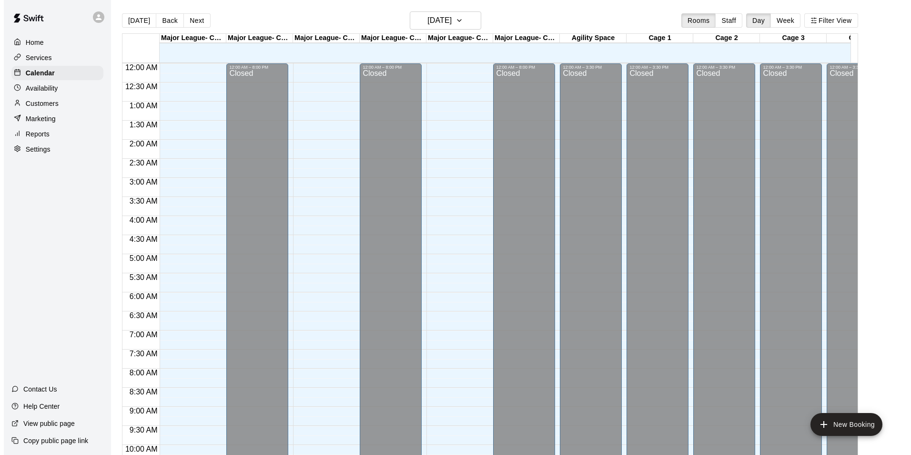
scroll to position [484, 0]
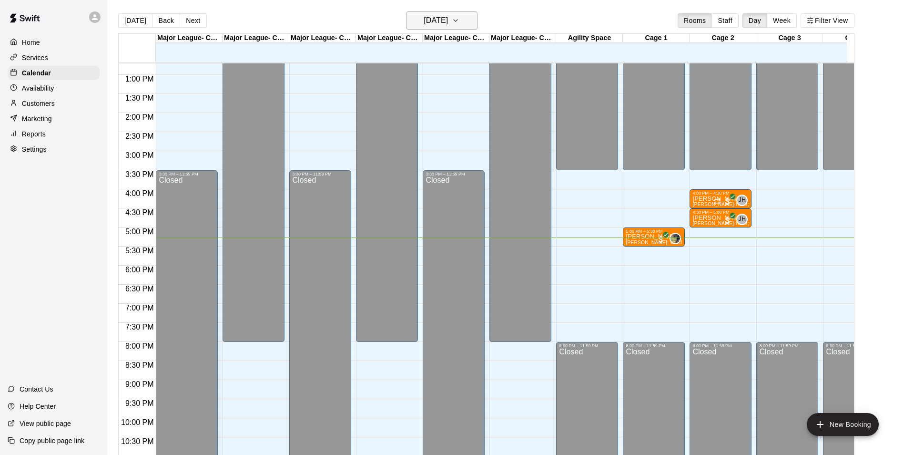
click at [448, 16] on h6 "[DATE]" at bounding box center [436, 20] width 24 height 13
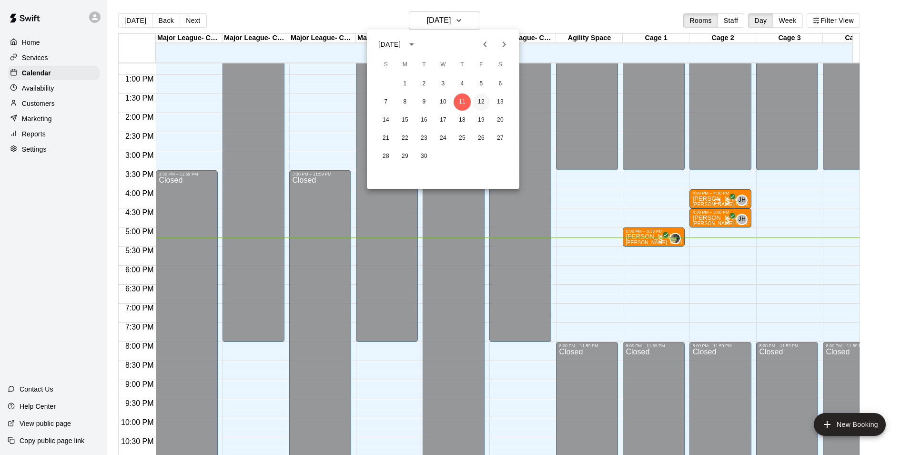
click at [483, 104] on button "12" at bounding box center [481, 101] width 17 height 17
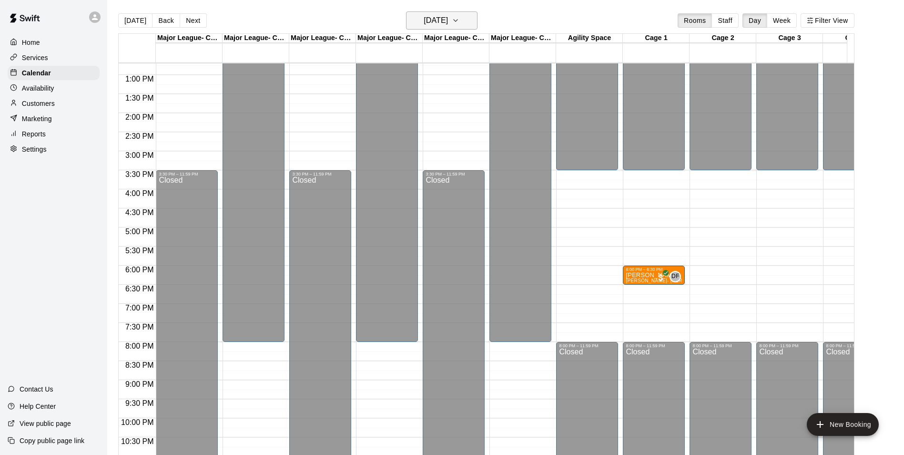
click at [448, 22] on h6 "[DATE]" at bounding box center [436, 20] width 24 height 13
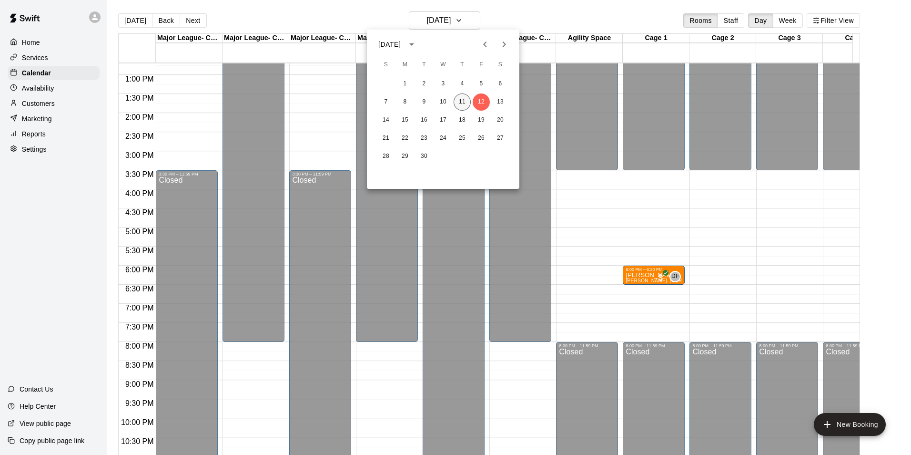
click at [460, 103] on button "11" at bounding box center [462, 101] width 17 height 17
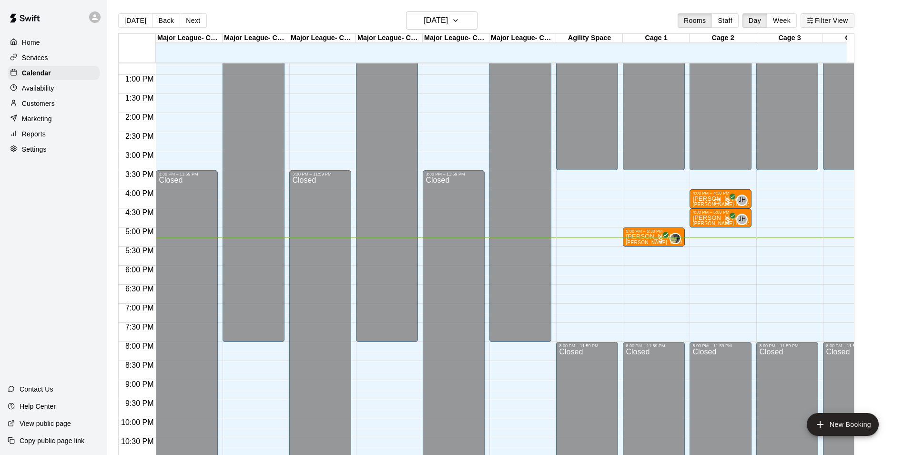
click at [844, 18] on button "Filter View" at bounding box center [827, 20] width 53 height 14
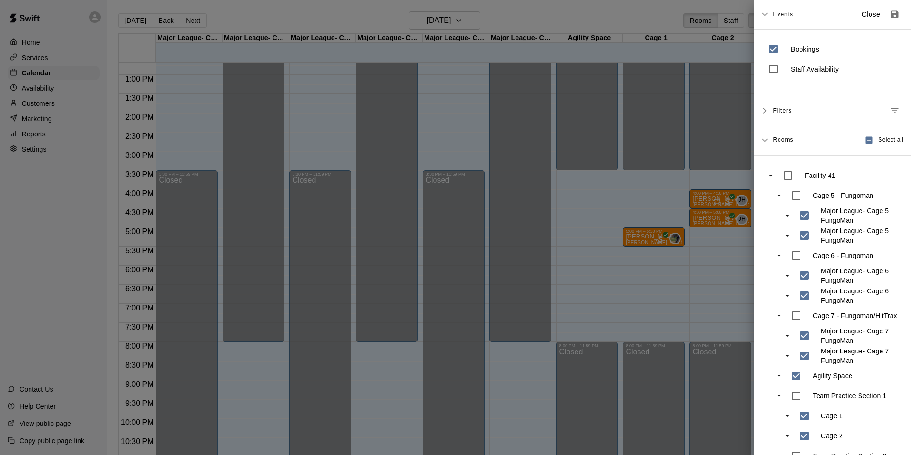
click at [782, 148] on div "Rooms Select all" at bounding box center [838, 140] width 131 height 18
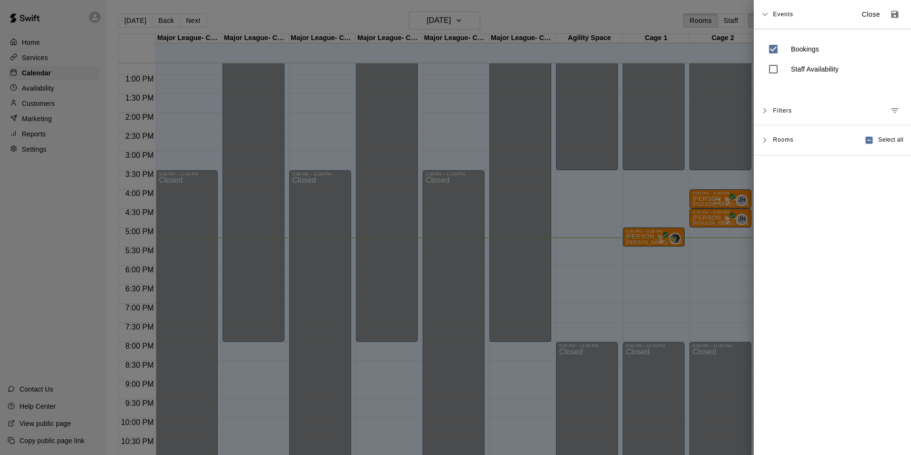
click at [782, 148] on div "Rooms Select all" at bounding box center [838, 140] width 131 height 18
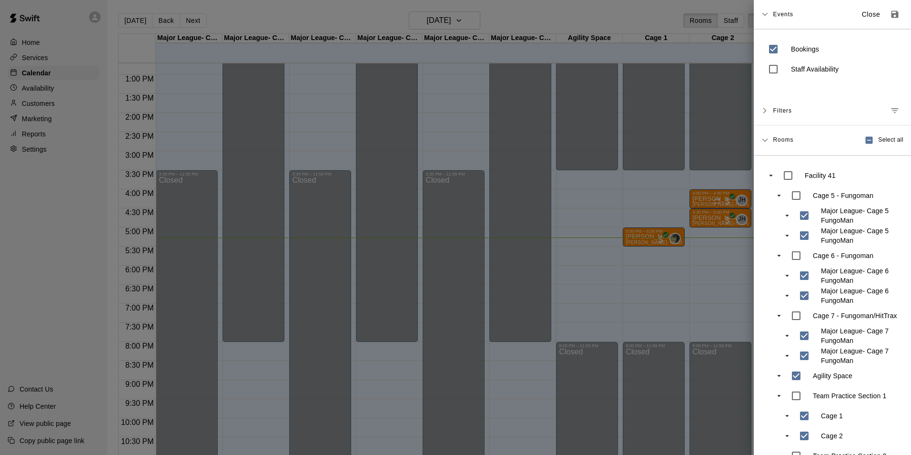
click at [792, 115] on span "Filters" at bounding box center [782, 110] width 19 height 17
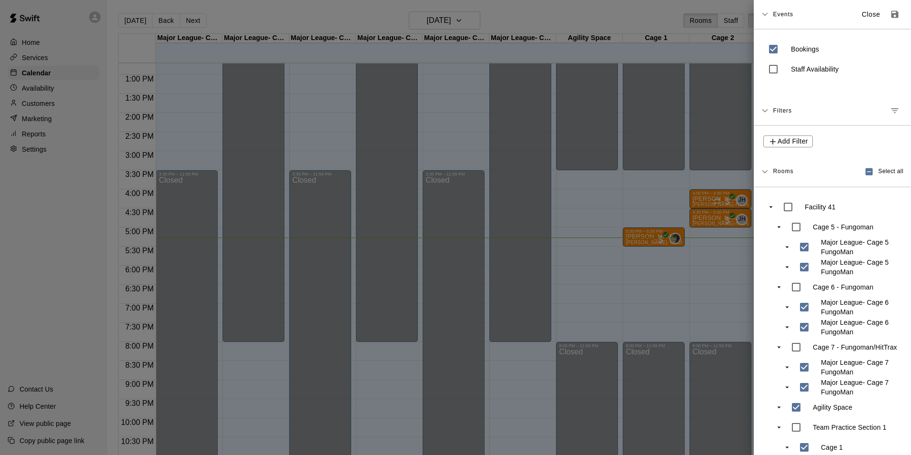
click at [792, 115] on span "Filters" at bounding box center [782, 110] width 19 height 17
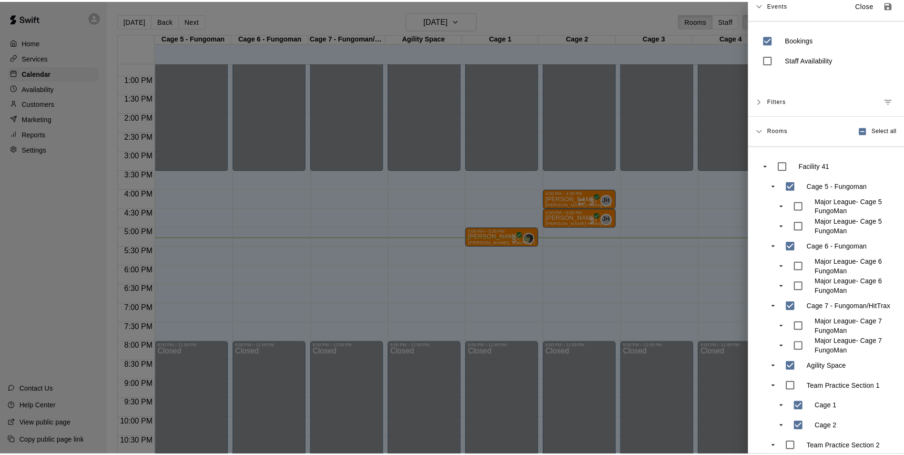
scroll to position [0, 0]
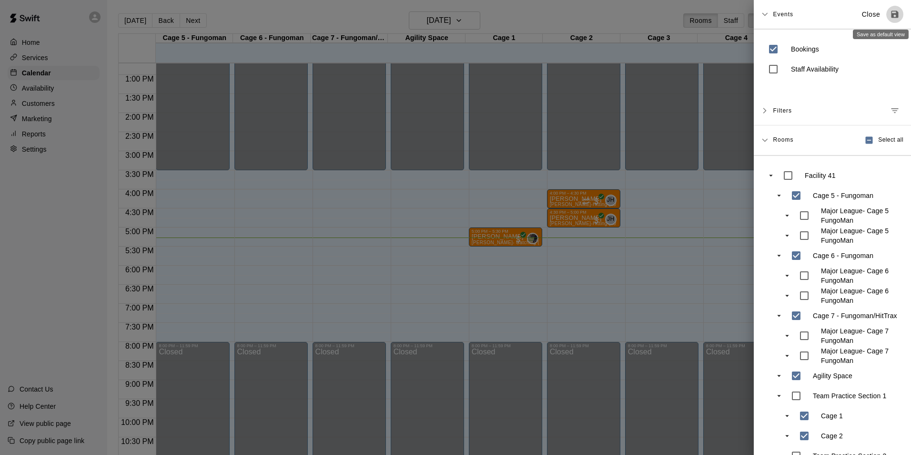
click at [890, 16] on icon "Save as default view" at bounding box center [895, 15] width 10 height 10
click at [788, 14] on span "Events" at bounding box center [783, 14] width 20 height 17
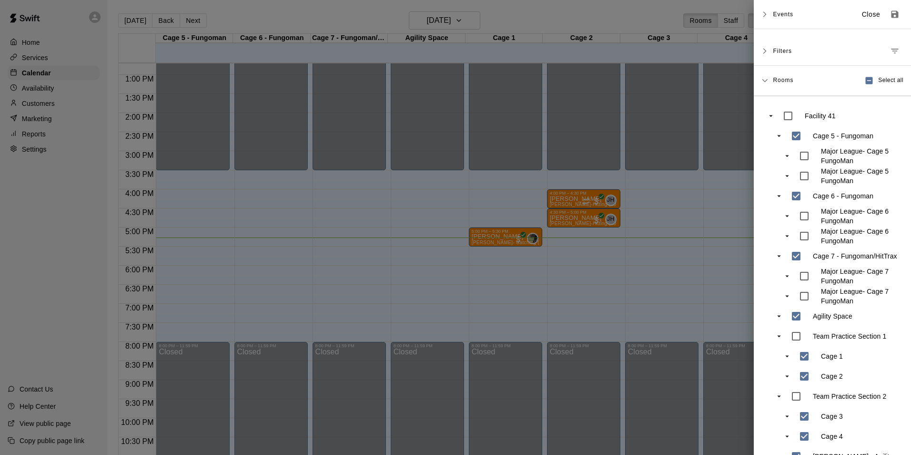
click at [787, 17] on span "Events" at bounding box center [783, 14] width 20 height 17
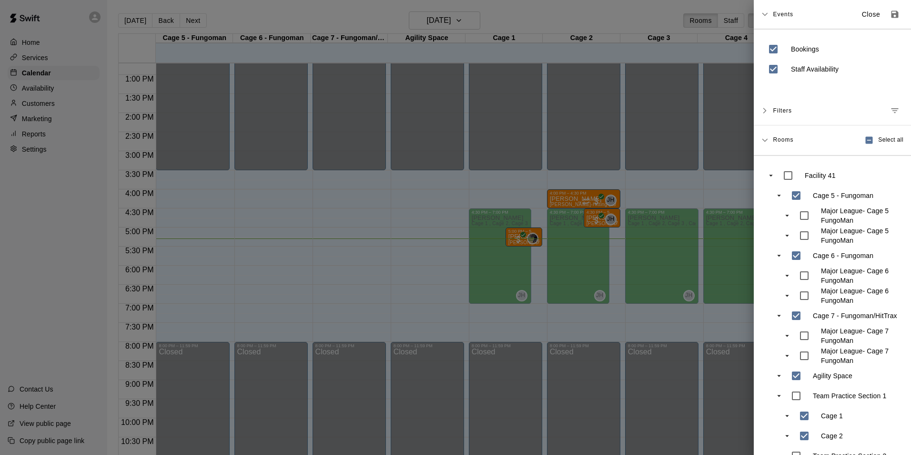
click at [660, 182] on div at bounding box center [455, 227] width 911 height 455
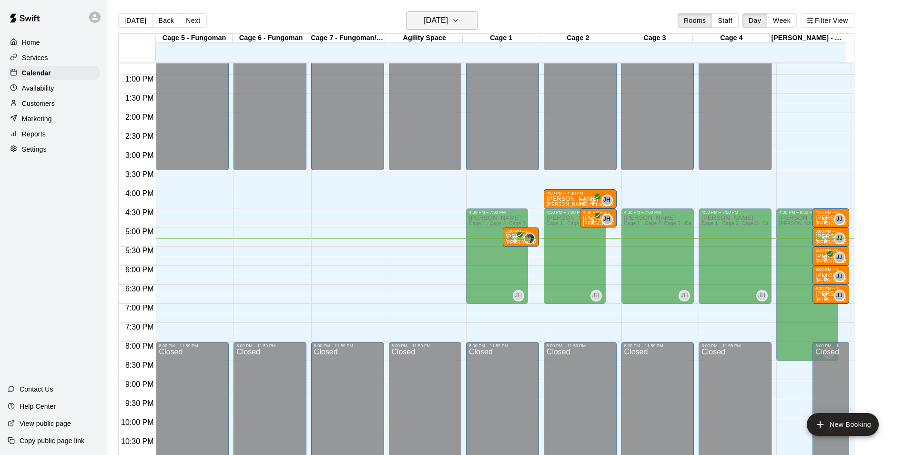
click at [424, 21] on h6 "[DATE]" at bounding box center [436, 20] width 24 height 13
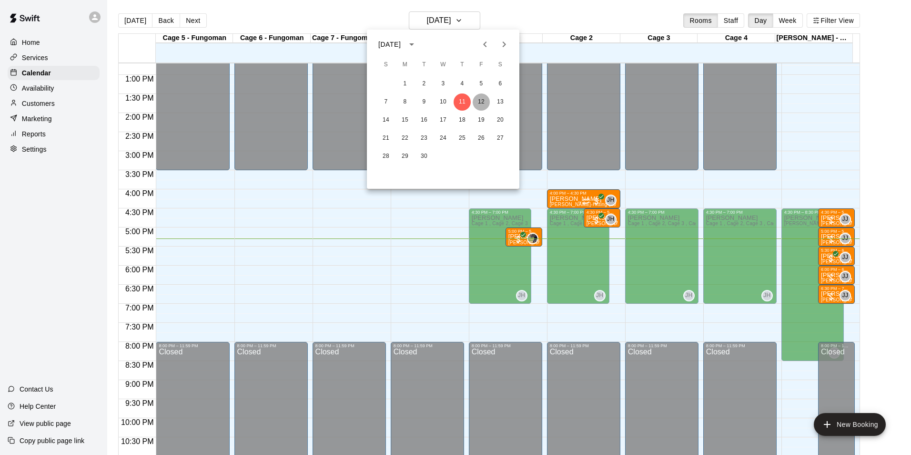
click at [477, 97] on button "12" at bounding box center [481, 101] width 17 height 17
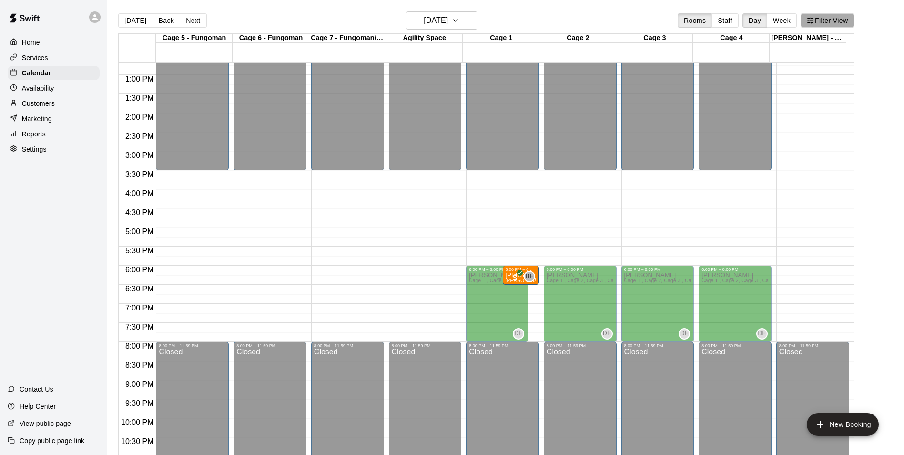
click at [814, 21] on icon "button" at bounding box center [810, 20] width 7 height 7
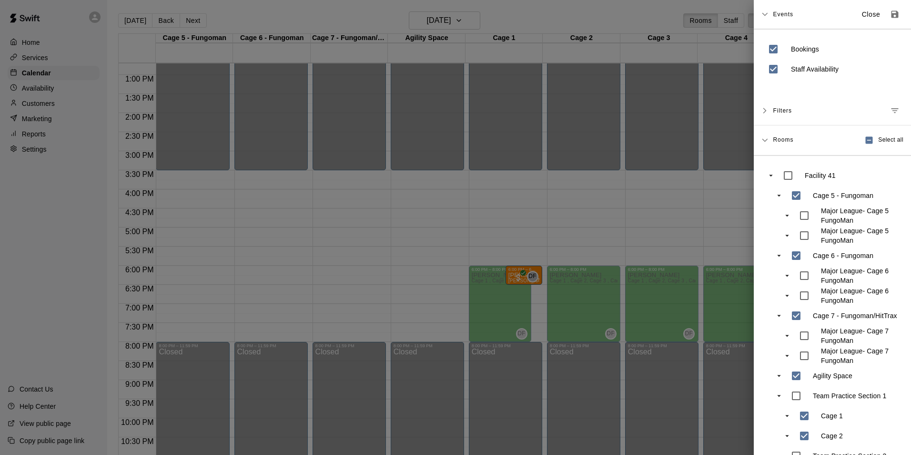
click at [724, 79] on div at bounding box center [455, 227] width 911 height 455
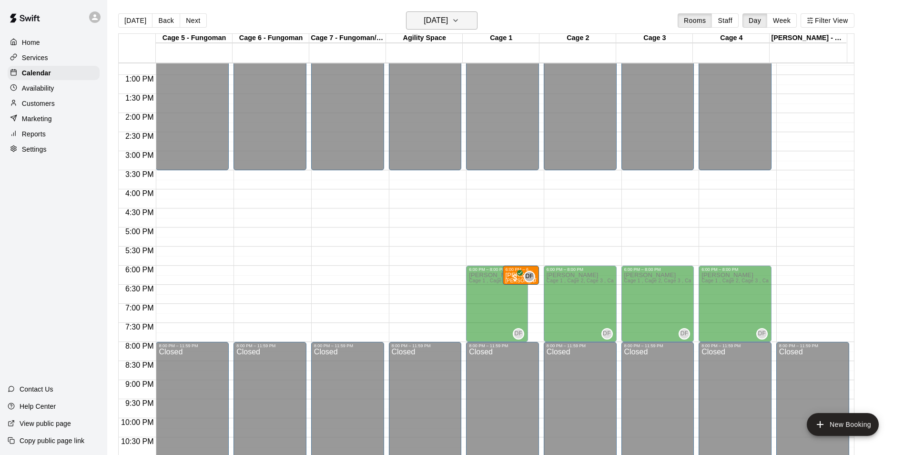
click at [463, 20] on button "[DATE]" at bounding box center [441, 20] width 71 height 18
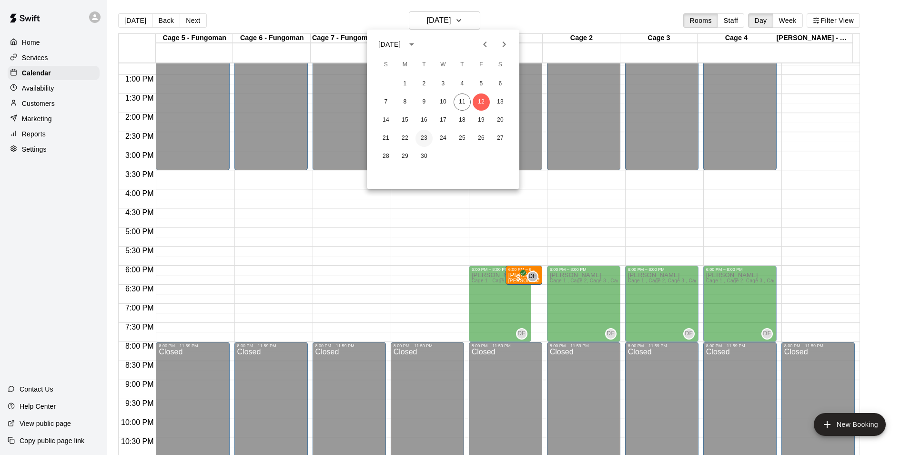
click at [425, 146] on button "23" at bounding box center [424, 138] width 17 height 17
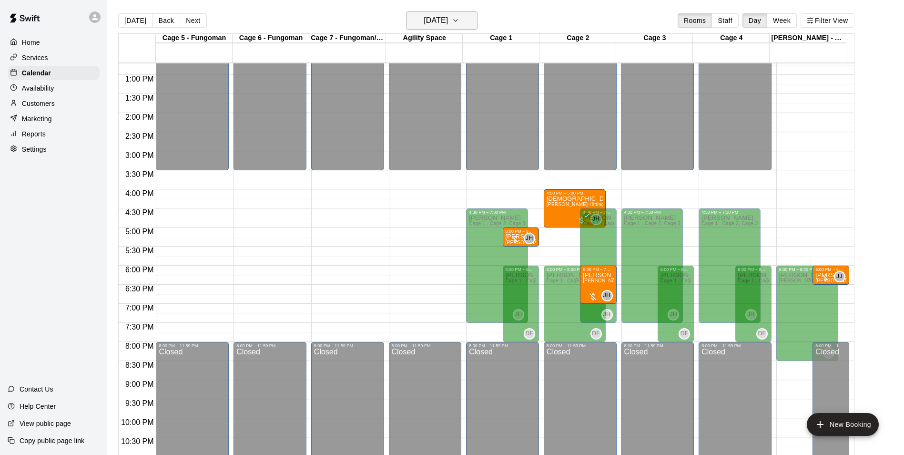
click at [448, 16] on h6 "[DATE]" at bounding box center [436, 20] width 24 height 13
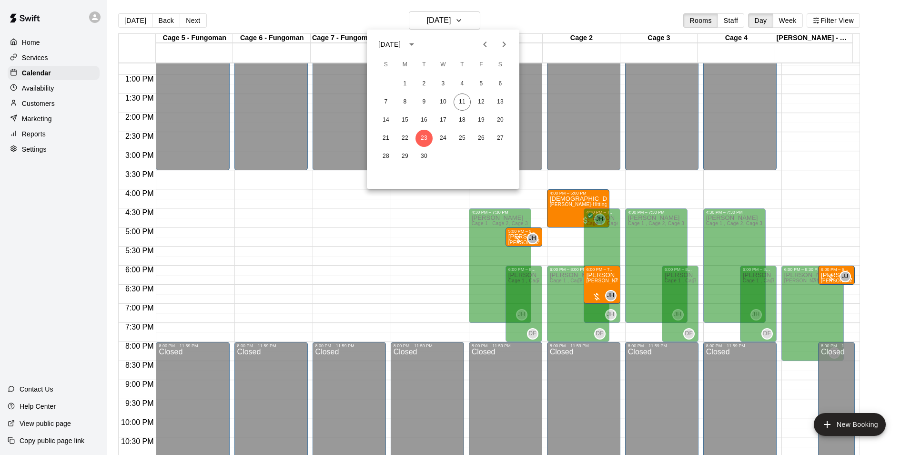
click at [438, 110] on div "7 8 9 10 11 12 13" at bounding box center [443, 101] width 153 height 17
click at [444, 116] on button "17" at bounding box center [443, 120] width 17 height 17
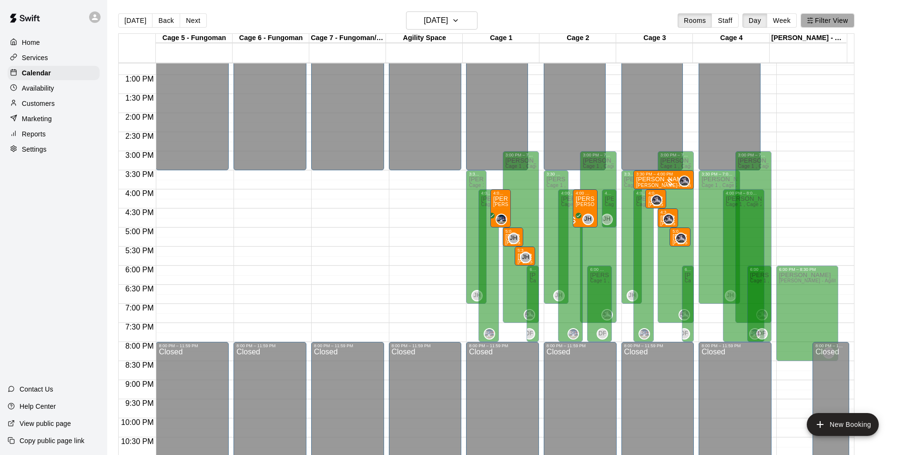
click at [837, 18] on button "Filter View" at bounding box center [827, 20] width 53 height 14
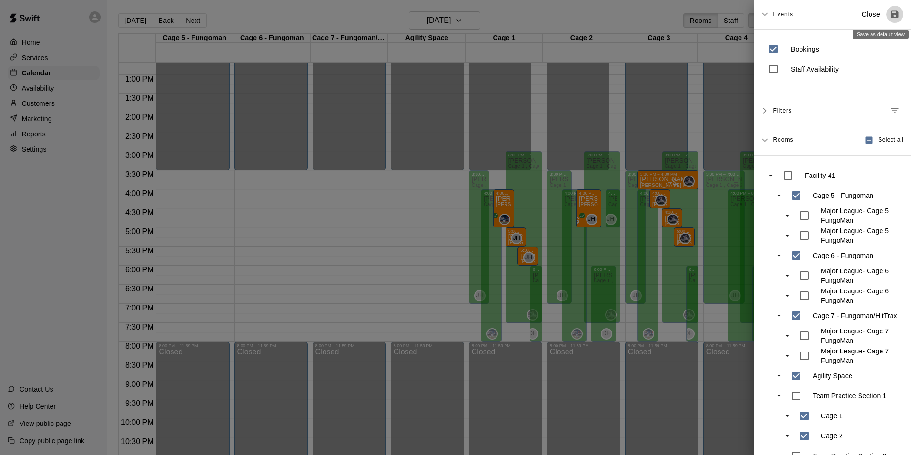
click at [892, 11] on icon "Save as default view" at bounding box center [895, 14] width 7 height 7
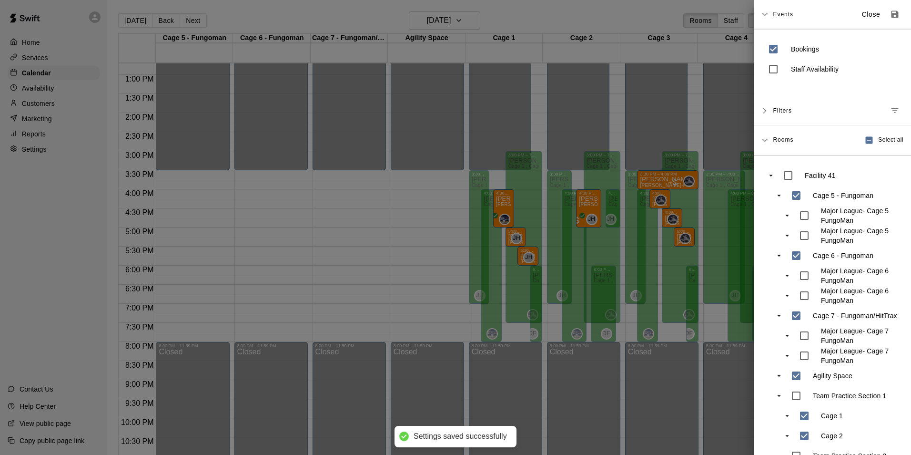
click at [664, 86] on div at bounding box center [455, 227] width 911 height 455
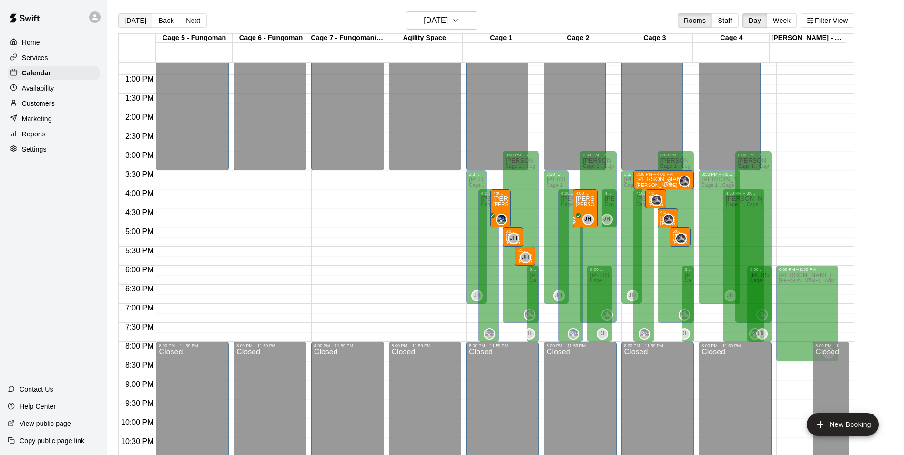
click at [142, 18] on button "[DATE]" at bounding box center [135, 20] width 34 height 14
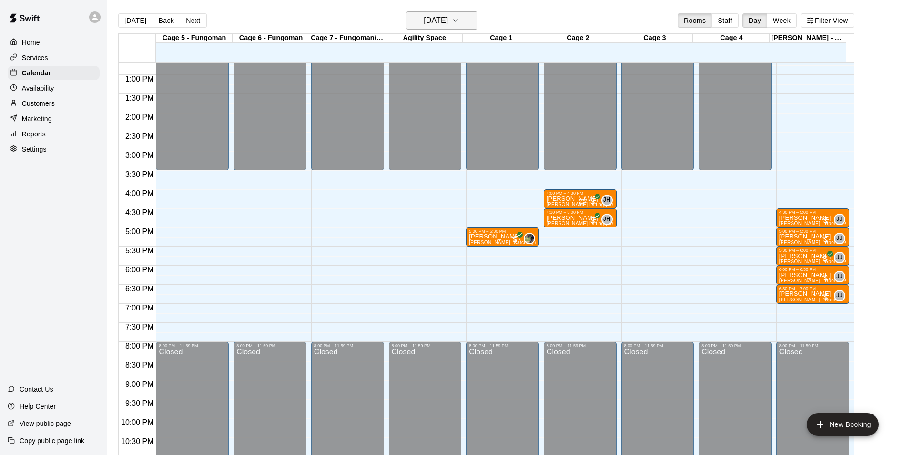
click at [448, 23] on h6 "[DATE]" at bounding box center [436, 20] width 24 height 13
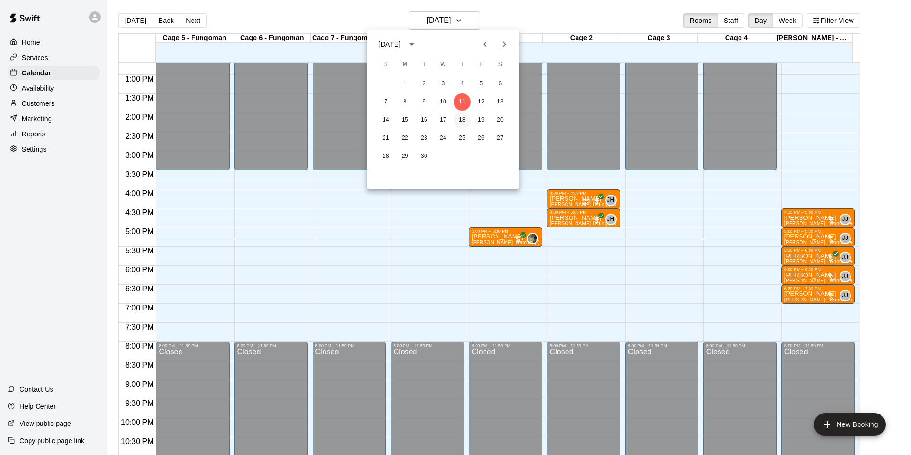
click at [463, 117] on button "18" at bounding box center [462, 120] width 17 height 17
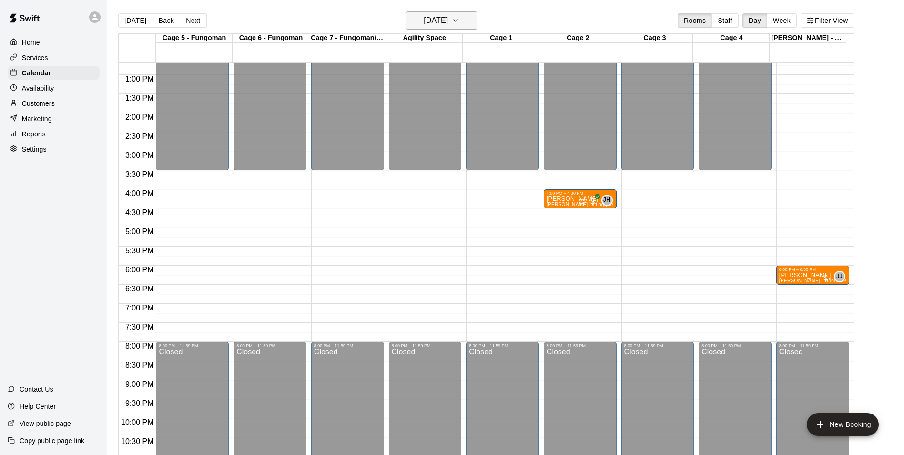
click at [469, 23] on button "[DATE]" at bounding box center [441, 20] width 71 height 18
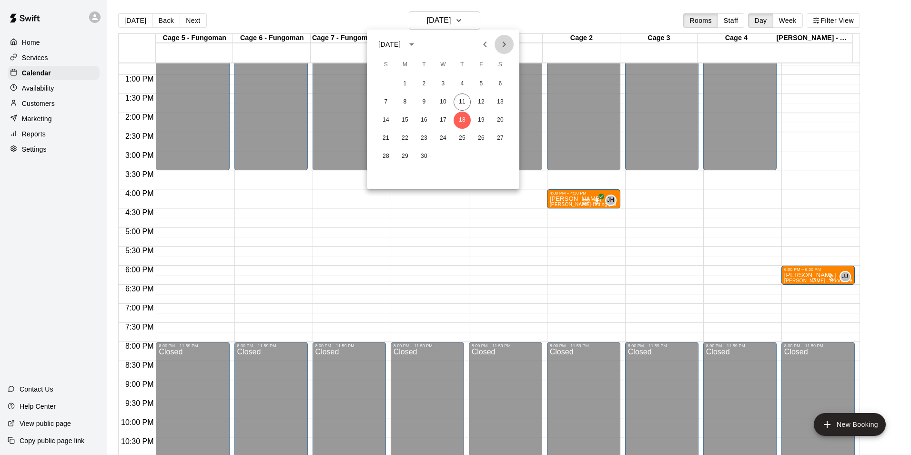
click at [504, 46] on icon "Next month" at bounding box center [504, 44] width 3 height 6
click at [420, 124] on button "14" at bounding box center [424, 120] width 17 height 17
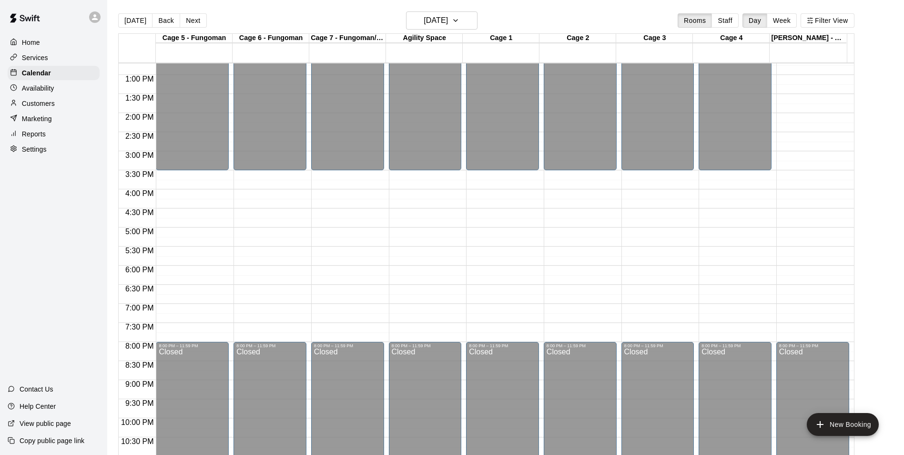
click at [435, 31] on div "[DATE] Back [DATE][DATE] Rooms Staff Day Week Filter View" at bounding box center [486, 22] width 736 height 22
click at [435, 24] on h6 "[DATE]" at bounding box center [436, 20] width 24 height 13
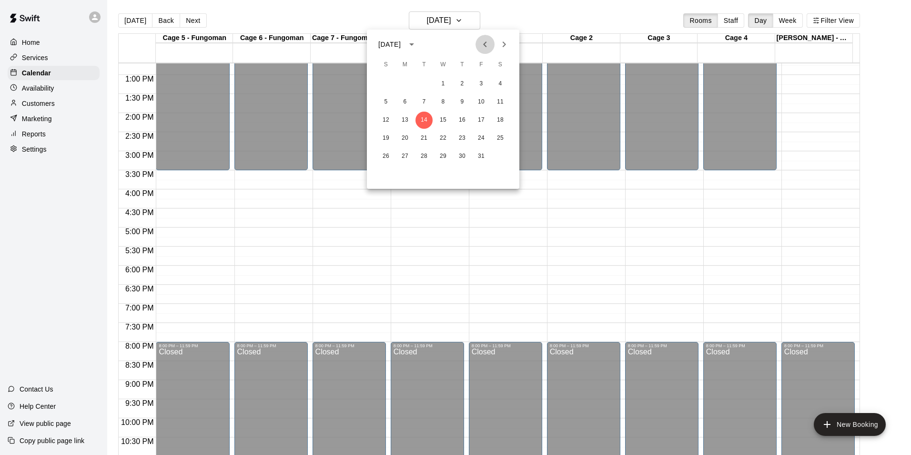
click at [482, 40] on icon "Previous month" at bounding box center [484, 44] width 11 height 11
click at [458, 106] on button "11" at bounding box center [462, 101] width 17 height 17
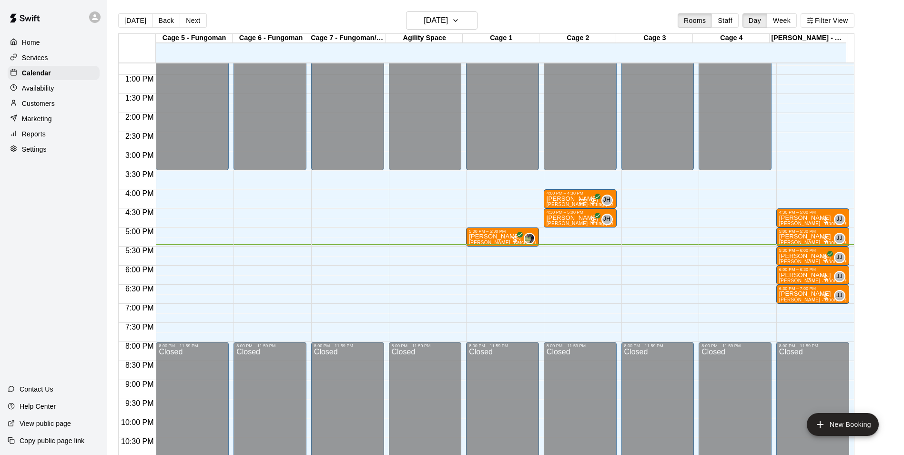
click at [81, 109] on div "Customers" at bounding box center [54, 103] width 92 height 14
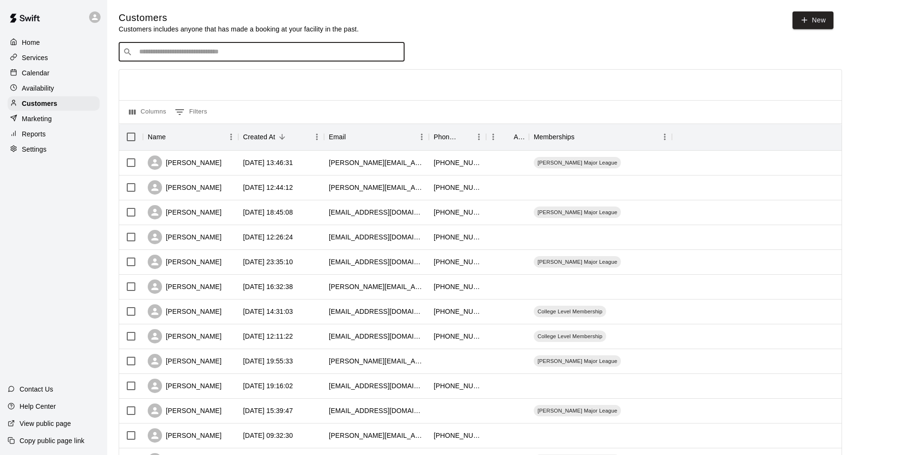
click at [220, 50] on input "Search customers by name or email" at bounding box center [268, 52] width 264 height 10
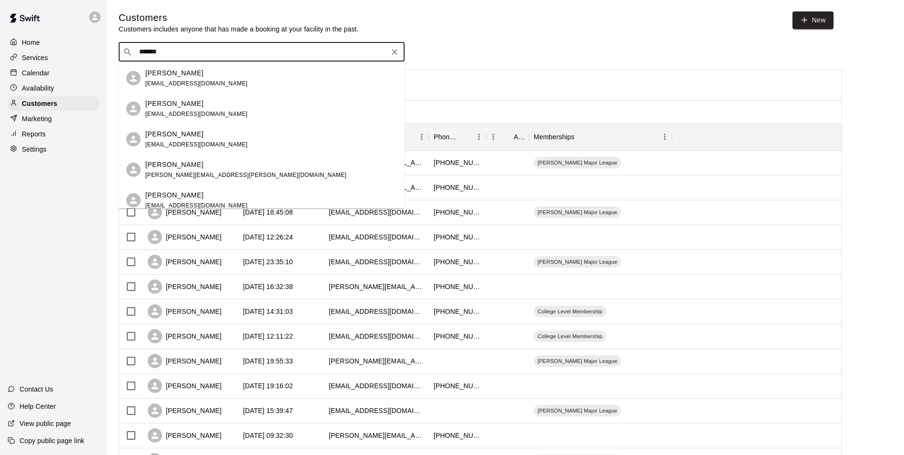
type input "*******"
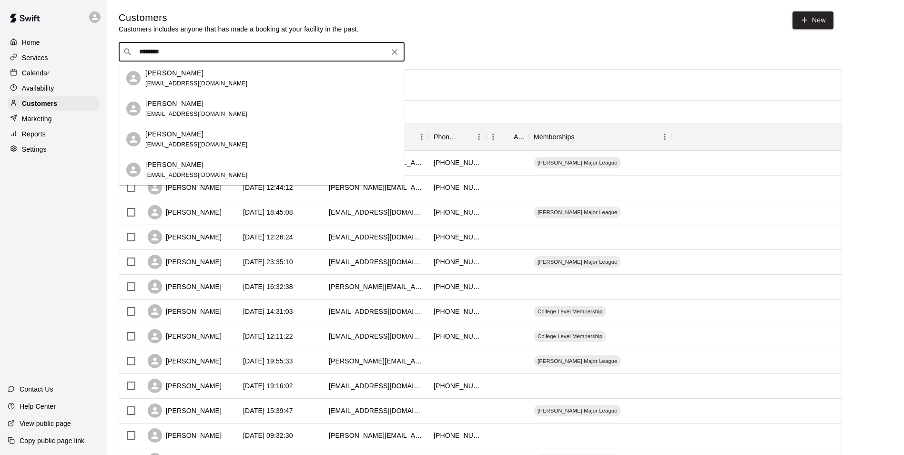
click at [237, 165] on div "[PERSON_NAME] [EMAIL_ADDRESS][DOMAIN_NAME]" at bounding box center [271, 170] width 252 height 20
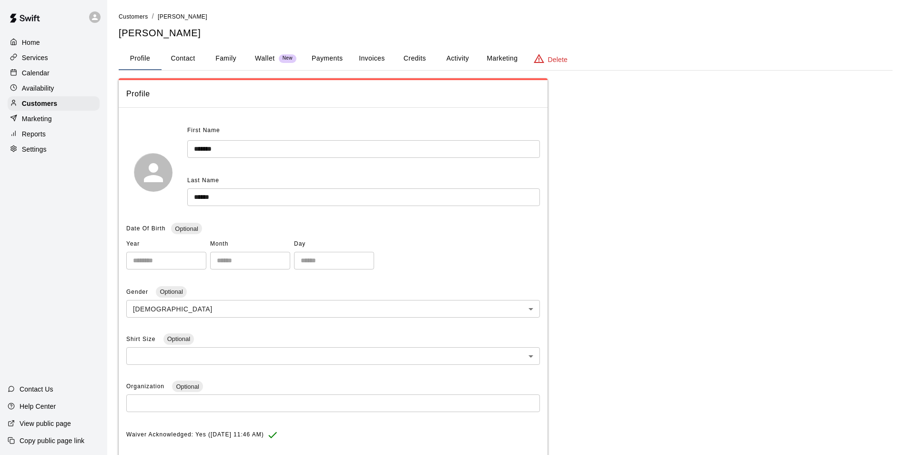
click at [474, 61] on button "Activity" at bounding box center [457, 58] width 43 height 23
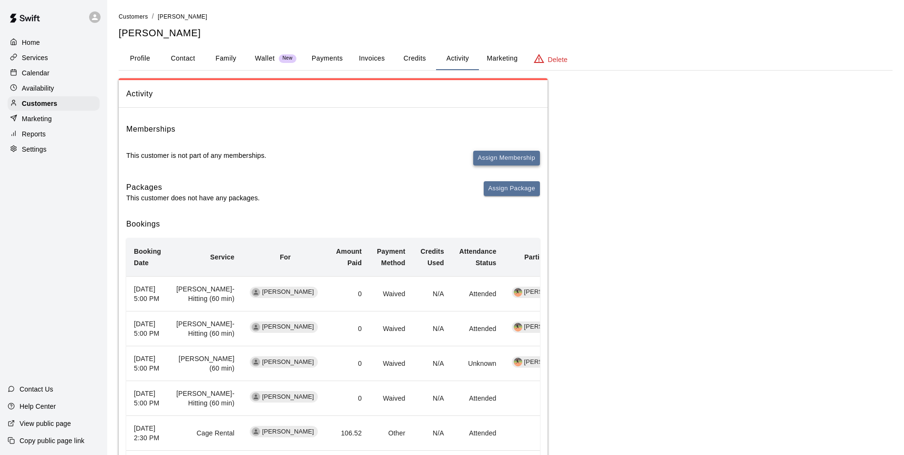
click at [482, 157] on button "Assign Membership" at bounding box center [506, 158] width 67 height 15
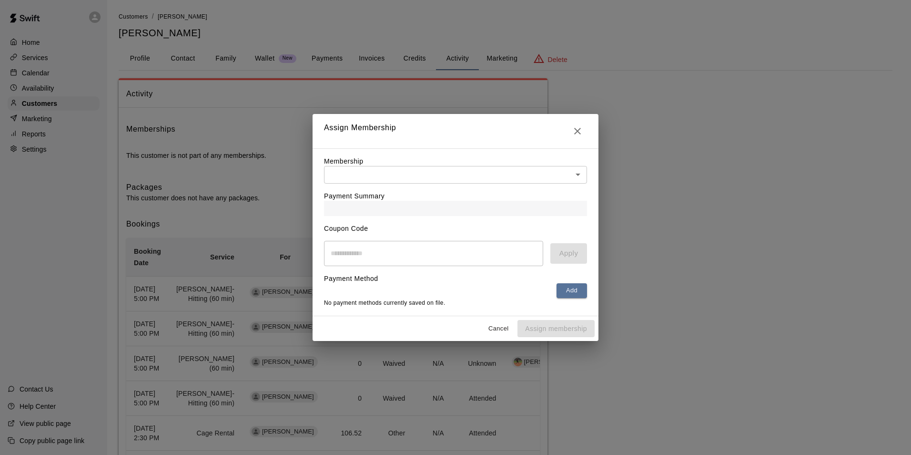
click at [450, 173] on body "Home Services Calendar Availability Customers Marketing Reports Settings Contac…" at bounding box center [455, 344] width 911 height 689
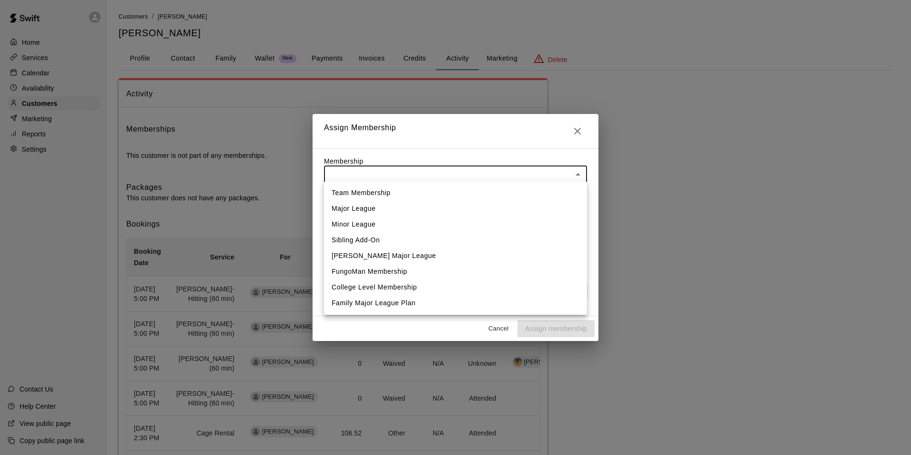
click at [574, 125] on div at bounding box center [455, 227] width 911 height 455
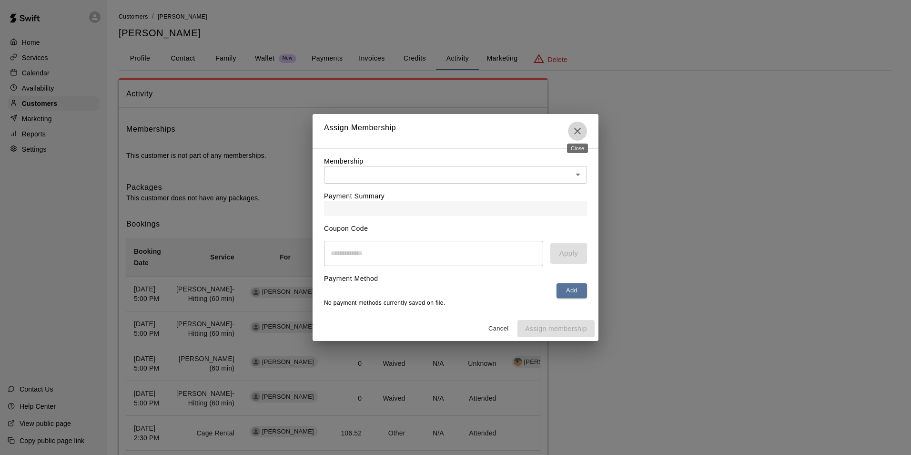
click at [581, 126] on icon "Close" at bounding box center [577, 130] width 11 height 11
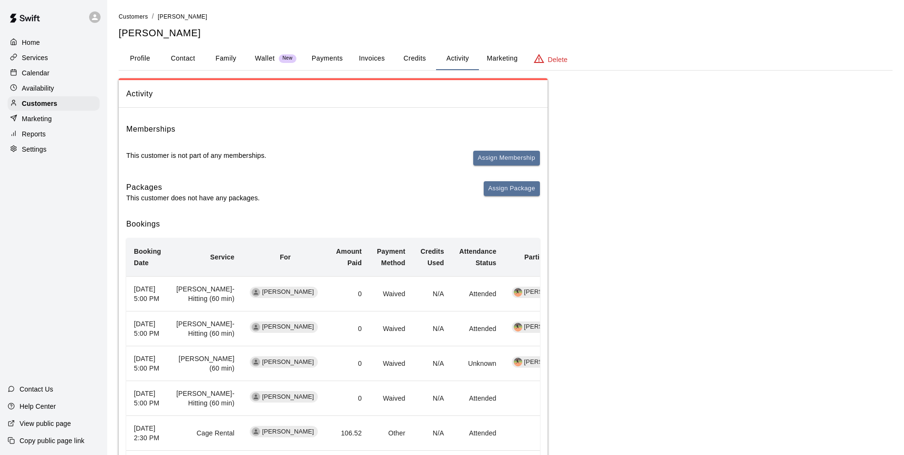
click at [39, 66] on div "Home Services Calendar Availability Customers Marketing Reports Settings" at bounding box center [53, 95] width 107 height 123
click at [33, 74] on p "Calendar" at bounding box center [36, 73] width 28 height 10
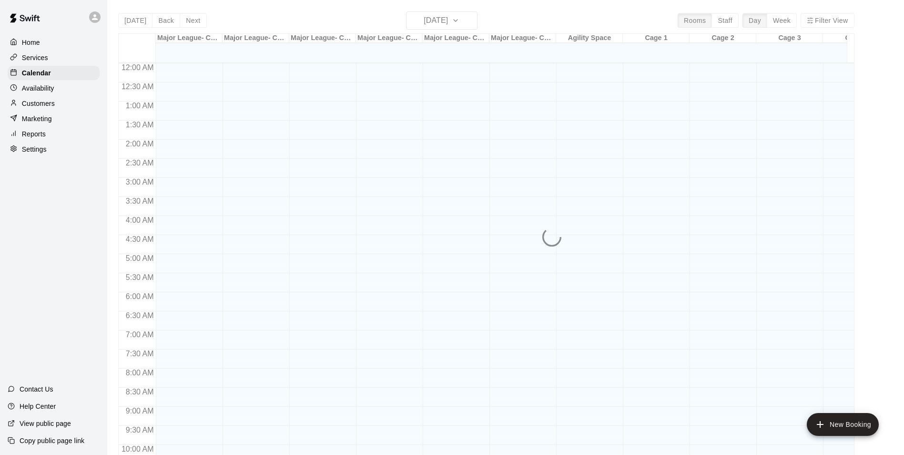
scroll to position [484, 0]
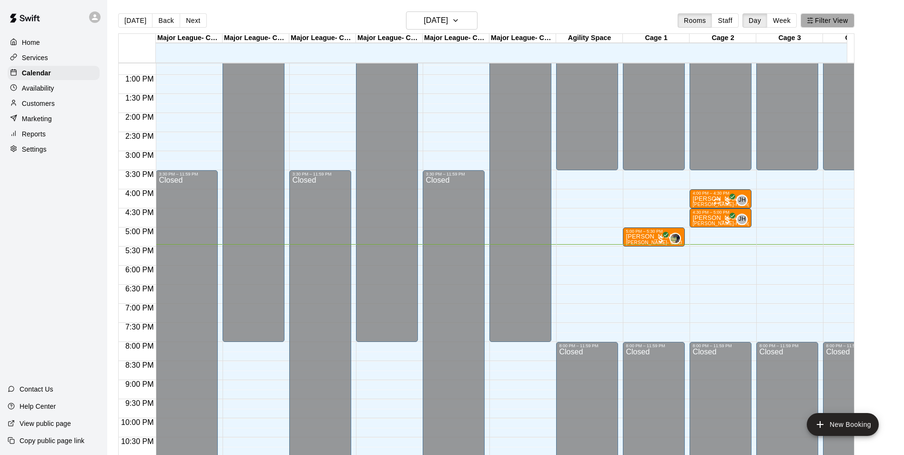
click at [836, 20] on button "Filter View" at bounding box center [827, 20] width 53 height 14
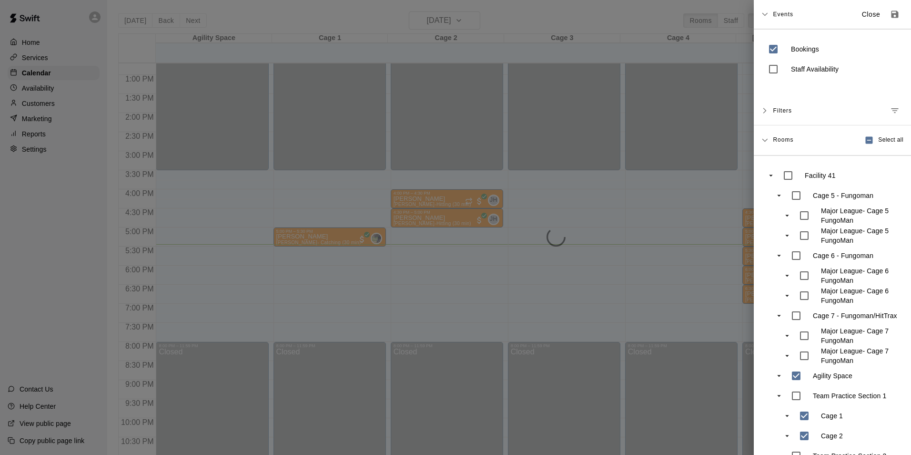
click at [562, 303] on div at bounding box center [455, 227] width 911 height 455
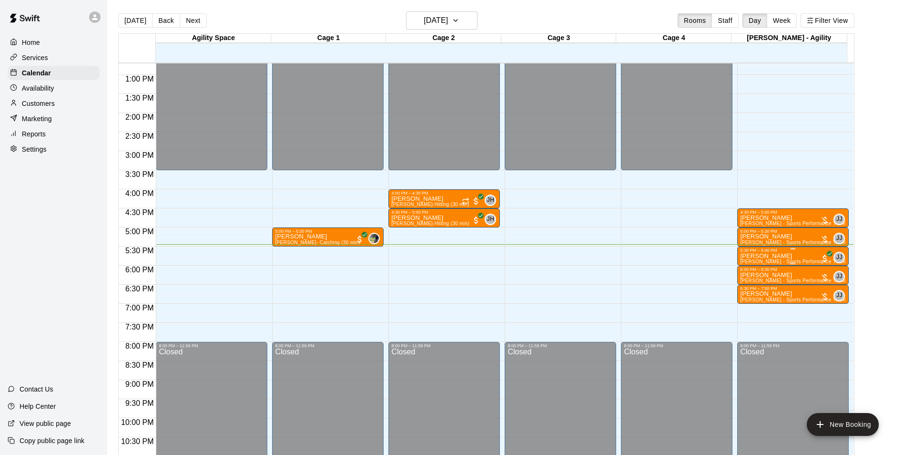
click at [765, 253] on div "5:30 PM – 6:00 PM" at bounding box center [793, 250] width 106 height 5
click at [752, 277] on img "edit" at bounding box center [749, 280] width 11 height 11
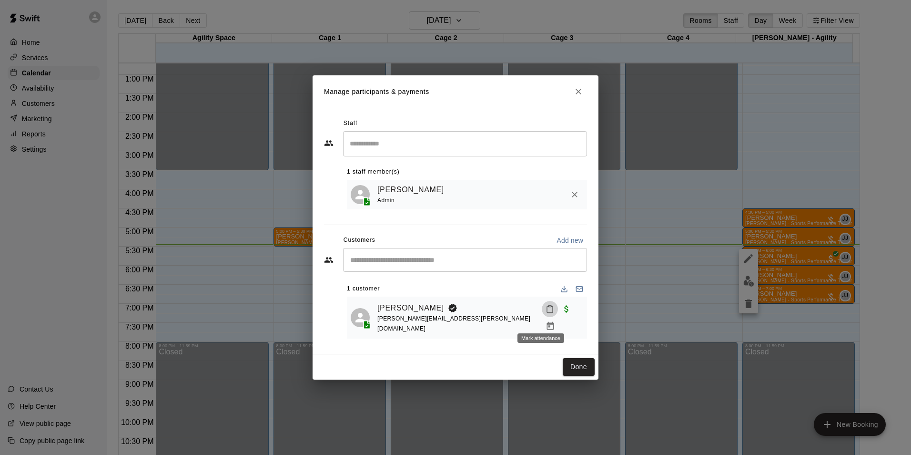
click at [546, 313] on icon "Mark attendance" at bounding box center [550, 309] width 9 height 9
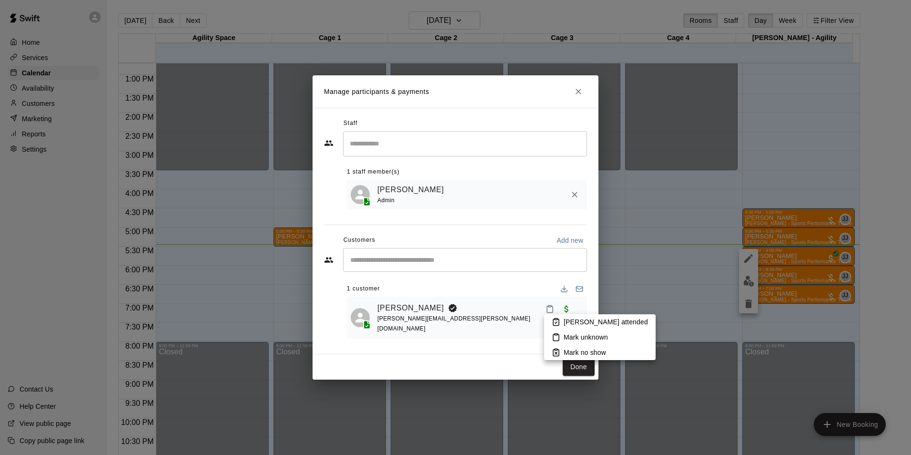
click at [561, 318] on li "[PERSON_NAME] attended" at bounding box center [600, 321] width 112 height 15
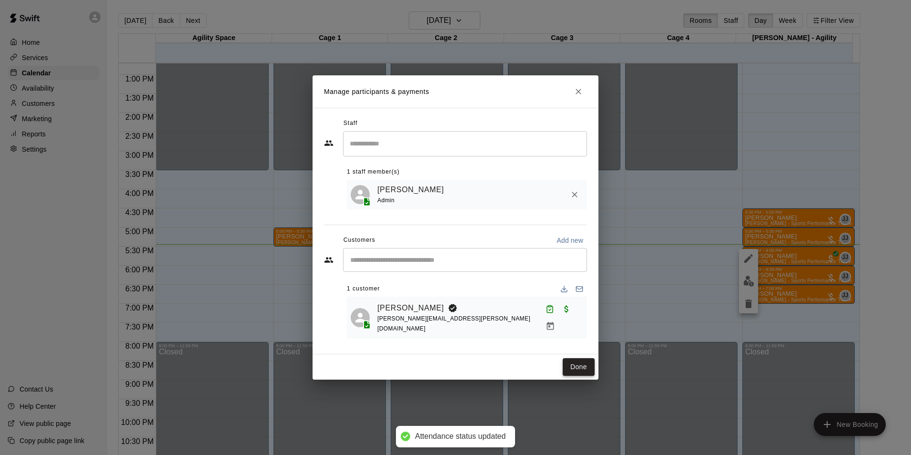
click at [579, 358] on button "Done" at bounding box center [579, 367] width 32 height 18
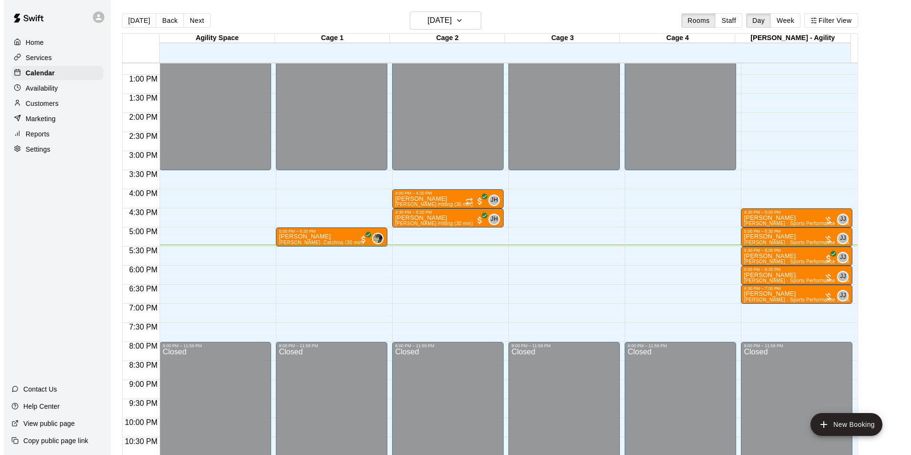
scroll to position [389, 0]
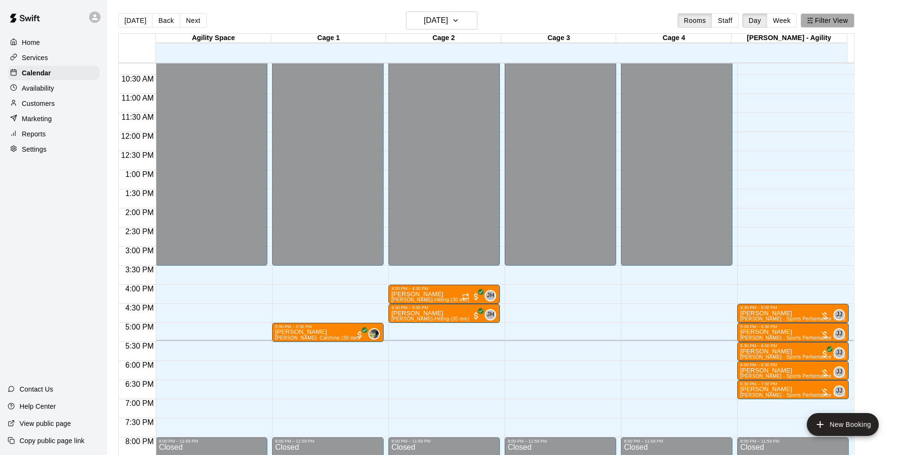
click at [844, 17] on button "Filter View" at bounding box center [827, 20] width 53 height 14
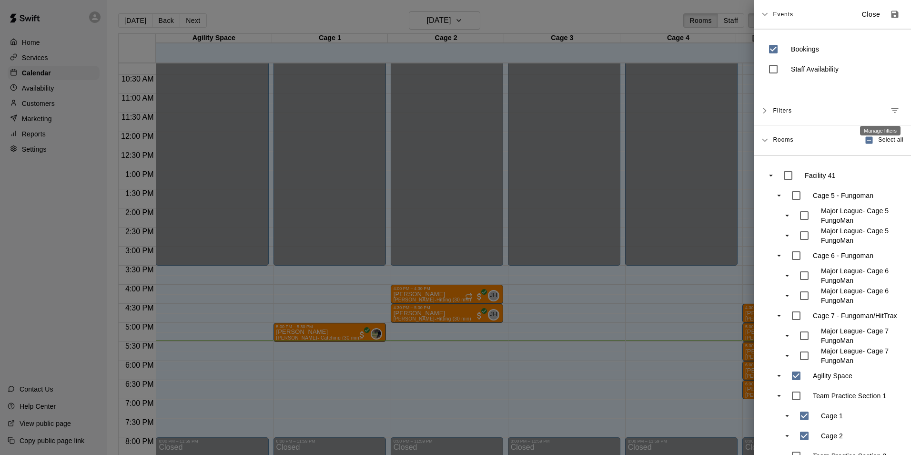
click at [890, 111] on icon "Manage filters" at bounding box center [895, 111] width 10 height 10
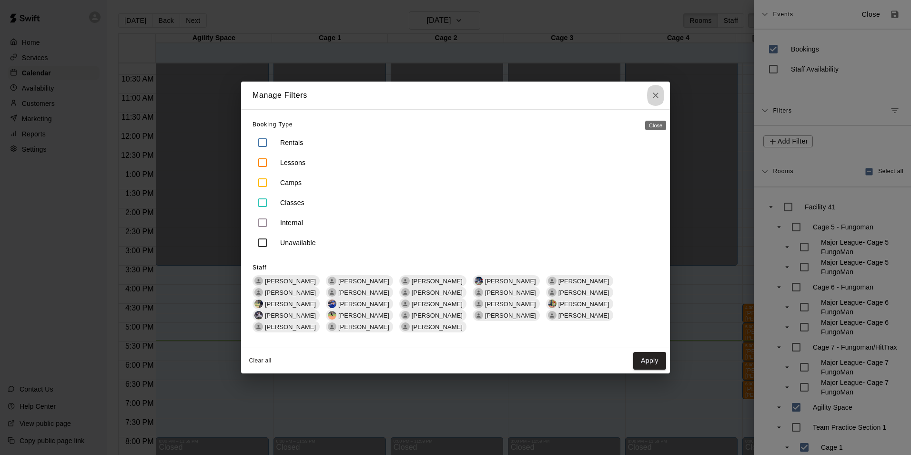
click at [655, 98] on icon "Close" at bounding box center [656, 95] width 6 height 6
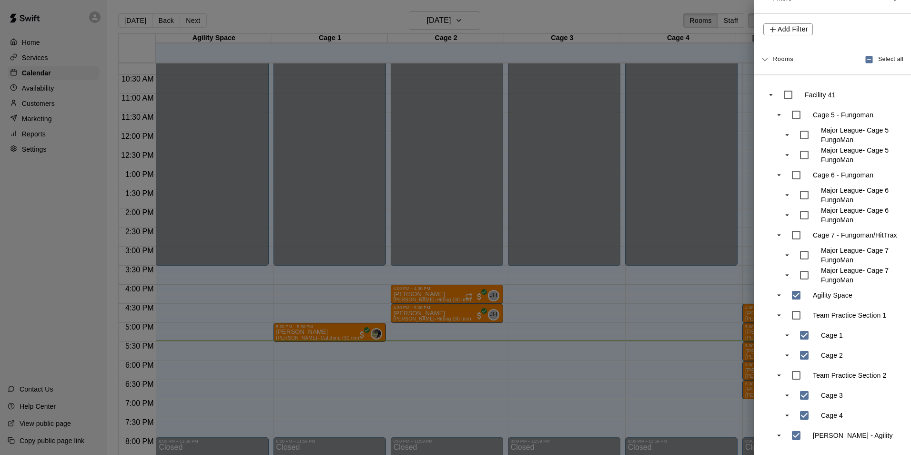
scroll to position [120, 0]
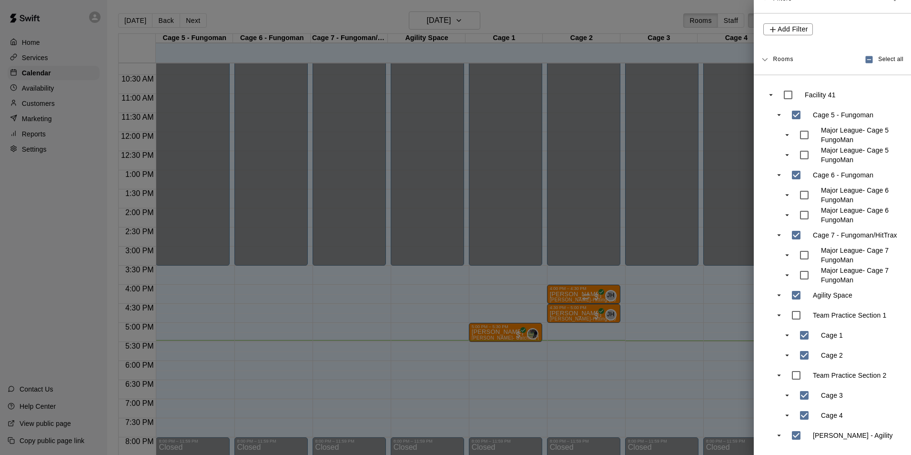
click at [781, 111] on icon "swift facility view" at bounding box center [779, 115] width 9 height 9
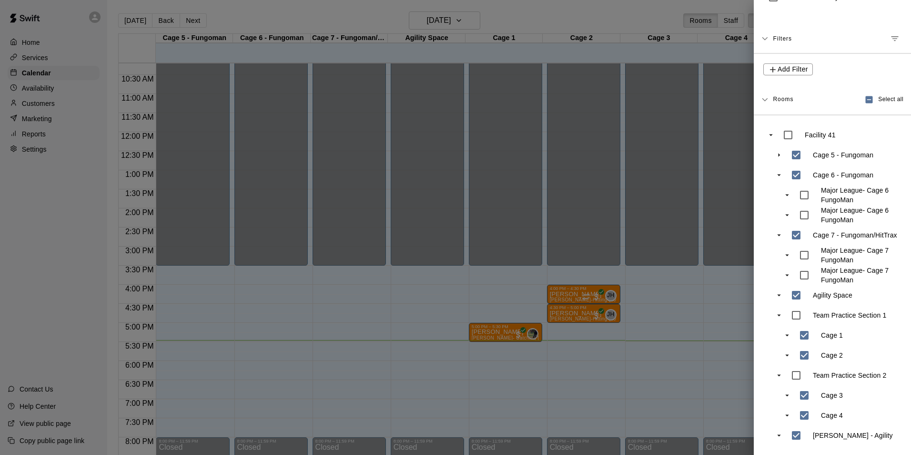
scroll to position [80, 0]
click at [775, 151] on icon "swift facility view" at bounding box center [779, 155] width 9 height 9
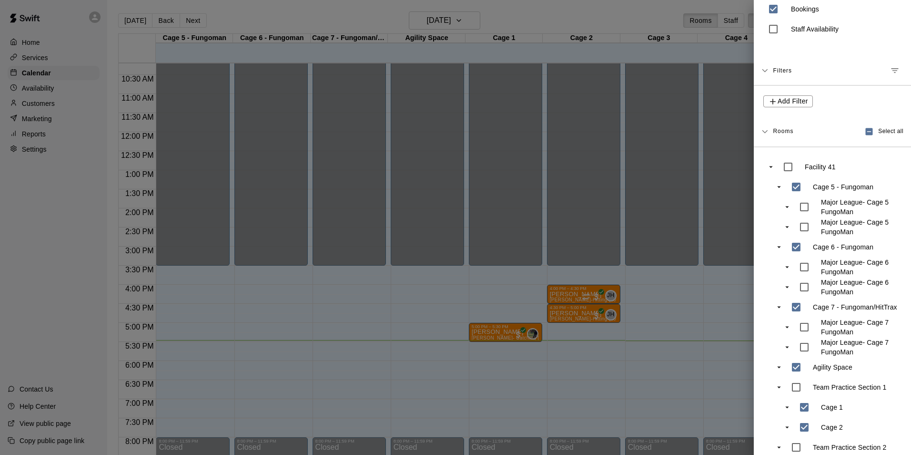
scroll to position [0, 0]
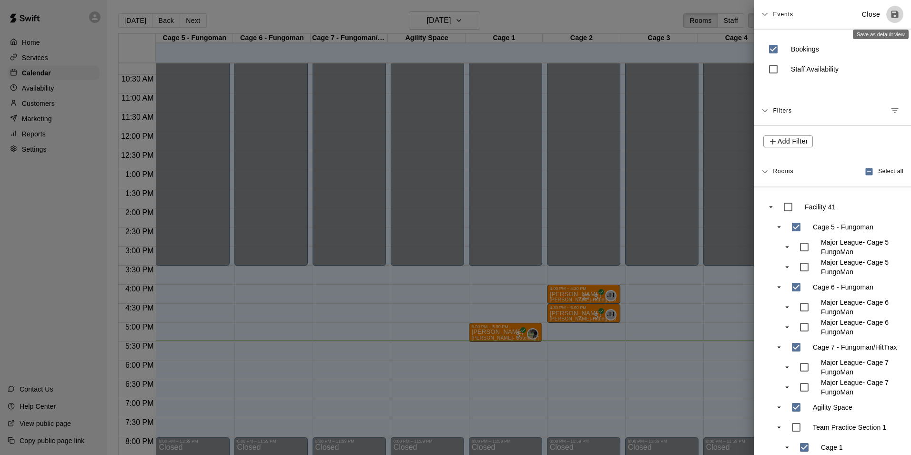
click at [890, 16] on icon "Save as default view" at bounding box center [895, 15] width 10 height 10
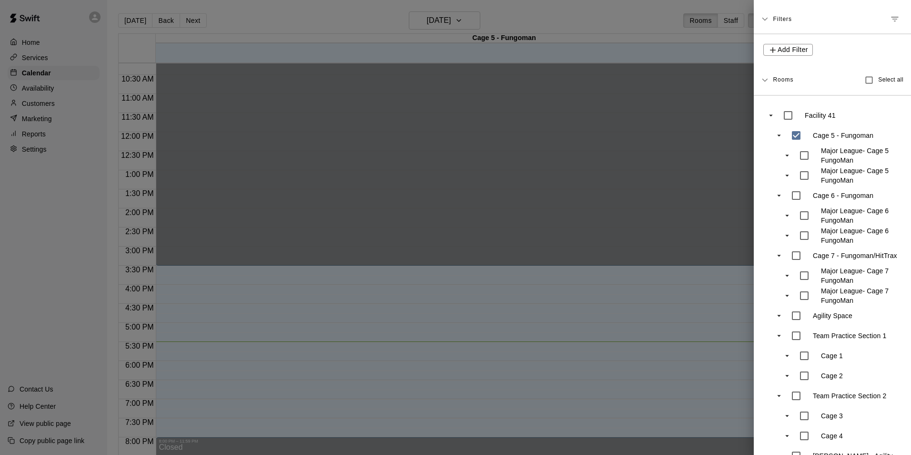
scroll to position [95, 0]
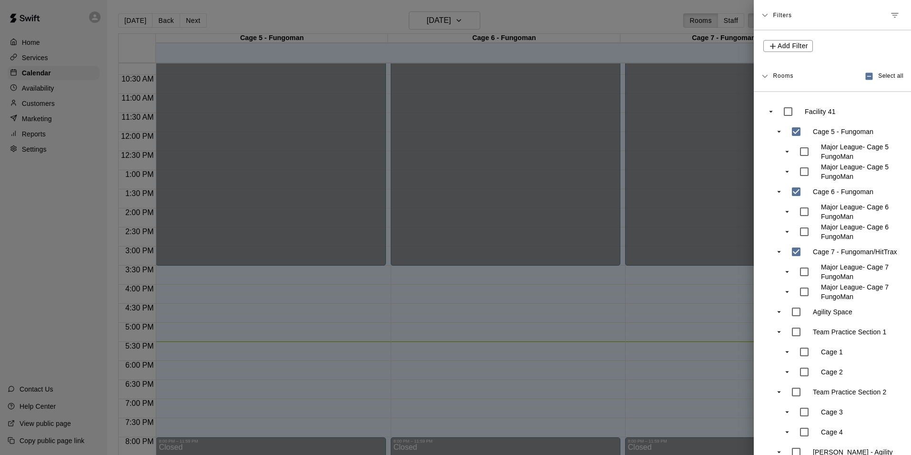
click at [806, 314] on div "Agility Space" at bounding box center [842, 312] width 112 height 20
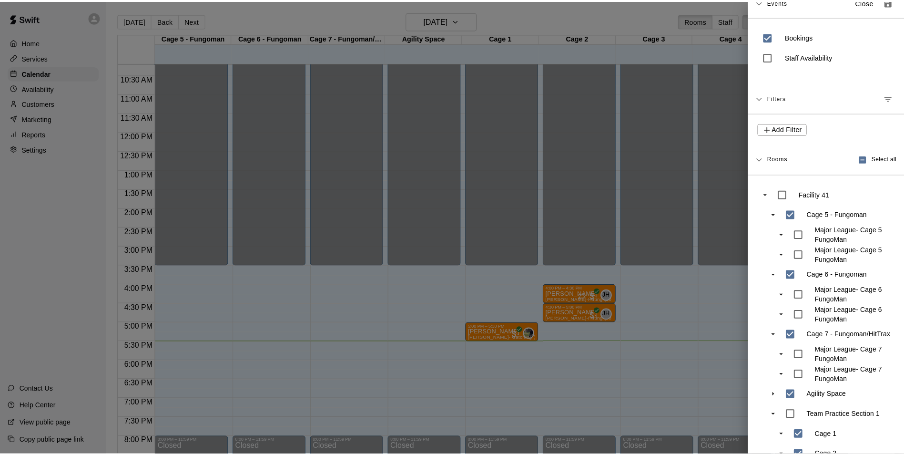
scroll to position [0, 0]
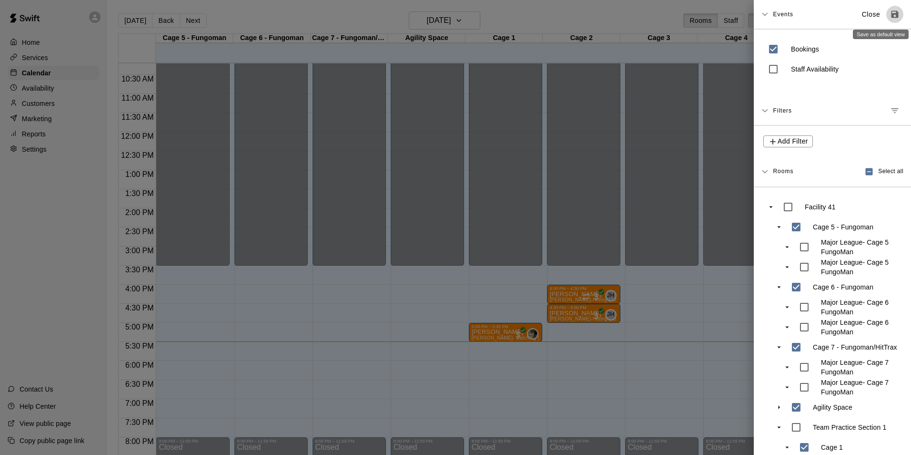
click at [887, 20] on button "Save as default view" at bounding box center [895, 14] width 17 height 17
click at [887, 16] on button "Save as default view" at bounding box center [895, 14] width 17 height 17
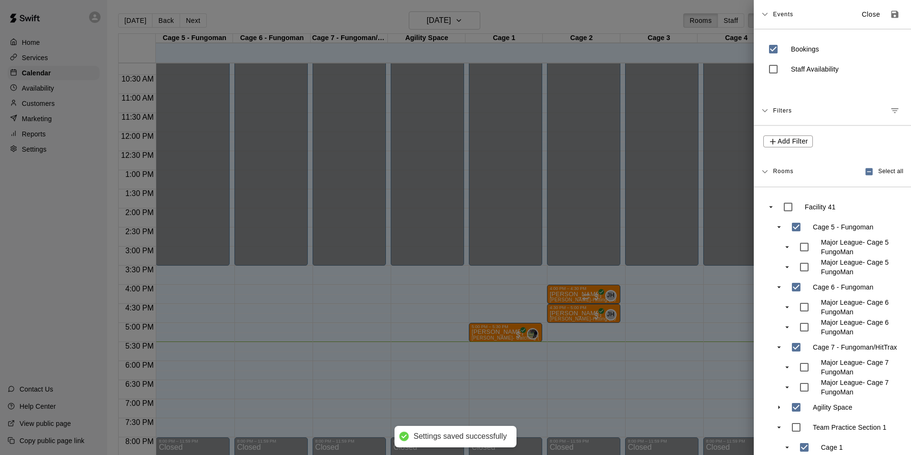
click at [719, 114] on div at bounding box center [455, 227] width 911 height 455
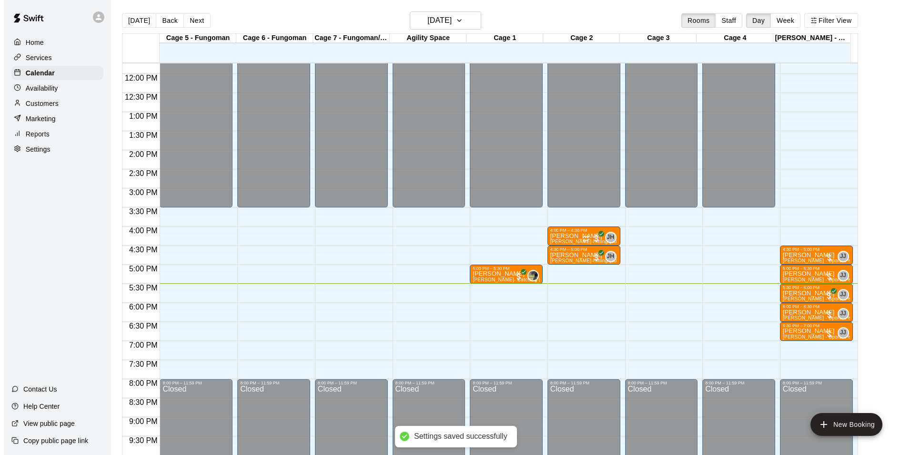
scroll to position [514, 0]
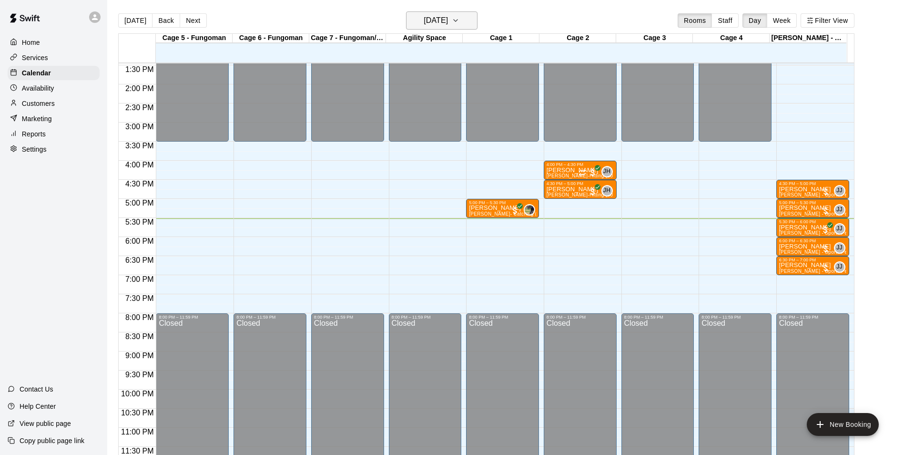
click at [448, 16] on h6 "[DATE]" at bounding box center [436, 20] width 24 height 13
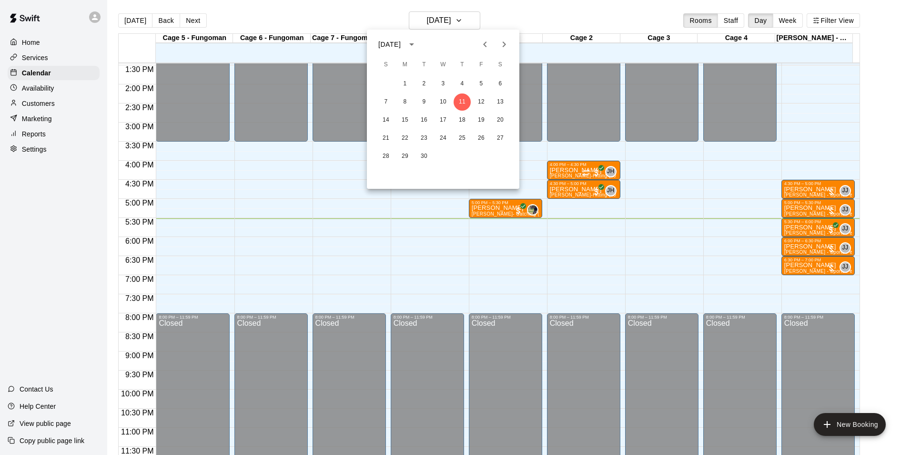
click at [503, 48] on icon "Next month" at bounding box center [504, 44] width 11 height 11
click at [463, 98] on button "9" at bounding box center [462, 101] width 17 height 17
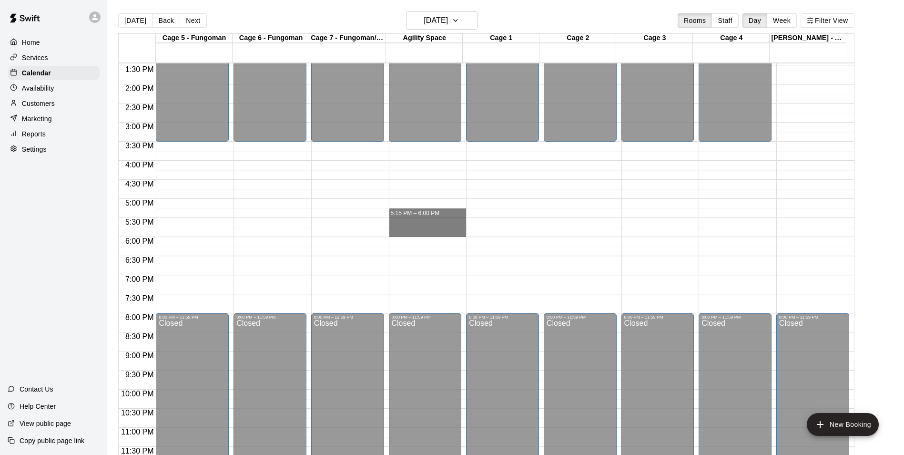
drag, startPoint x: 463, startPoint y: 216, endPoint x: 452, endPoint y: 234, distance: 20.8
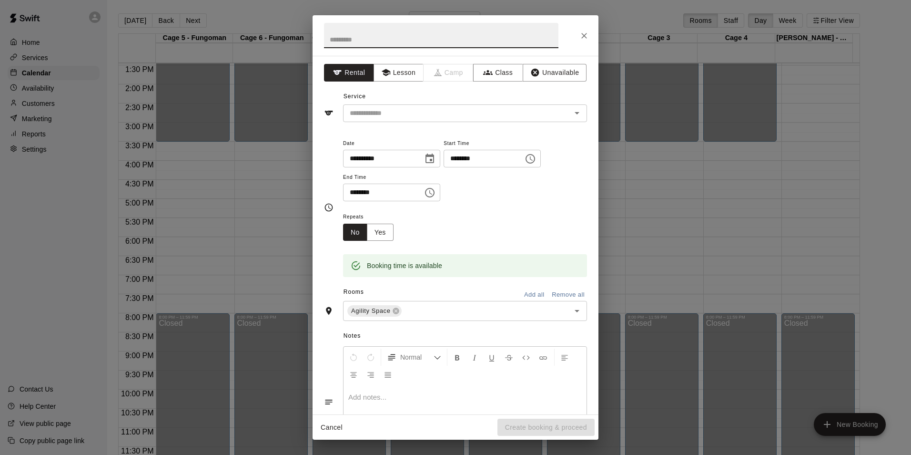
click at [477, 161] on input "********" at bounding box center [480, 159] width 73 height 18
type input "********"
click at [428, 216] on div "Repeats No Yes" at bounding box center [465, 226] width 244 height 30
click at [383, 115] on input "text" at bounding box center [451, 113] width 210 height 12
click at [398, 74] on button "Lesson" at bounding box center [399, 73] width 50 height 18
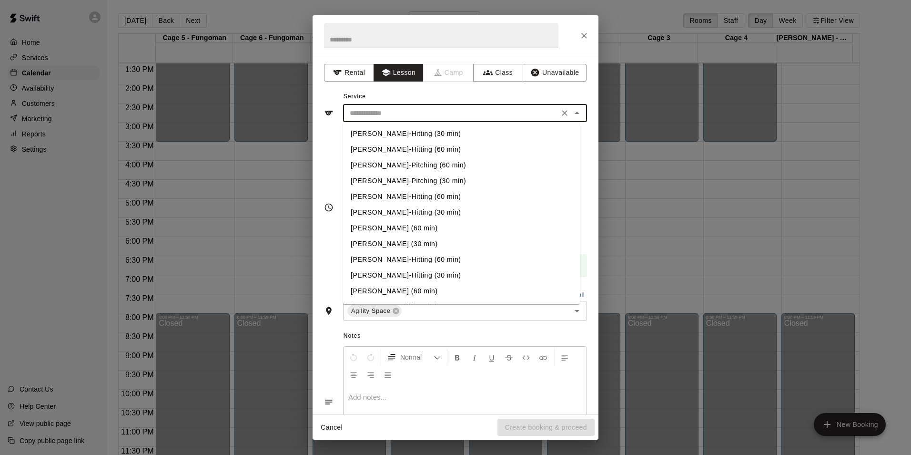
click at [403, 107] on input "text" at bounding box center [451, 113] width 210 height 12
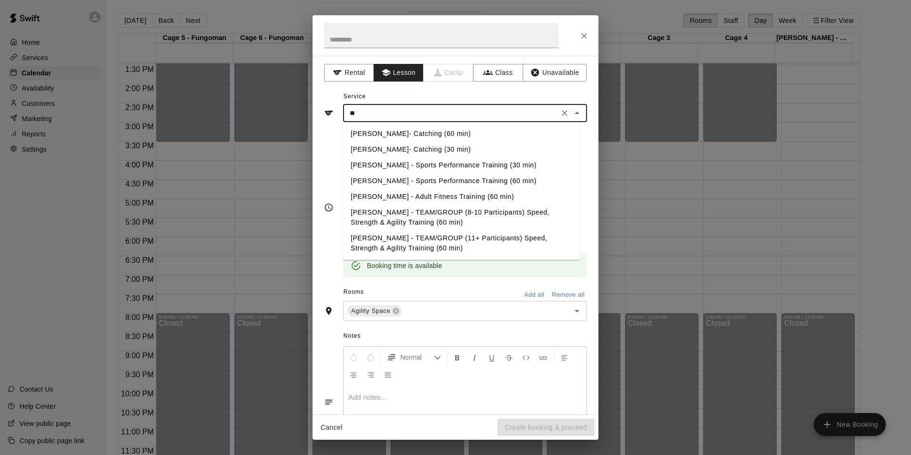
click at [392, 148] on li "[PERSON_NAME]- Catching (30 min)" at bounding box center [461, 150] width 237 height 16
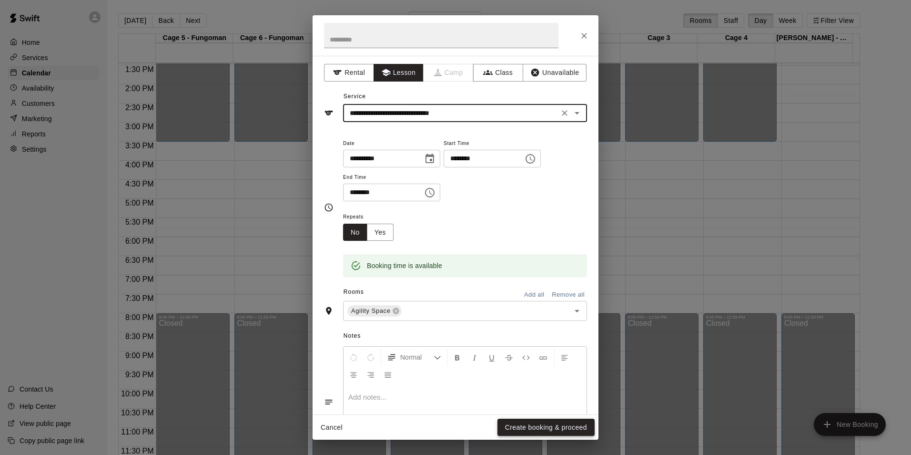
type input "**********"
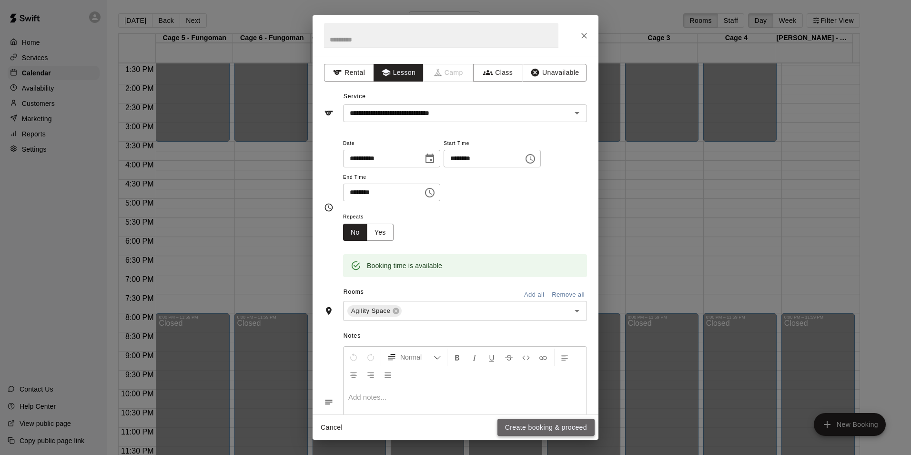
click at [571, 427] on button "Create booking & proceed" at bounding box center [546, 427] width 97 height 18
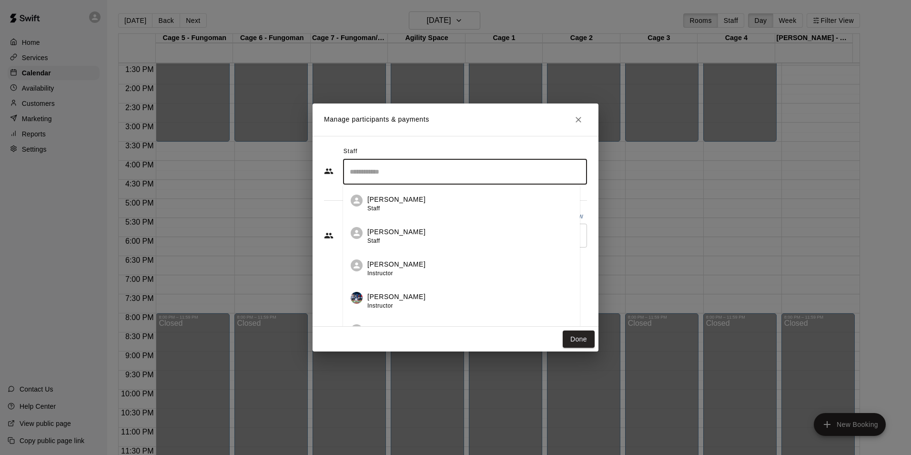
click at [359, 172] on input "Search staff" at bounding box center [464, 171] width 235 height 17
click at [409, 271] on div "[PERSON_NAME] Staff" at bounding box center [396, 268] width 58 height 19
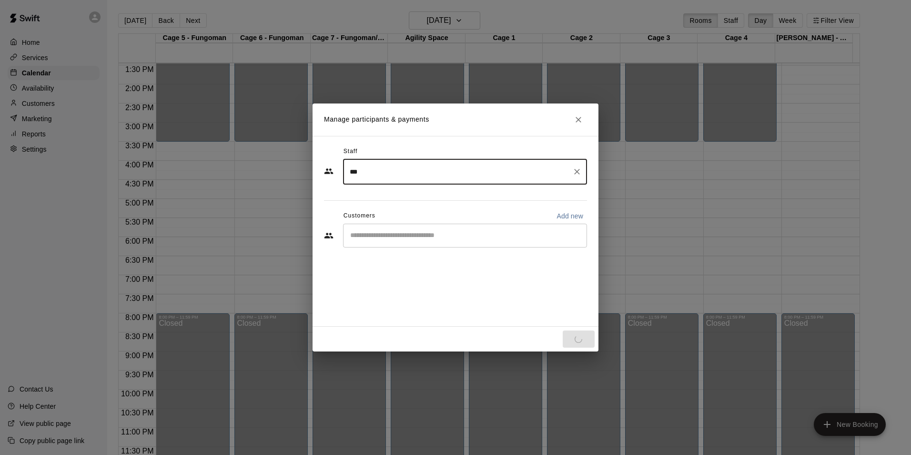
type input "***"
click at [399, 235] on input "Start typing to search customers..." at bounding box center [464, 236] width 235 height 10
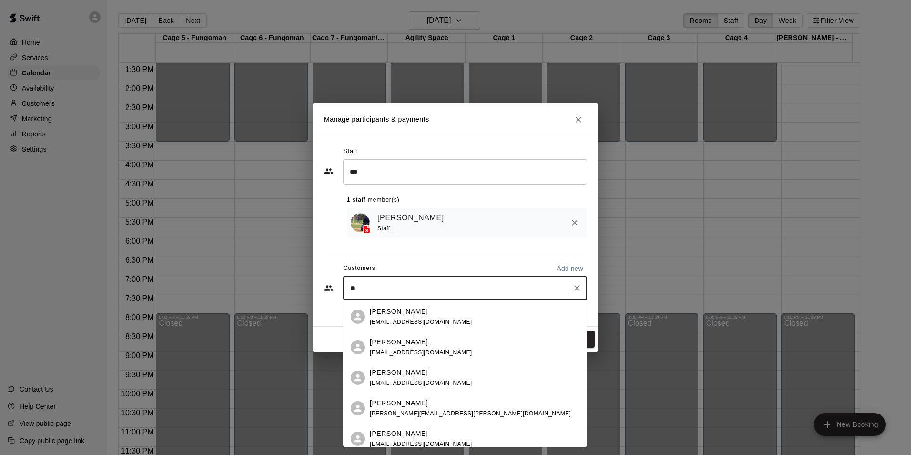
type input "*"
type input "******"
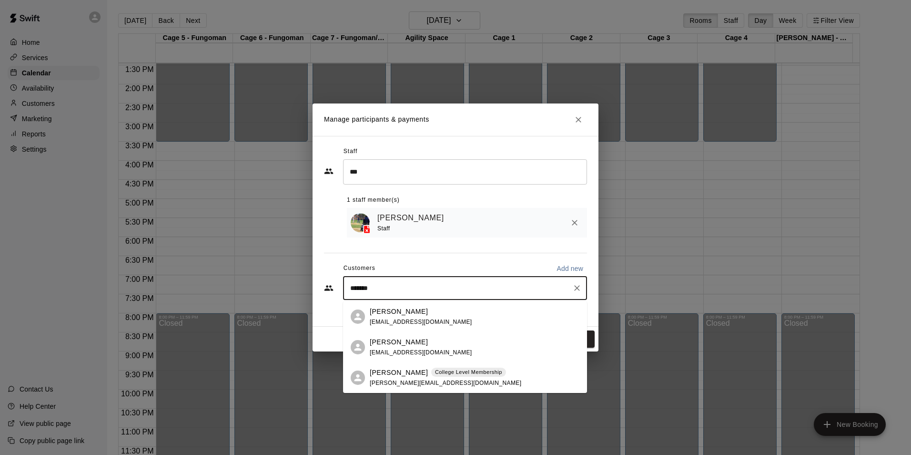
click at [399, 379] on span "[PERSON_NAME][EMAIL_ADDRESS][DOMAIN_NAME]" at bounding box center [446, 382] width 152 height 7
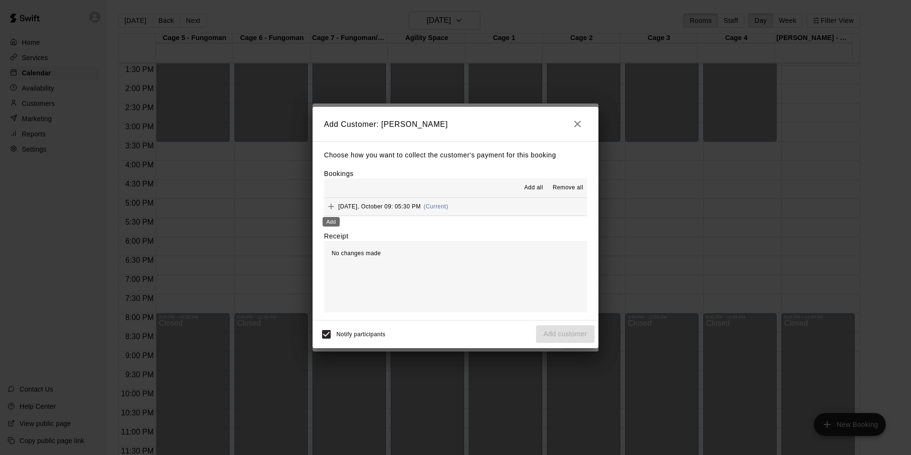
click at [330, 206] on icon "Add" at bounding box center [331, 207] width 10 height 10
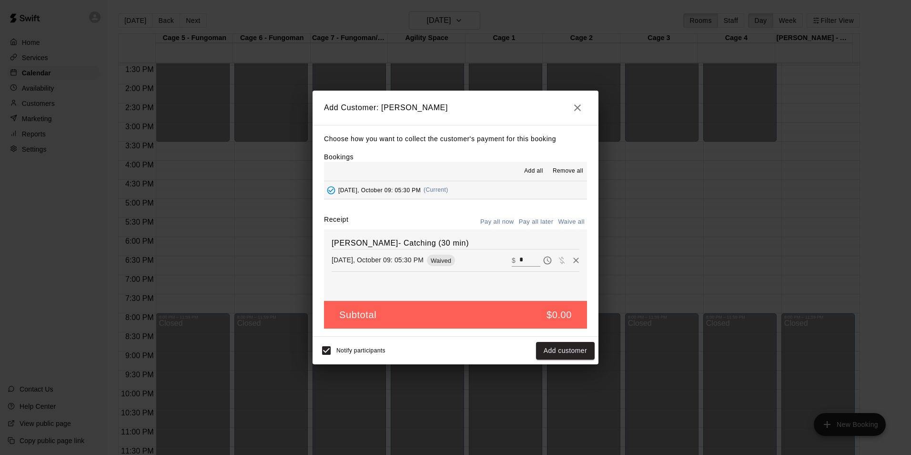
click at [570, 347] on button "Add customer" at bounding box center [565, 351] width 59 height 18
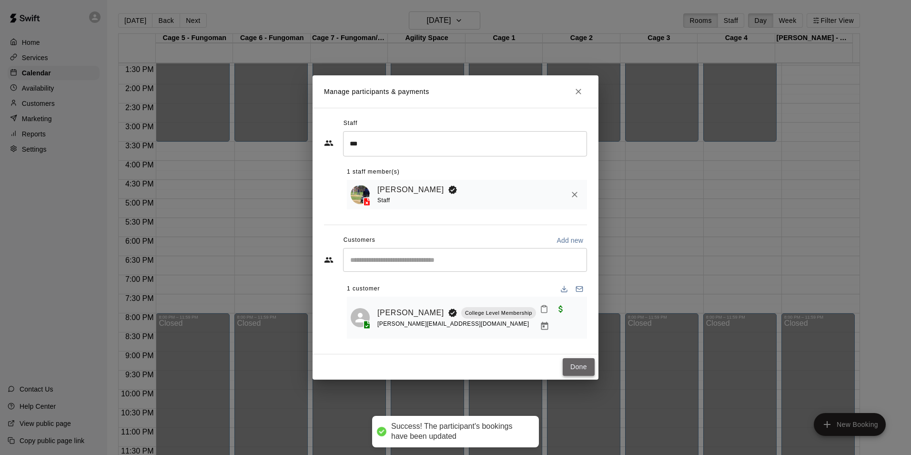
click at [578, 360] on button "Done" at bounding box center [579, 367] width 32 height 18
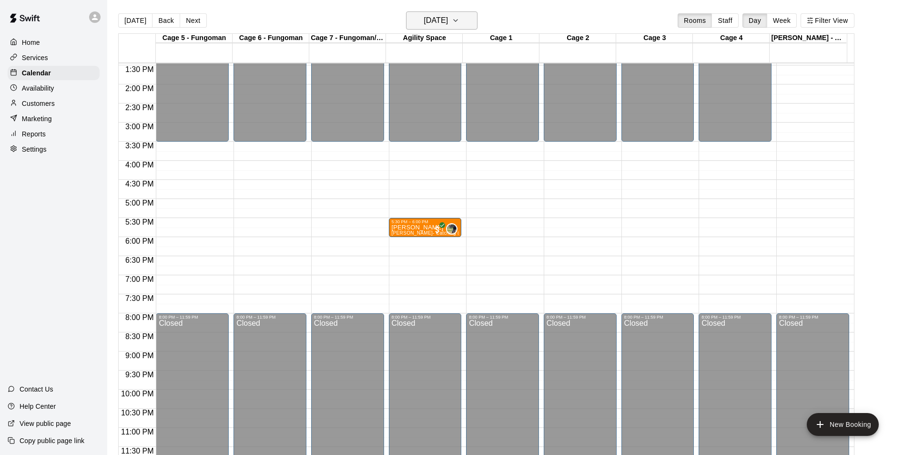
drag, startPoint x: 445, startPoint y: 26, endPoint x: 449, endPoint y: 26, distance: 4.8
click at [448, 26] on h6 "[DATE]" at bounding box center [436, 20] width 24 height 13
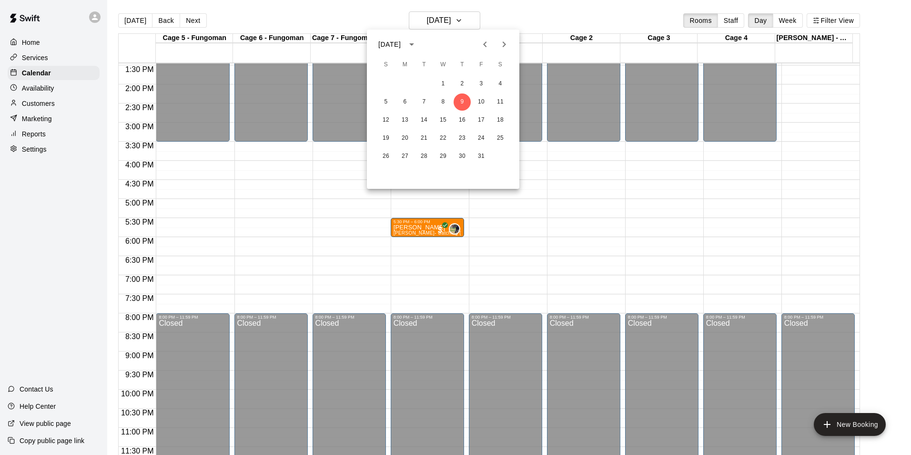
click at [482, 44] on icon "Previous month" at bounding box center [484, 44] width 11 height 11
click at [130, 16] on div at bounding box center [455, 227] width 911 height 455
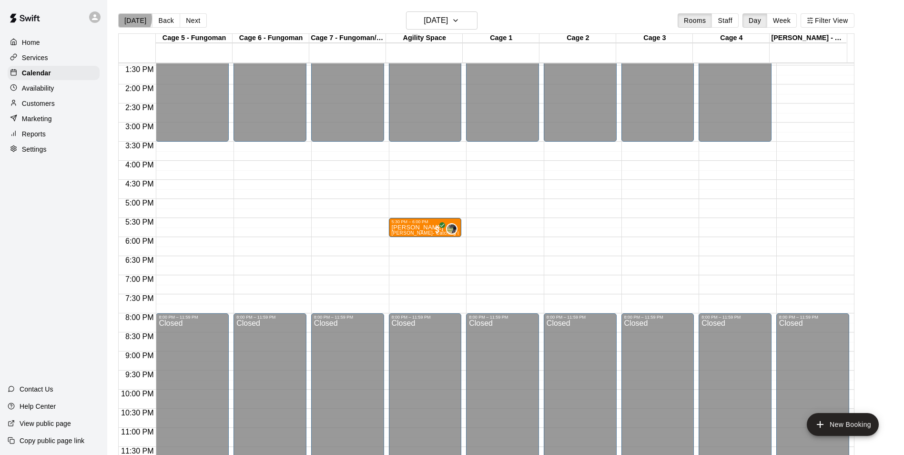
click at [131, 19] on button "[DATE]" at bounding box center [135, 20] width 34 height 14
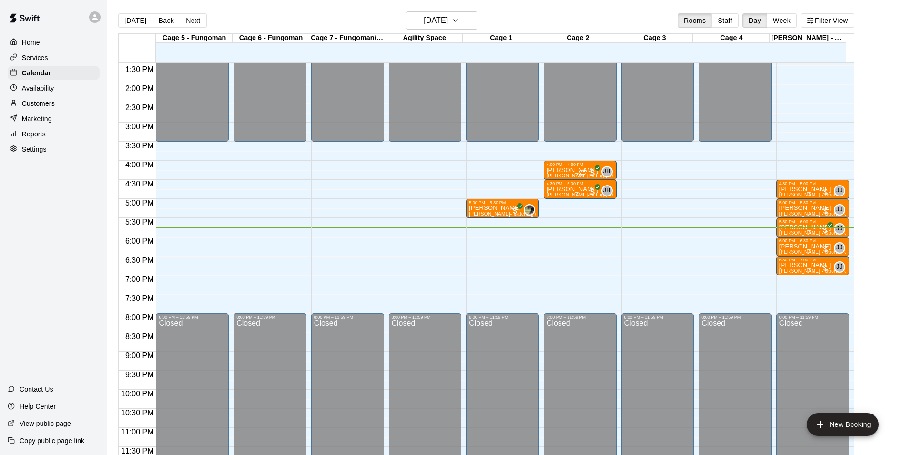
click at [307, 180] on div at bounding box center [272, 185] width 77 height 10
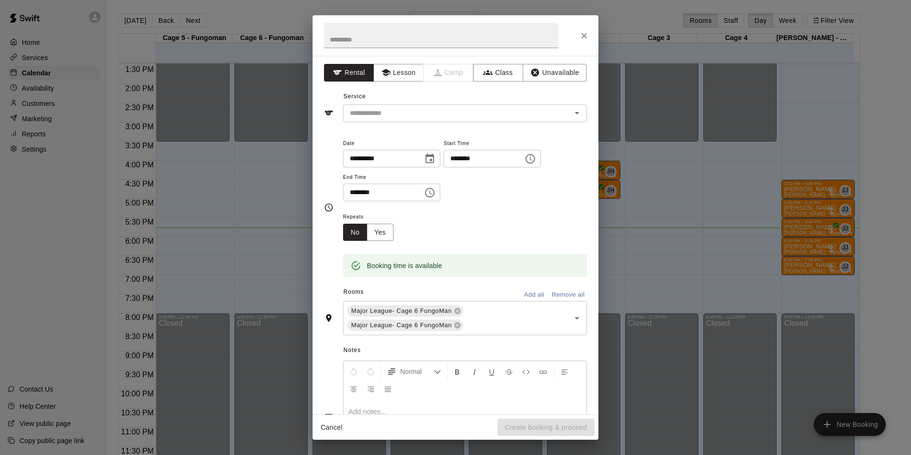
click at [586, 25] on div at bounding box center [456, 35] width 286 height 41
click at [586, 31] on icon "Close" at bounding box center [585, 36] width 10 height 10
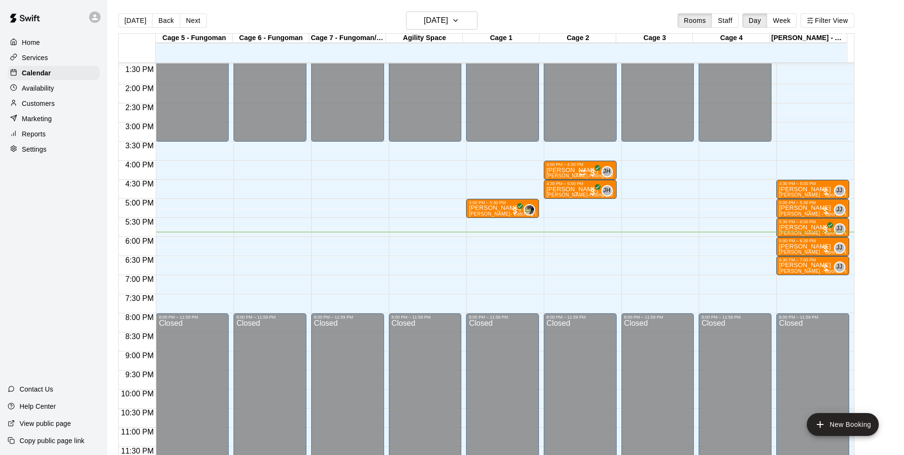
click at [43, 104] on p "Customers" at bounding box center [38, 104] width 33 height 10
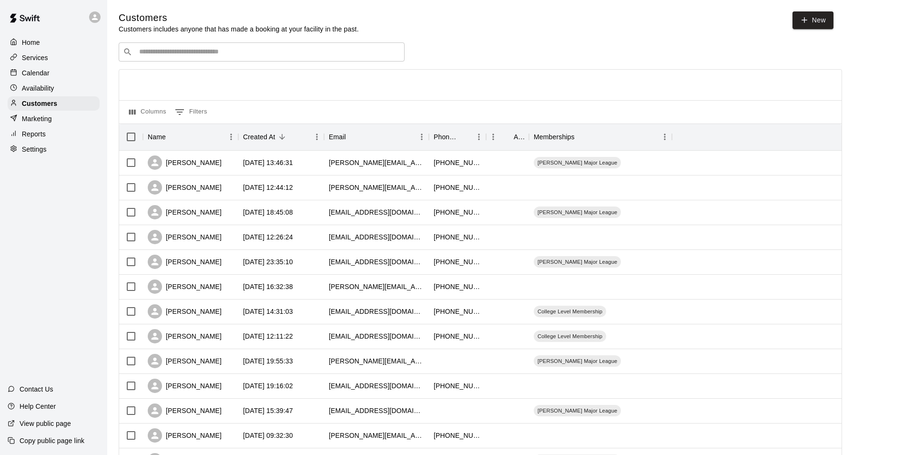
click at [173, 54] on input "Search customers by name or email" at bounding box center [268, 52] width 264 height 10
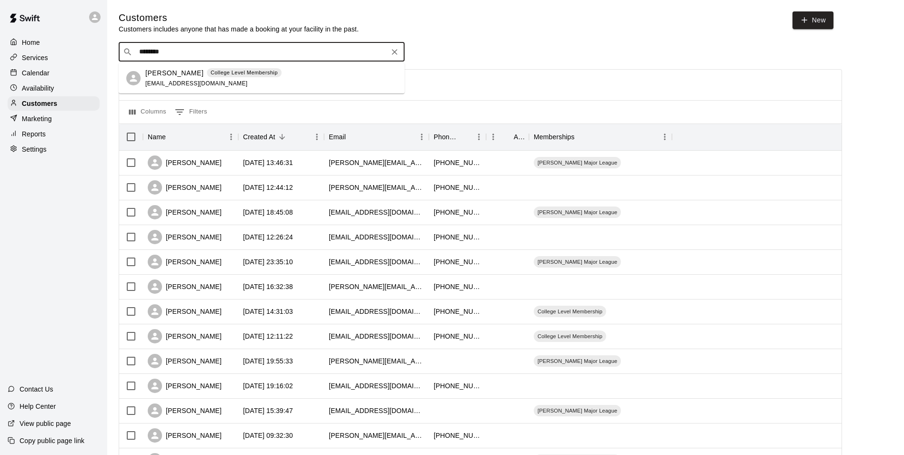
type input "********"
click at [393, 57] on icon "Clear" at bounding box center [395, 52] width 10 height 10
click at [61, 75] on div "Calendar" at bounding box center [54, 73] width 92 height 14
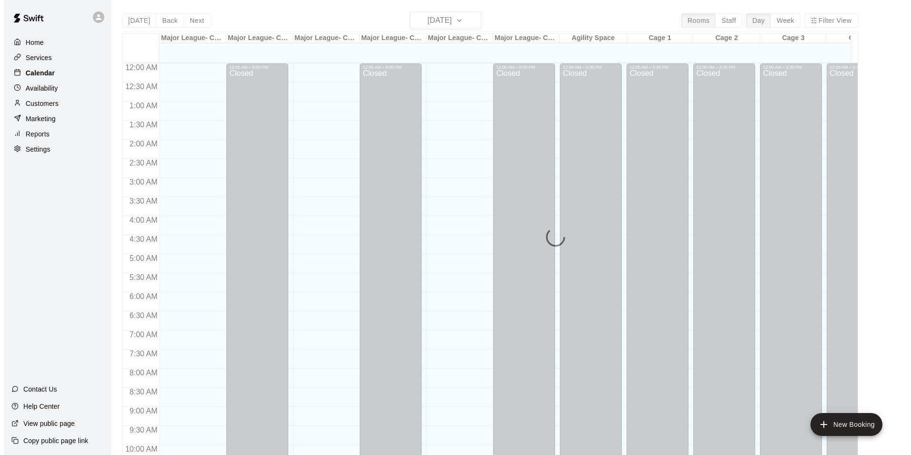
scroll to position [484, 0]
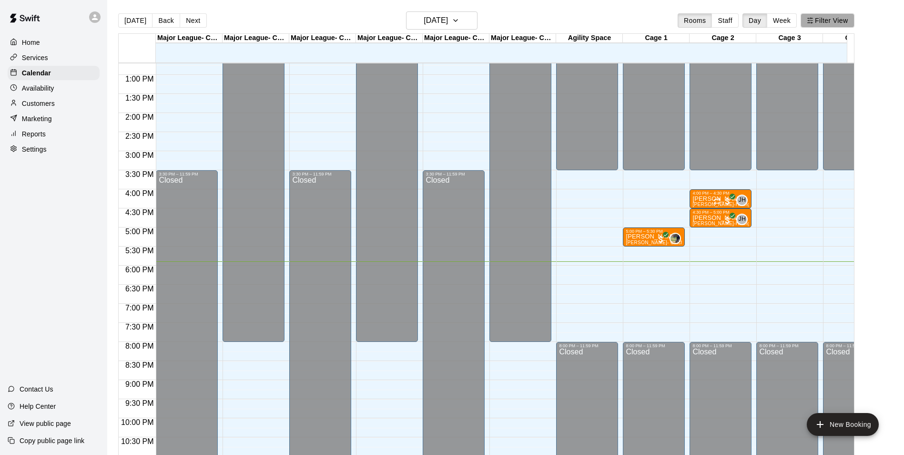
click at [837, 22] on button "Filter View" at bounding box center [827, 20] width 53 height 14
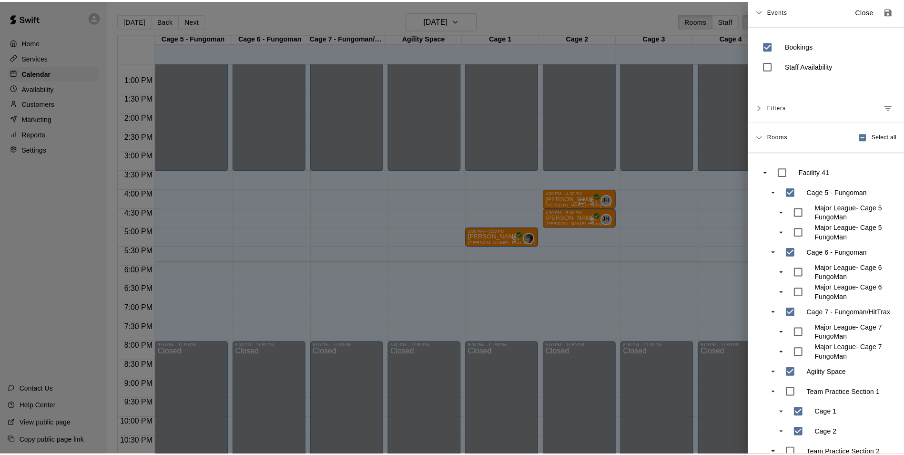
scroll to position [0, 0]
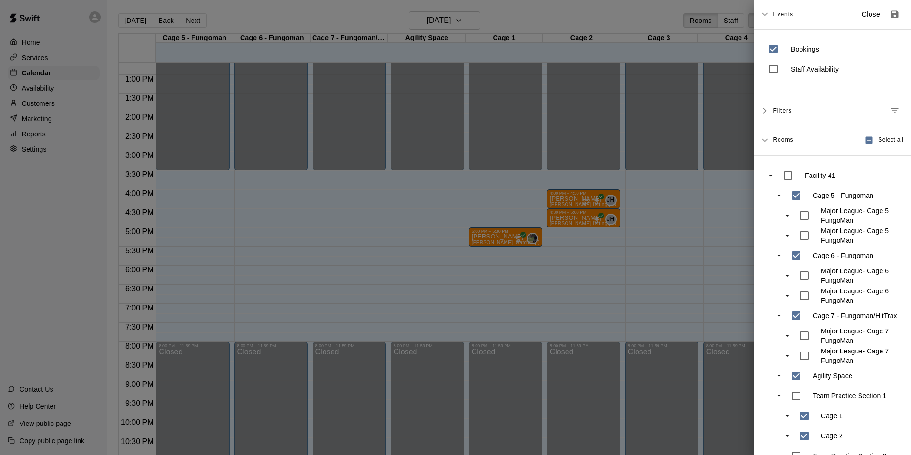
click at [882, 24] on div "Events Close" at bounding box center [832, 14] width 157 height 29
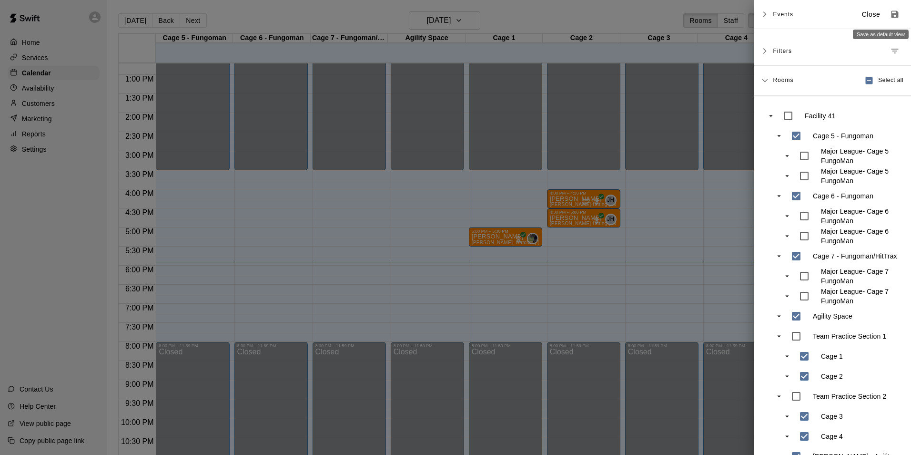
click at [892, 16] on icon "Save as default view" at bounding box center [895, 14] width 7 height 7
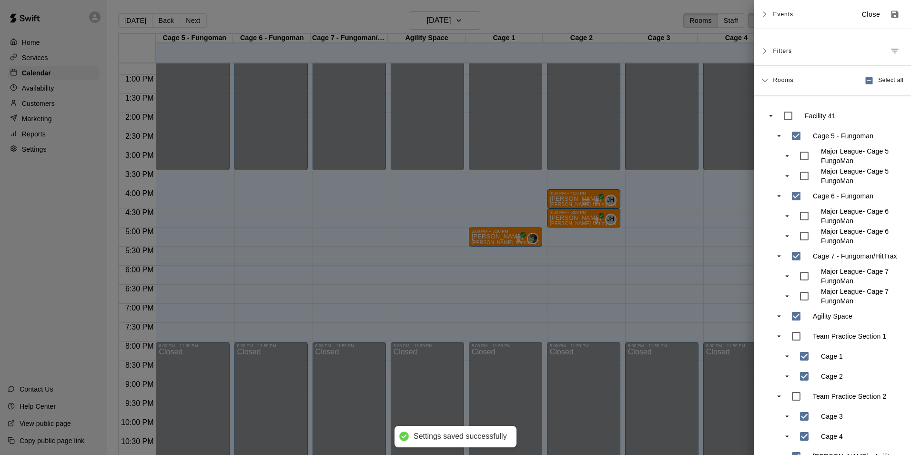
click at [756, 148] on div "Facility 41 Cage 5 - Fungoman Major League- Cage 5 FungoMan Major League- Cage …" at bounding box center [832, 286] width 157 height 380
click at [698, 199] on div at bounding box center [455, 227] width 911 height 455
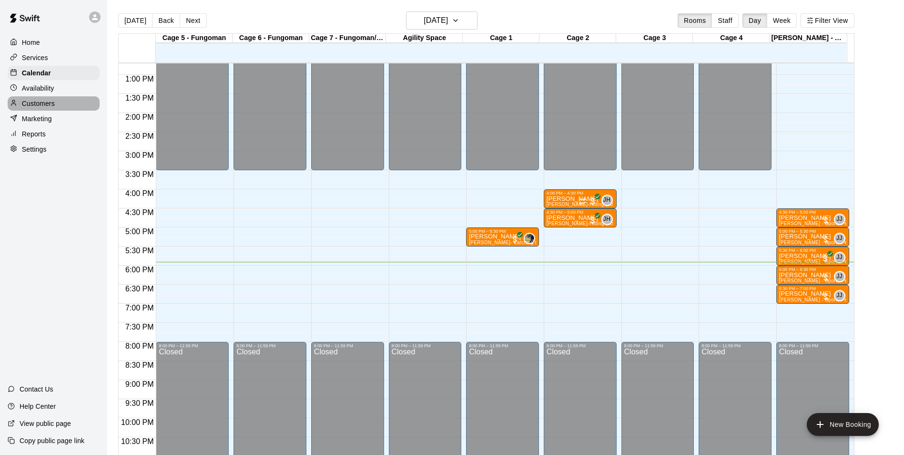
click at [37, 103] on p "Customers" at bounding box center [38, 104] width 33 height 10
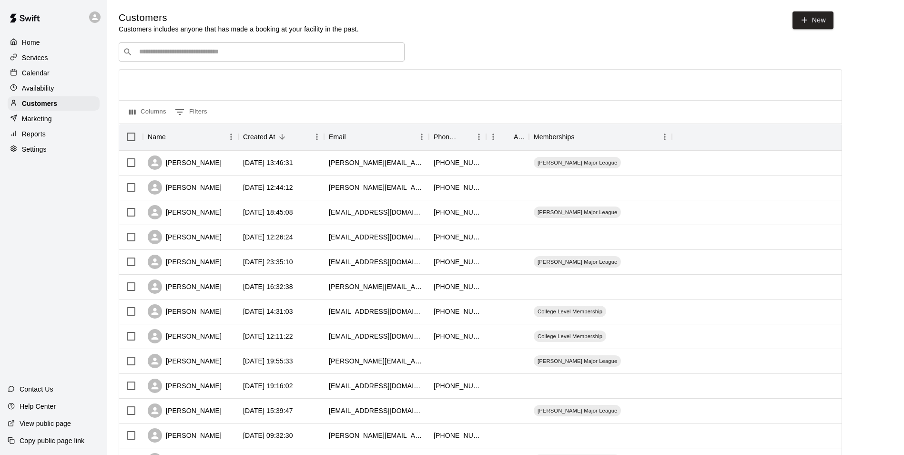
click at [206, 57] on input "Search customers by name or email" at bounding box center [268, 52] width 264 height 10
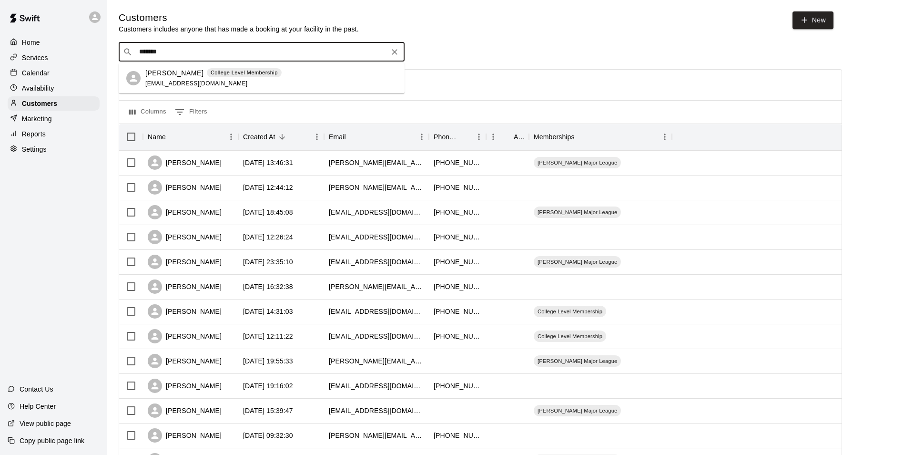
type input "********"
click at [398, 60] on div "​ ******** ​" at bounding box center [262, 51] width 286 height 19
click at [399, 57] on button "Clear" at bounding box center [394, 51] width 13 height 13
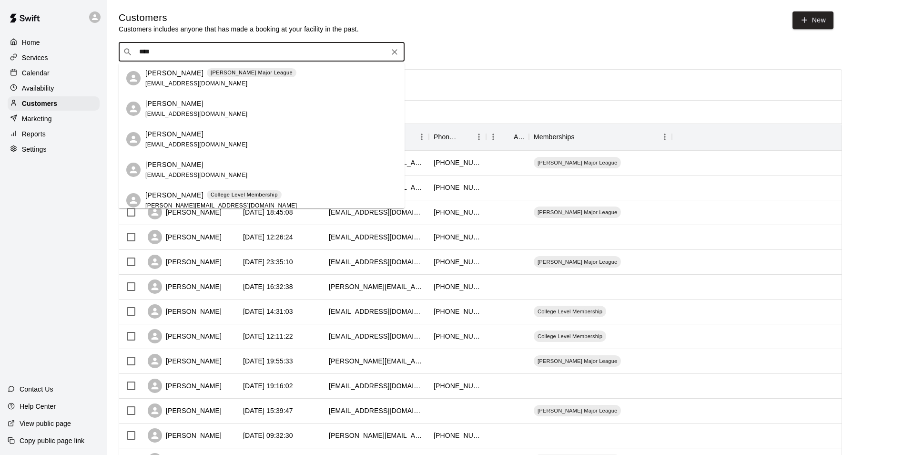
type input "*****"
click at [320, 168] on div "[PERSON_NAME] College Level Membership [EMAIL_ADDRESS][DOMAIN_NAME]" at bounding box center [271, 170] width 252 height 20
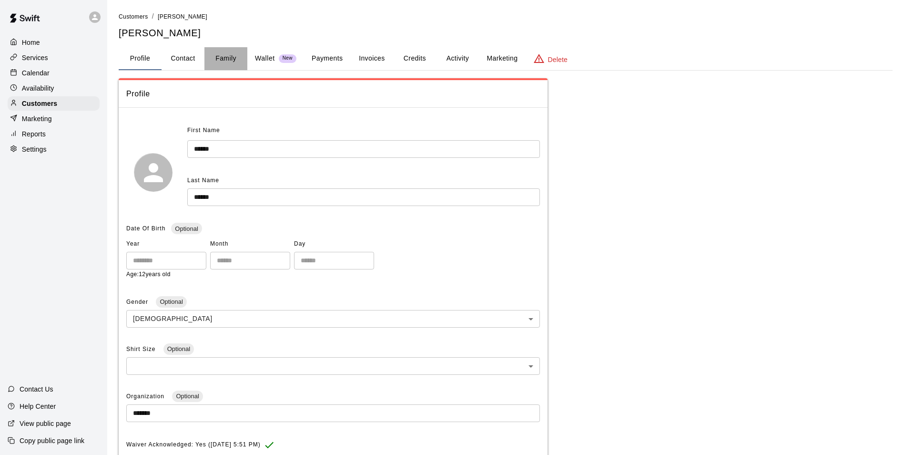
drag, startPoint x: 221, startPoint y: 63, endPoint x: 244, endPoint y: 72, distance: 24.9
click at [244, 72] on div "Customers / [PERSON_NAME] [PERSON_NAME] Profile Contact Family Wallet New Payme…" at bounding box center [506, 318] width 774 height 614
click at [232, 58] on button "Family" at bounding box center [225, 58] width 43 height 23
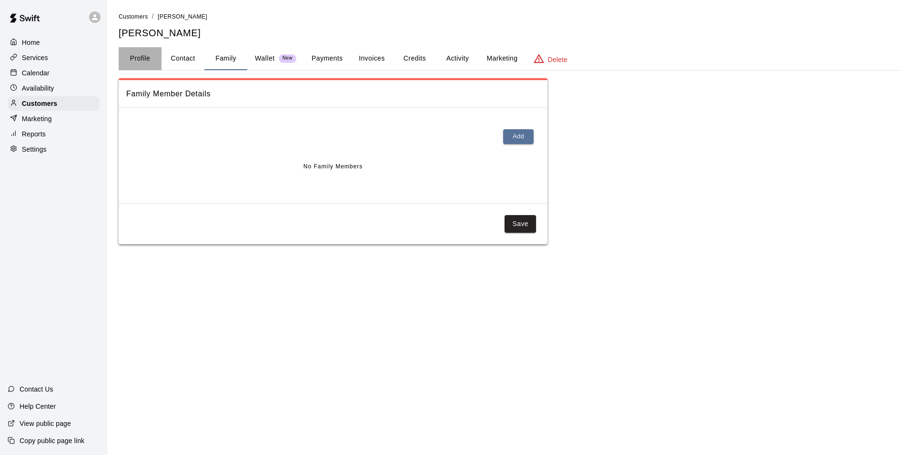
click at [139, 56] on button "Profile" at bounding box center [140, 58] width 43 height 23
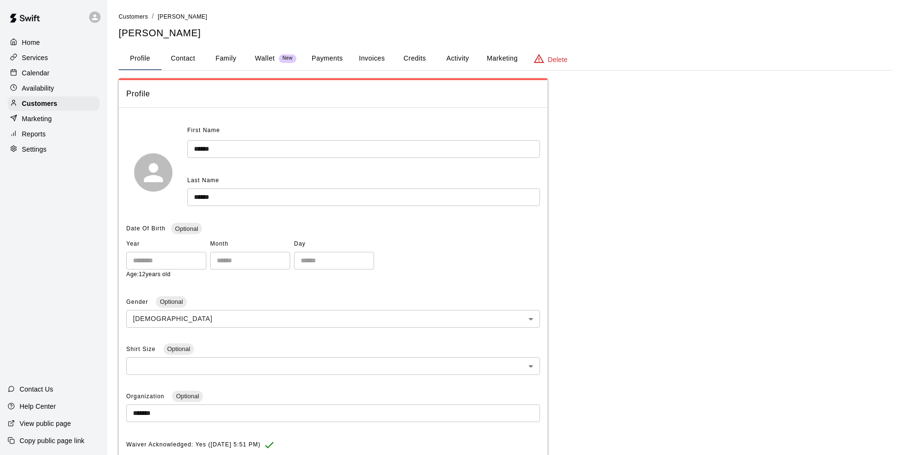
click at [54, 76] on div "Calendar" at bounding box center [54, 73] width 92 height 14
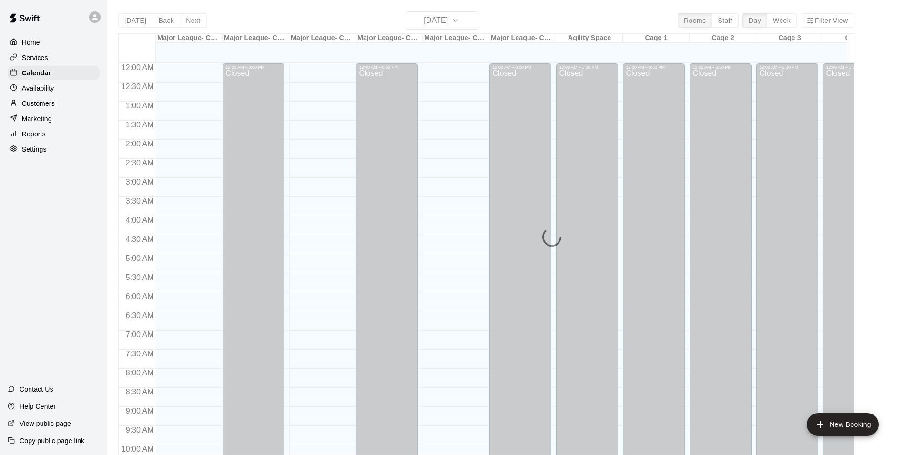
scroll to position [484, 0]
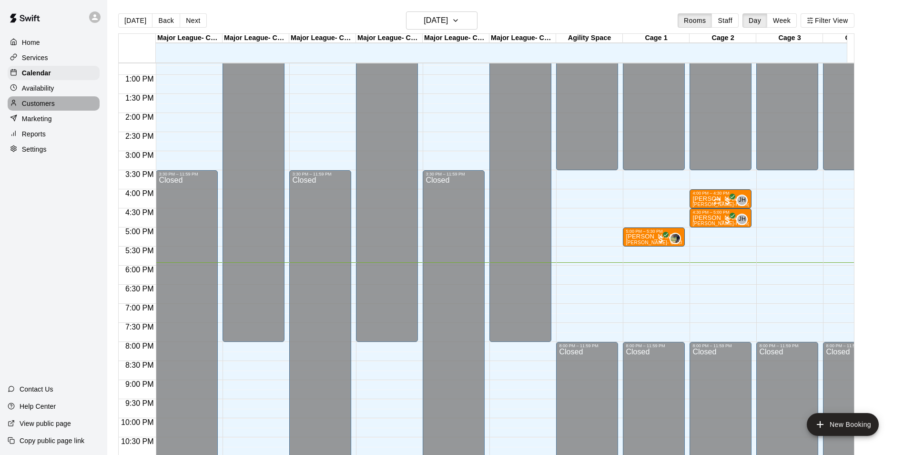
click at [29, 108] on p "Customers" at bounding box center [38, 104] width 33 height 10
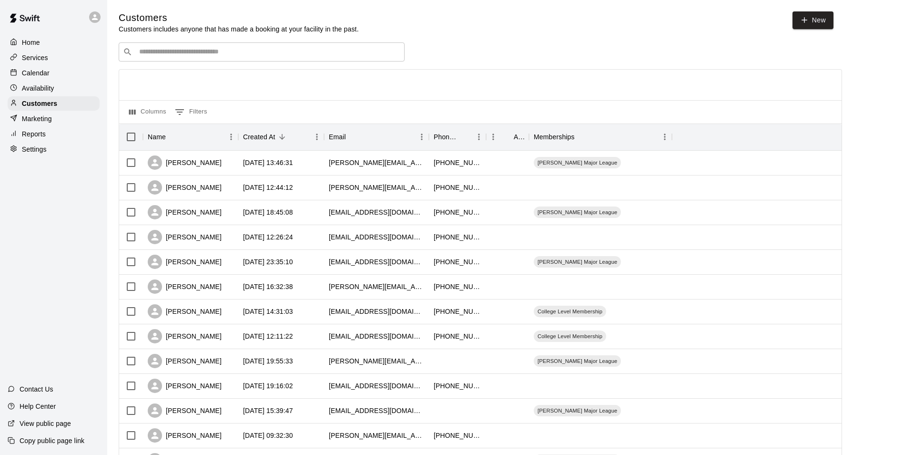
click at [190, 58] on div "​ ​" at bounding box center [262, 51] width 286 height 19
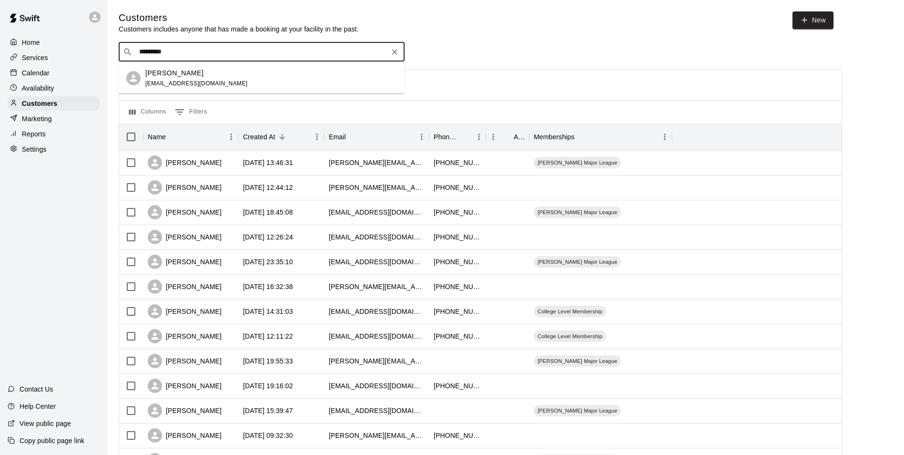
type input "**********"
click at [188, 76] on p "[PERSON_NAME]" at bounding box center [174, 73] width 58 height 10
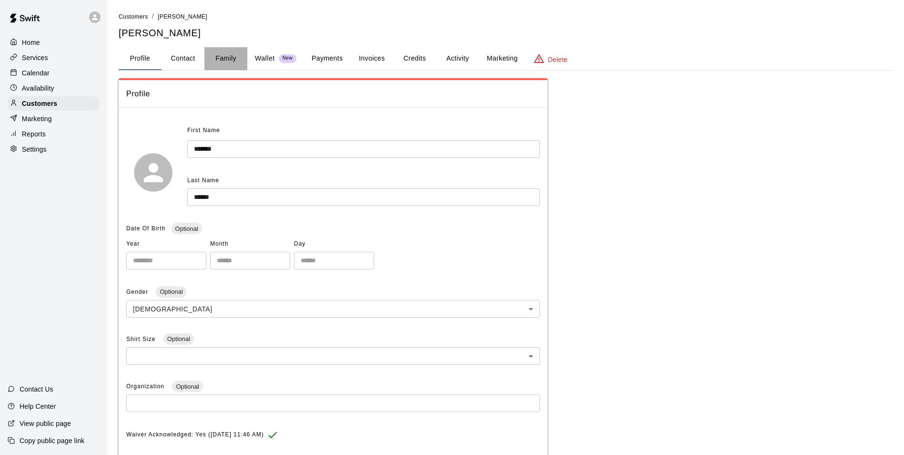
click at [230, 57] on button "Family" at bounding box center [225, 58] width 43 height 23
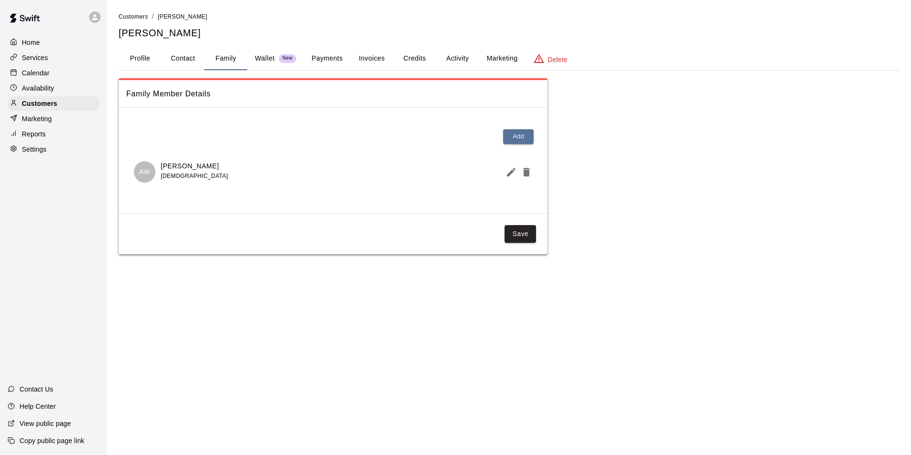
click at [135, 60] on button "Profile" at bounding box center [140, 58] width 43 height 23
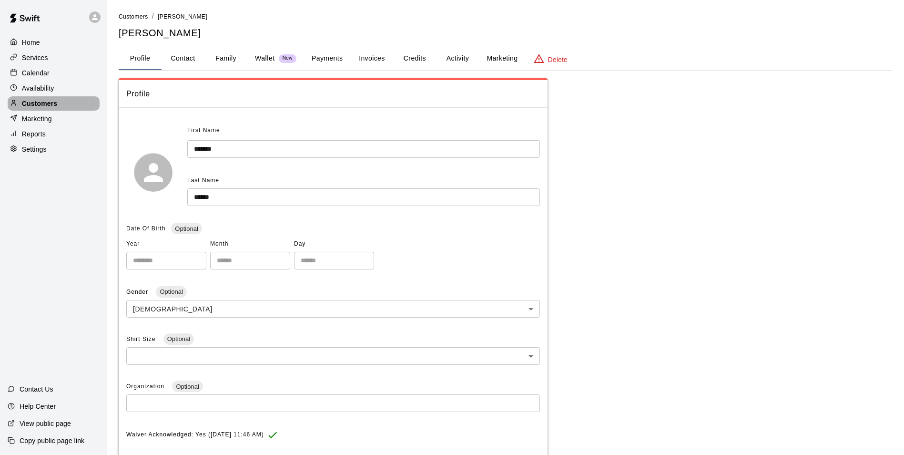
click at [48, 103] on p "Customers" at bounding box center [39, 104] width 35 height 10
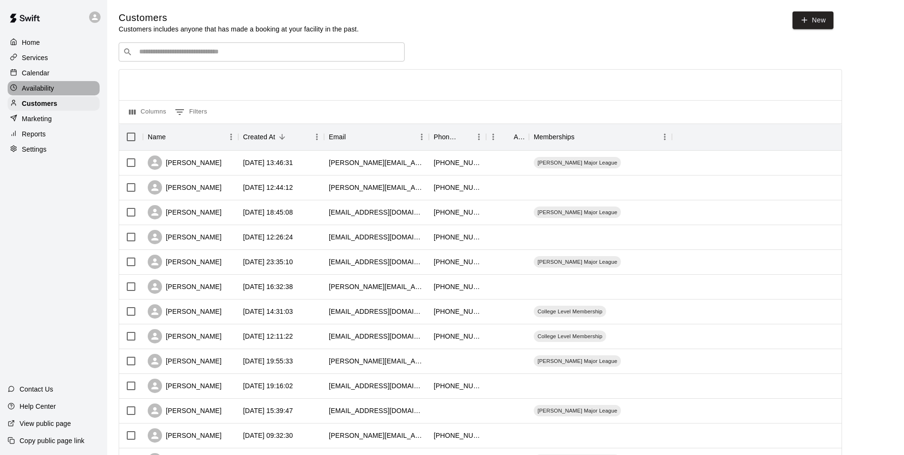
click at [56, 82] on div "Availability" at bounding box center [54, 88] width 92 height 14
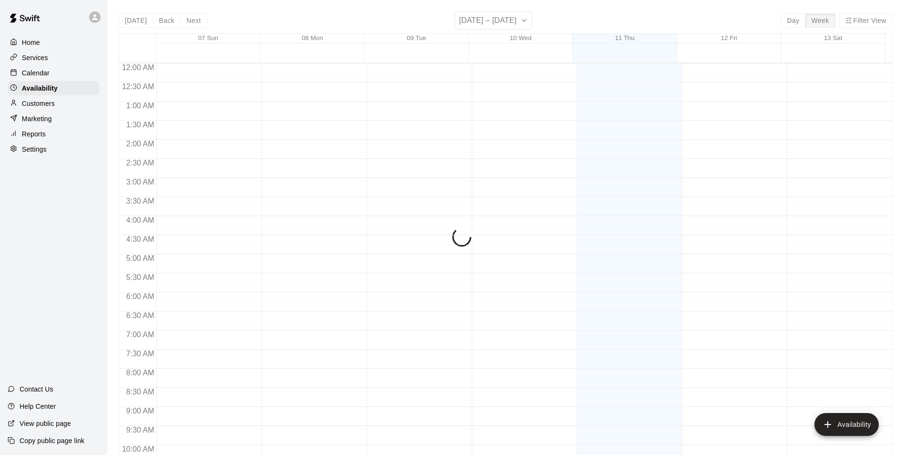
scroll to position [513, 0]
click at [56, 73] on div "Calendar" at bounding box center [54, 73] width 92 height 14
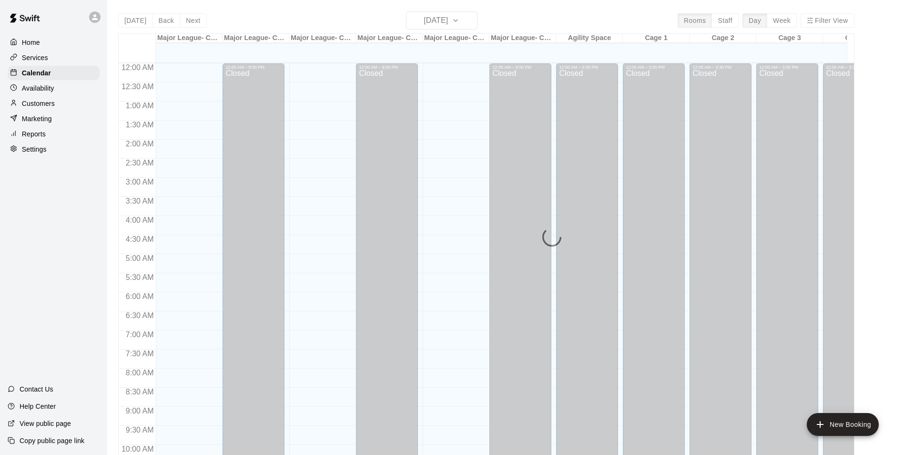
scroll to position [484, 0]
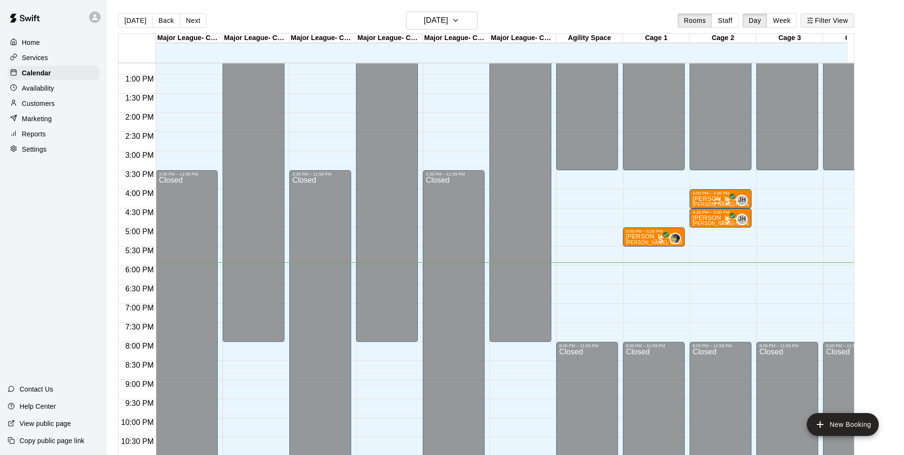
click at [822, 15] on button "Filter View" at bounding box center [827, 20] width 53 height 14
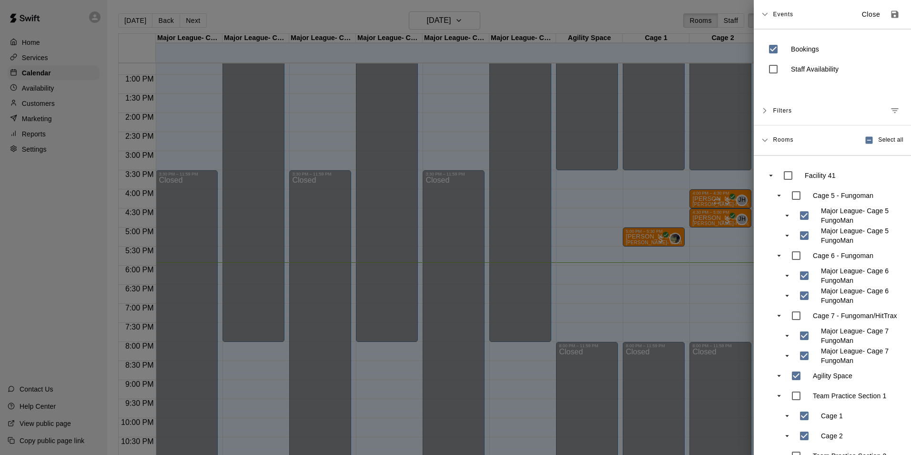
click at [775, 13] on span "Events" at bounding box center [783, 14] width 20 height 17
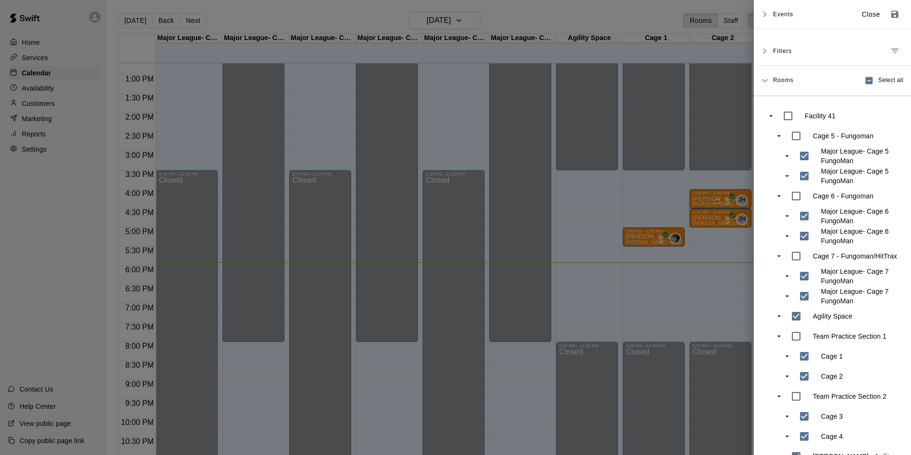
click at [660, 41] on div at bounding box center [455, 227] width 911 height 455
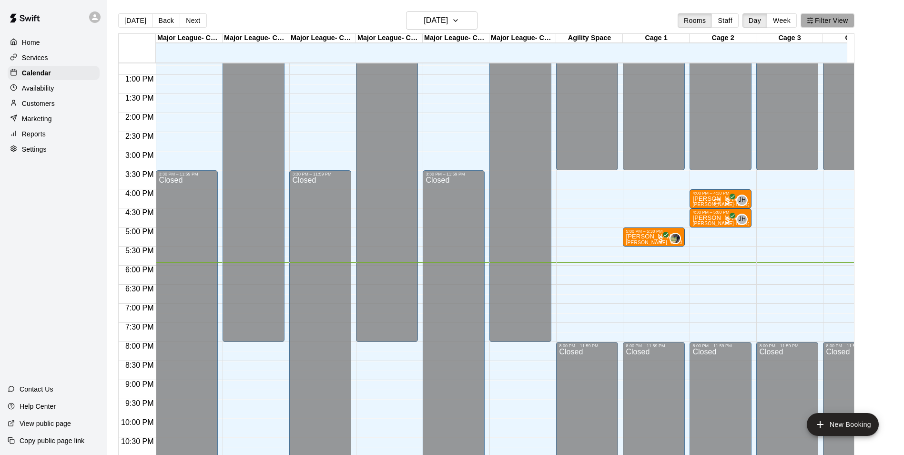
click at [839, 15] on button "Filter View" at bounding box center [827, 20] width 53 height 14
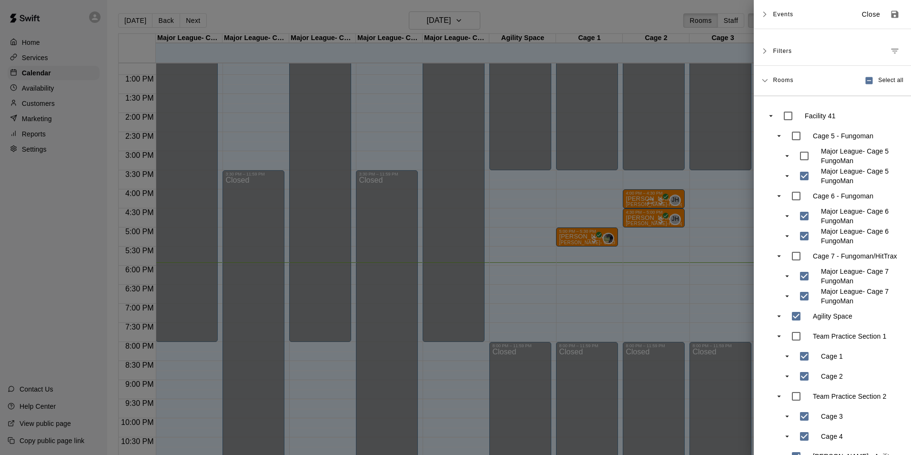
click at [786, 159] on icon "swift facility view" at bounding box center [787, 156] width 9 height 9
click at [787, 159] on icon "swift facility view" at bounding box center [787, 156] width 9 height 9
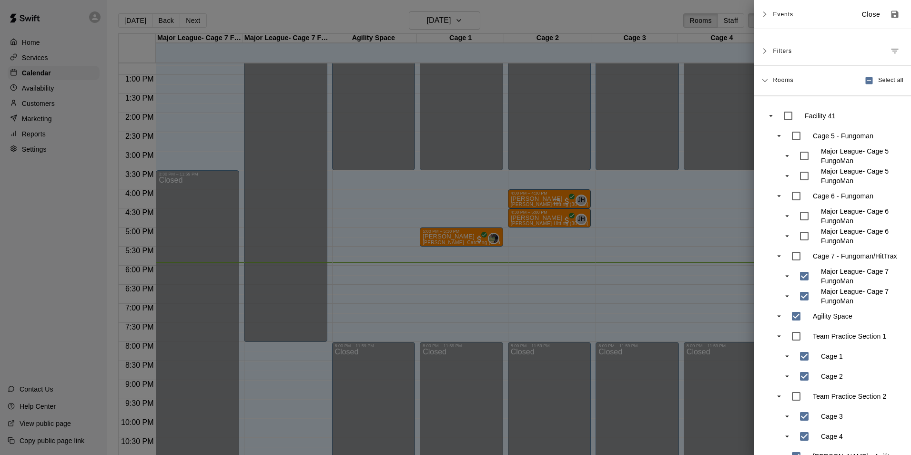
click at [811, 291] on div "Major League- Cage 7 FungoMan Major League- Cage 7 FungoMan" at bounding box center [841, 286] width 122 height 40
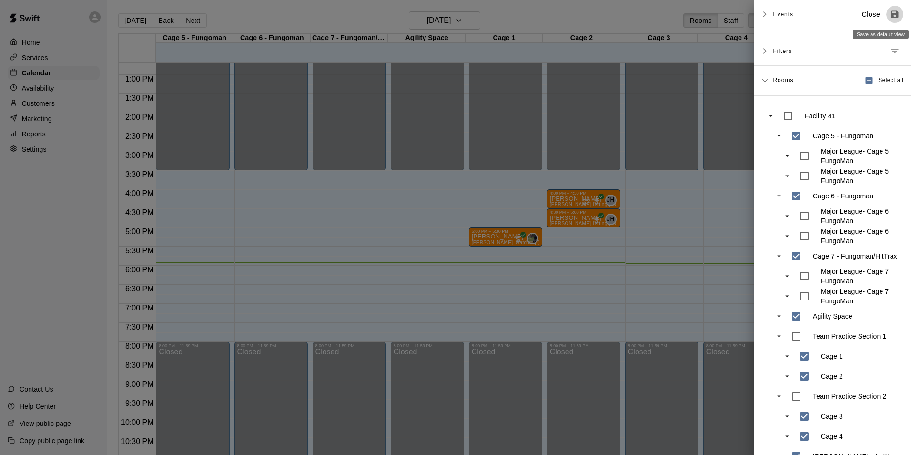
click at [890, 19] on icon "Save as default view" at bounding box center [895, 15] width 10 height 10
click at [775, 42] on span "Filters" at bounding box center [782, 50] width 19 height 17
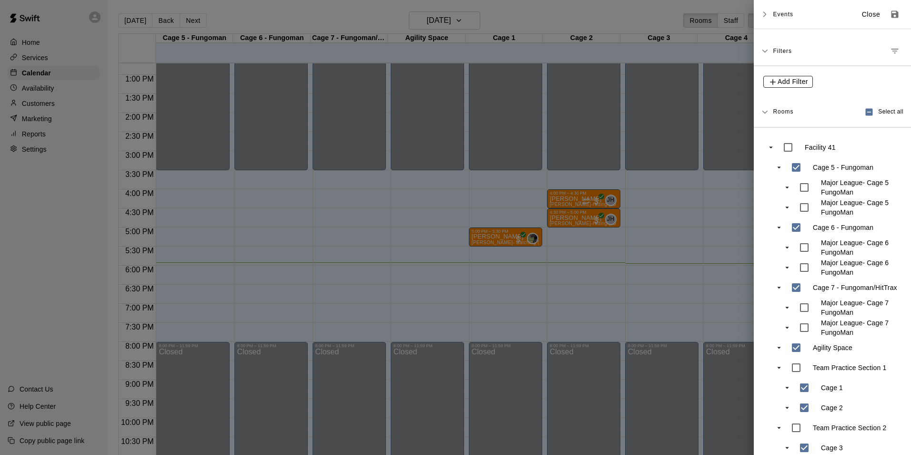
click at [787, 79] on span "Add Filter" at bounding box center [793, 82] width 31 height 12
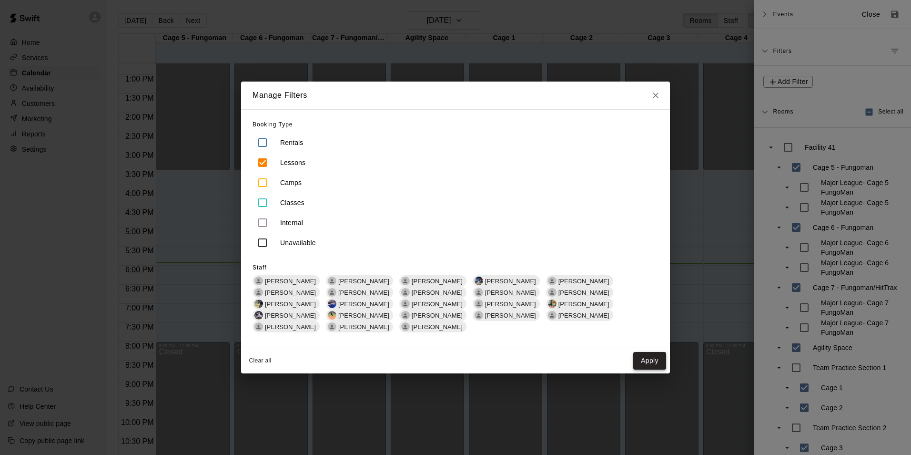
click at [655, 352] on button "Apply" at bounding box center [649, 361] width 33 height 18
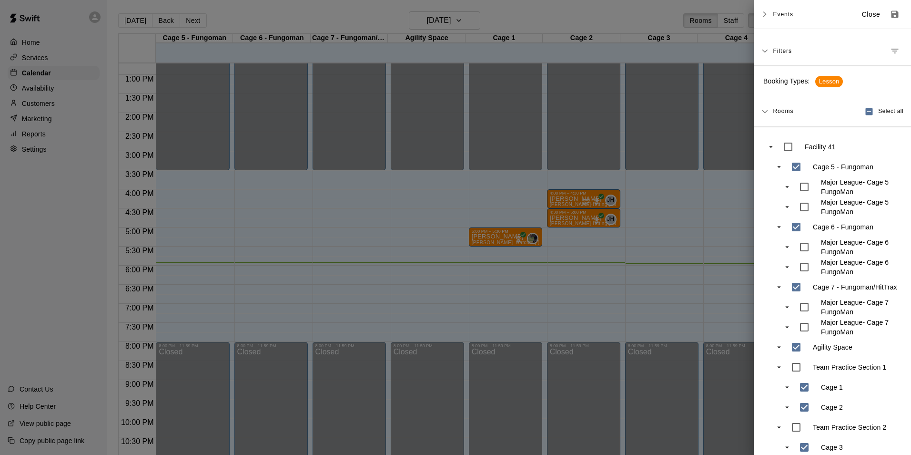
click at [803, 52] on div "Filters" at bounding box center [838, 50] width 131 height 17
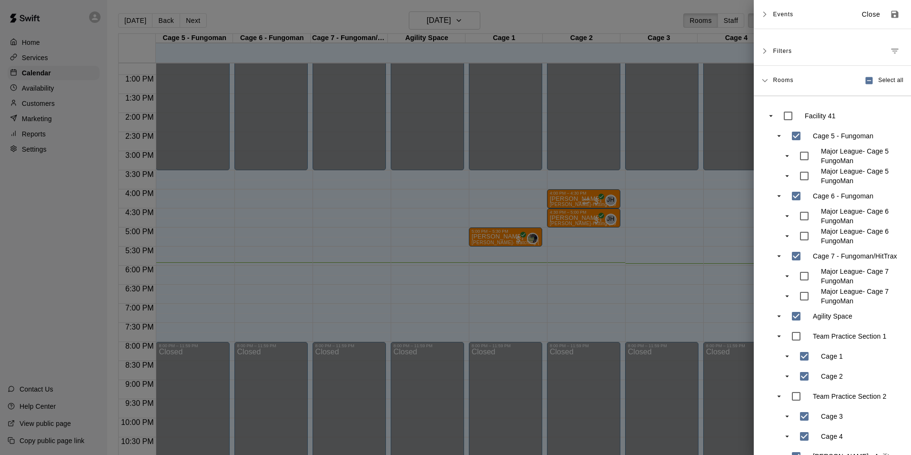
click at [802, 57] on div "Filters" at bounding box center [838, 50] width 131 height 17
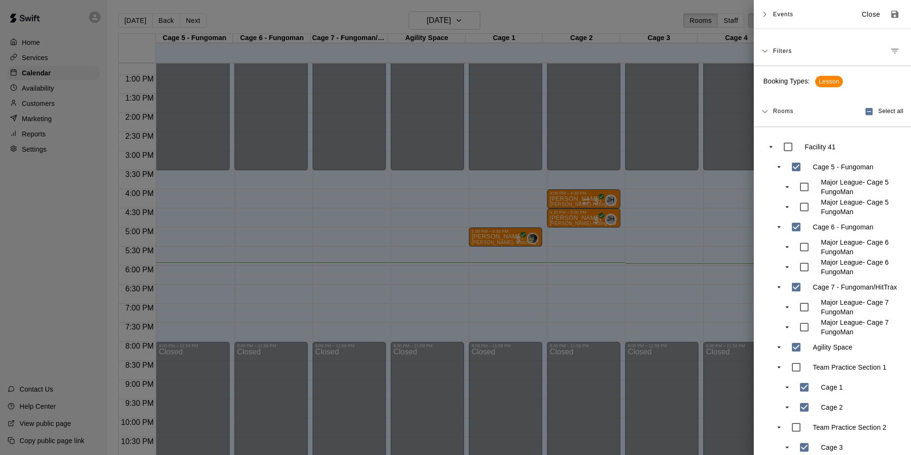
click at [784, 16] on span "Events" at bounding box center [783, 14] width 20 height 17
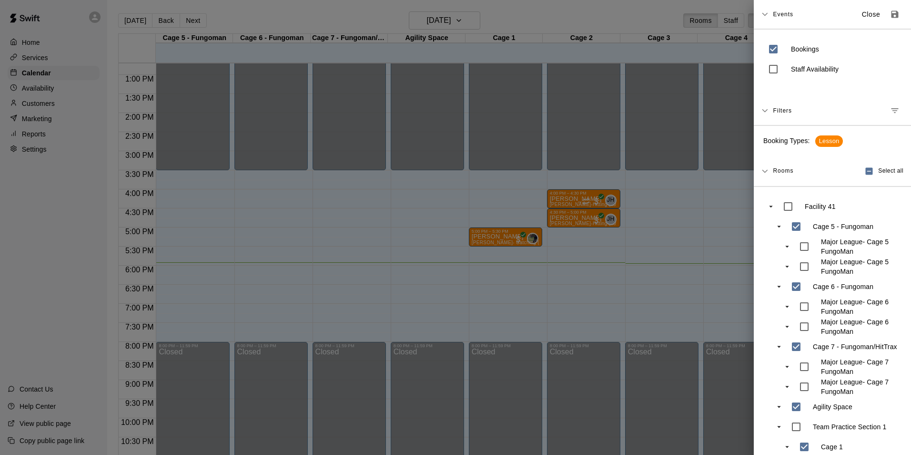
click at [821, 141] on span "Lesson" at bounding box center [830, 141] width 28 height 9
click at [892, 12] on icon "Save as default view" at bounding box center [895, 14] width 7 height 7
click at [676, 201] on div at bounding box center [455, 227] width 911 height 455
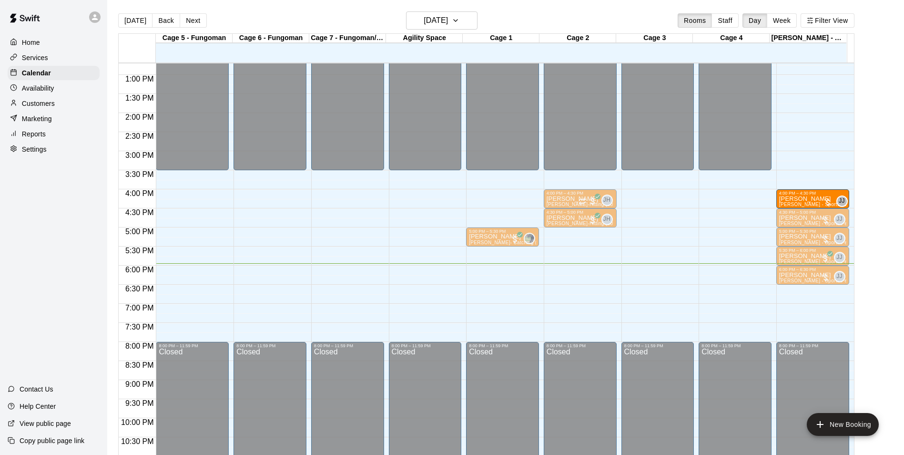
drag, startPoint x: 791, startPoint y: 293, endPoint x: 794, endPoint y: 203, distance: 90.1
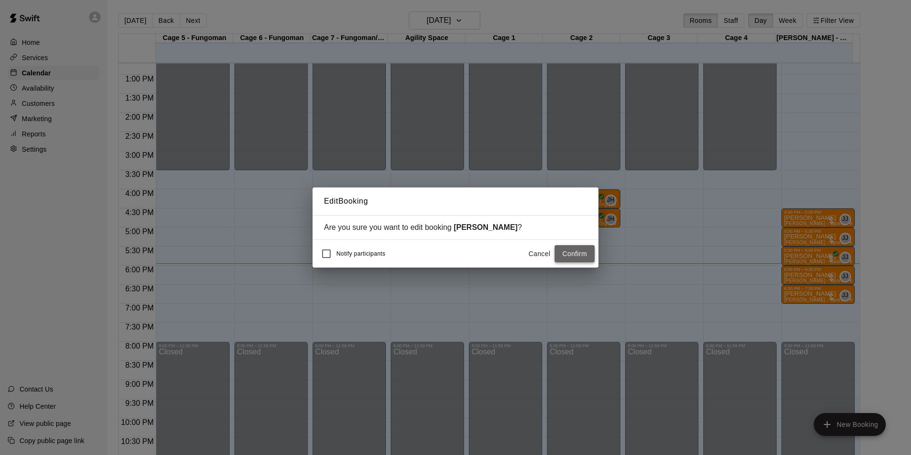
click at [586, 247] on button "Confirm" at bounding box center [575, 254] width 40 height 18
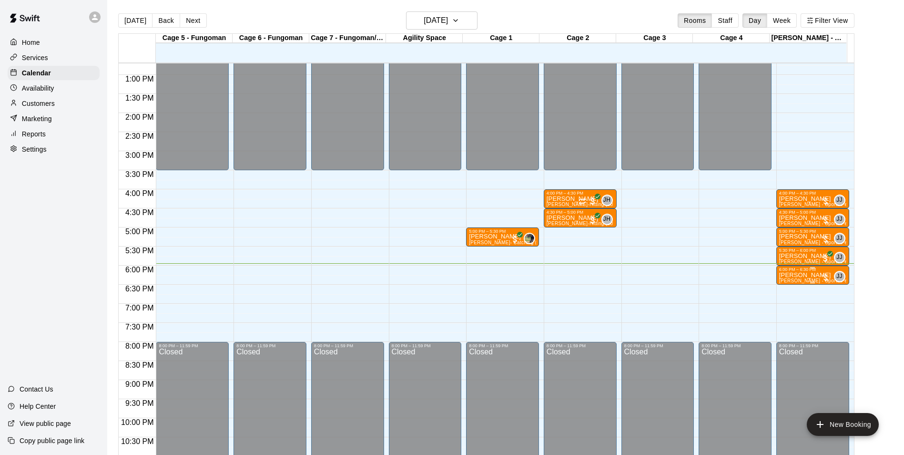
click at [810, 282] on div at bounding box center [812, 282] width 5 height 1
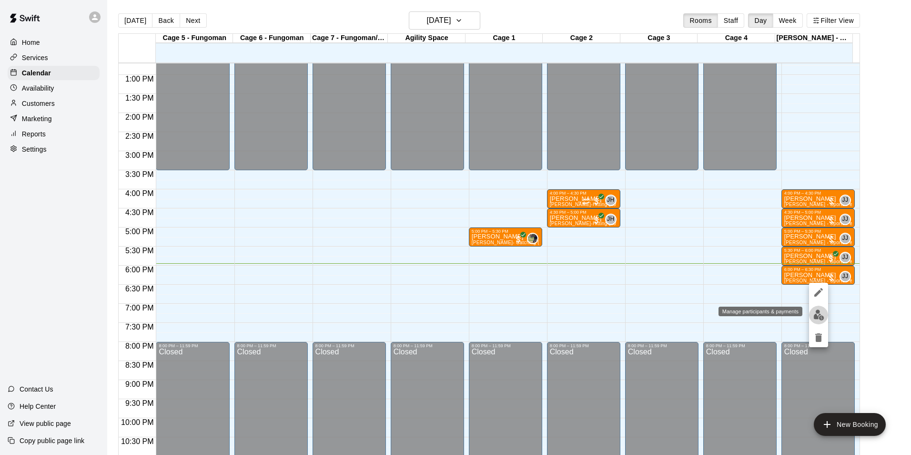
click at [824, 314] on img "edit" at bounding box center [819, 314] width 11 height 11
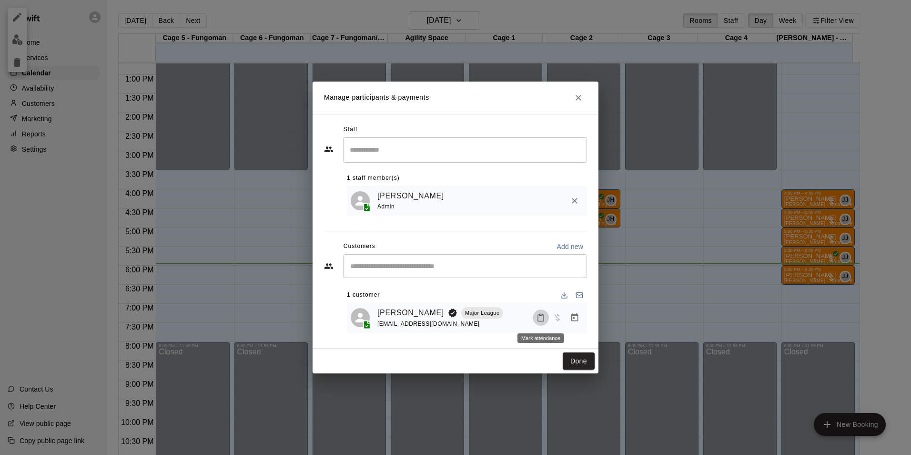
click at [538, 318] on icon "Mark attendance" at bounding box center [541, 317] width 9 height 9
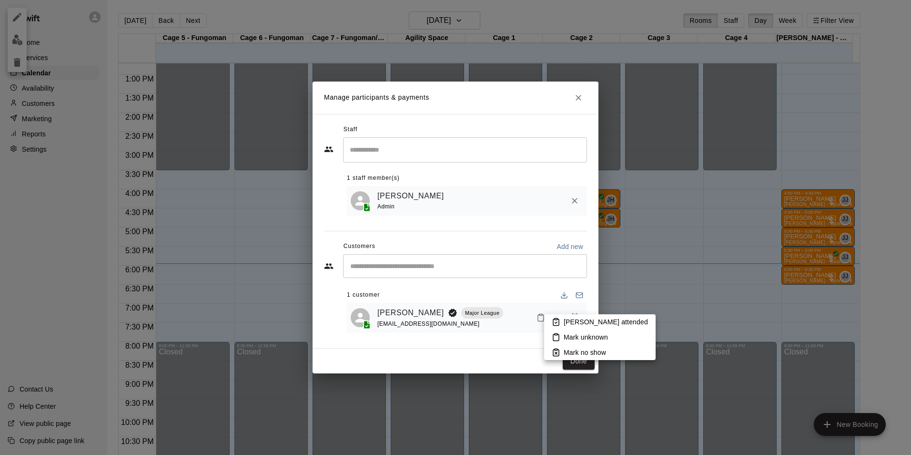
click at [570, 326] on p "[PERSON_NAME] attended" at bounding box center [606, 322] width 84 height 10
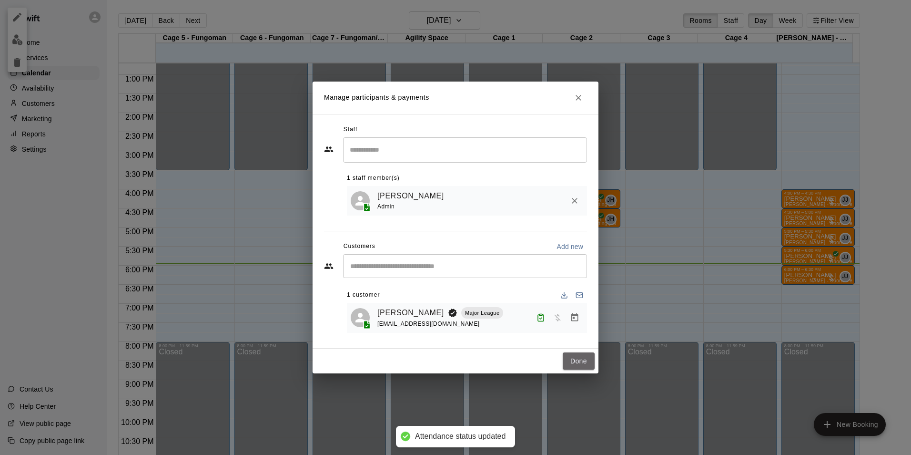
drag, startPoint x: 594, startPoint y: 362, endPoint x: 593, endPoint y: 372, distance: 10.6
click at [593, 372] on div "Done" at bounding box center [456, 360] width 286 height 25
click at [580, 358] on button "Done" at bounding box center [579, 361] width 32 height 18
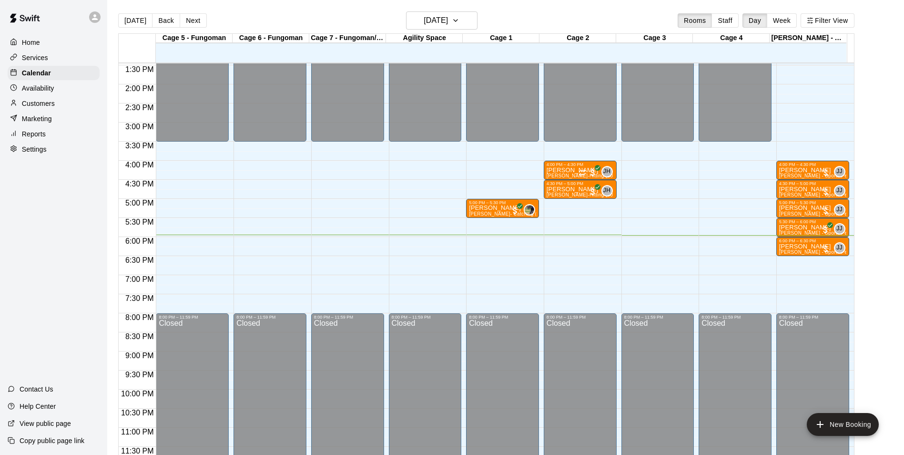
scroll to position [514, 0]
click at [796, 243] on div "6:00 PM – 6:30 PM" at bounding box center [812, 240] width 67 height 5
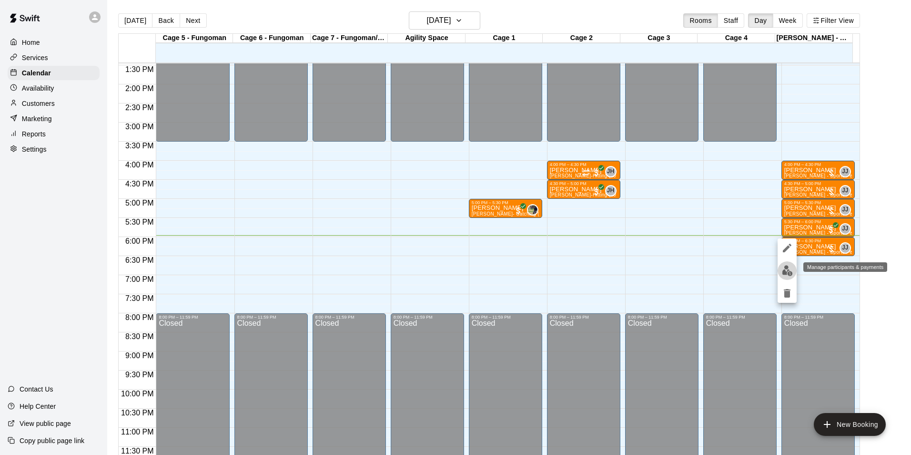
click at [792, 273] on img "edit" at bounding box center [787, 270] width 11 height 11
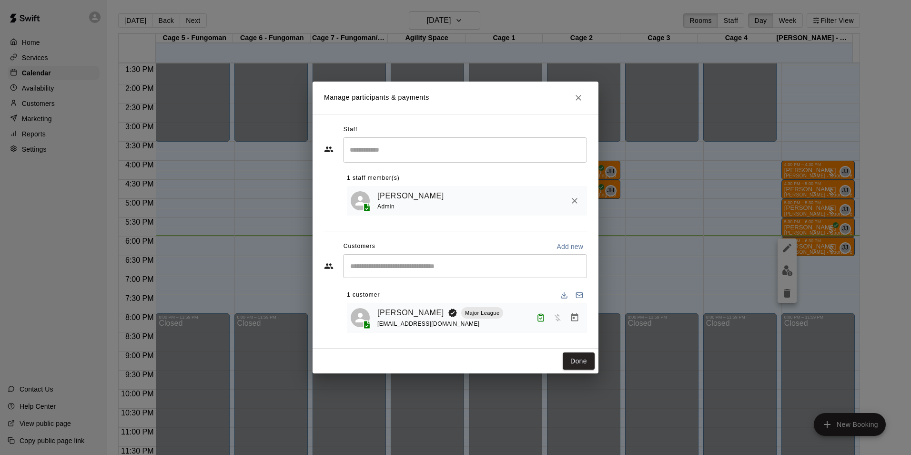
click at [687, 262] on div "Manage participants & payments Staff ​ 1 staff member(s) [PERSON_NAME] Admin Cu…" at bounding box center [455, 227] width 911 height 455
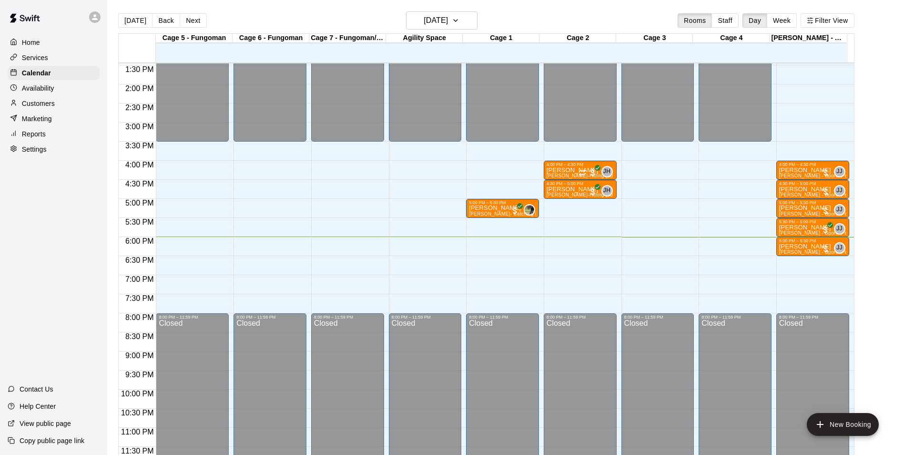
click at [47, 106] on p "Customers" at bounding box center [38, 104] width 33 height 10
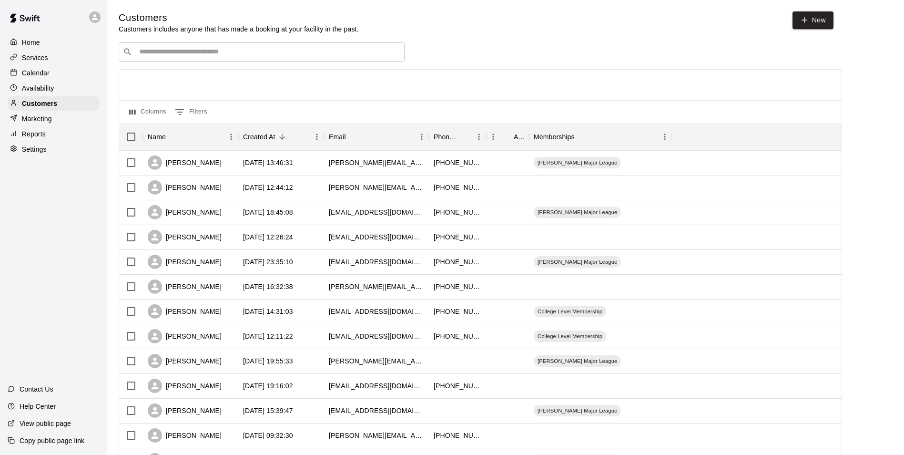
click at [140, 54] on input "Search customers by name or email" at bounding box center [268, 52] width 264 height 10
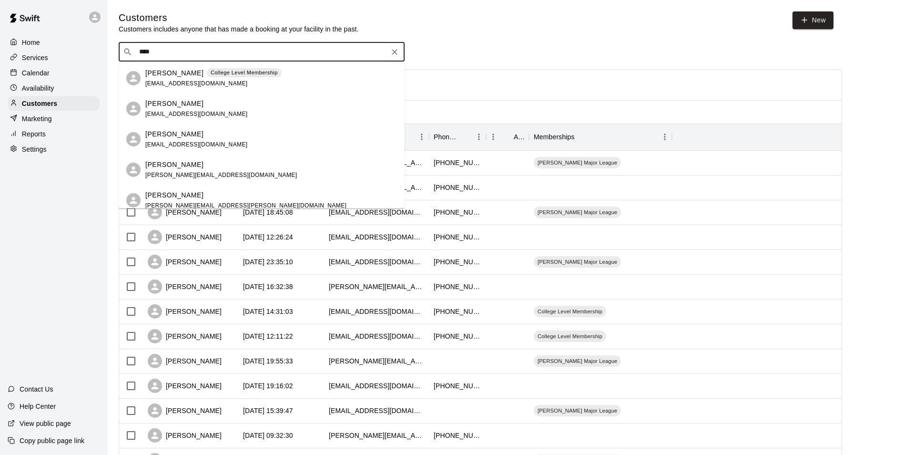
type input "****"
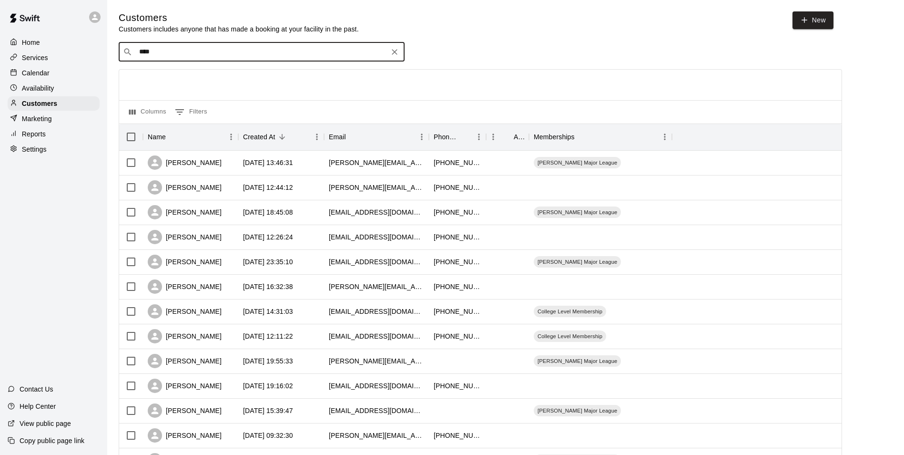
click at [518, 37] on div "Customers Customers includes anyone that has made a booking at your facility in…" at bounding box center [506, 403] width 774 height 785
click at [284, 49] on input "****" at bounding box center [261, 52] width 250 height 10
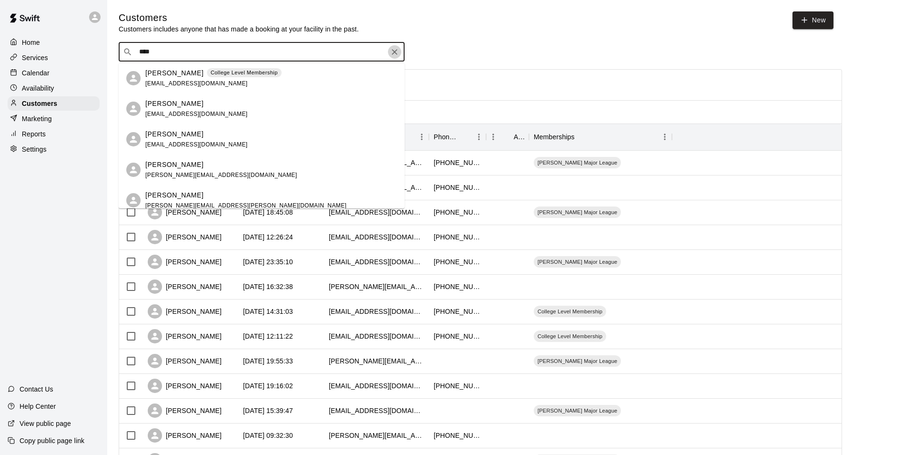
click at [400, 55] on button "Clear" at bounding box center [394, 51] width 13 height 13
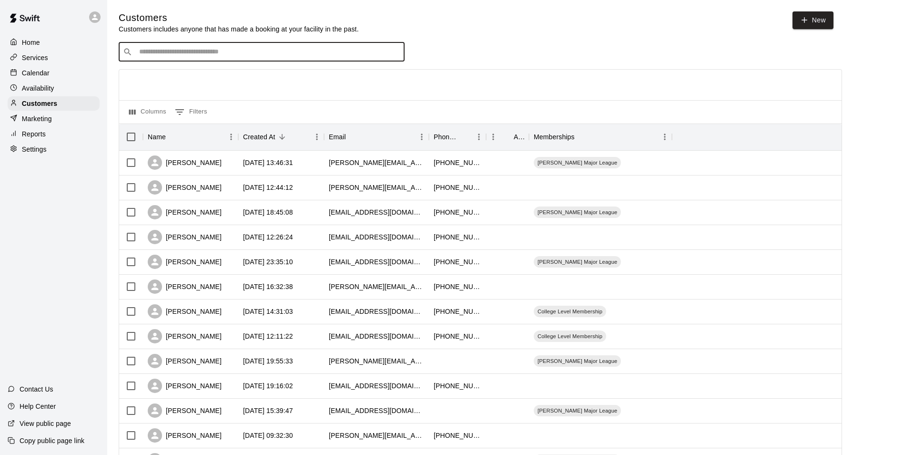
click at [51, 75] on div "Calendar" at bounding box center [54, 73] width 92 height 14
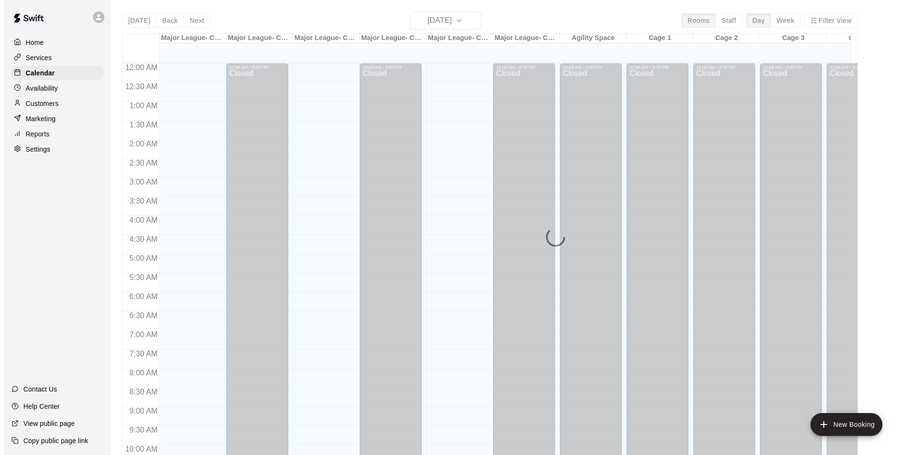
scroll to position [484, 0]
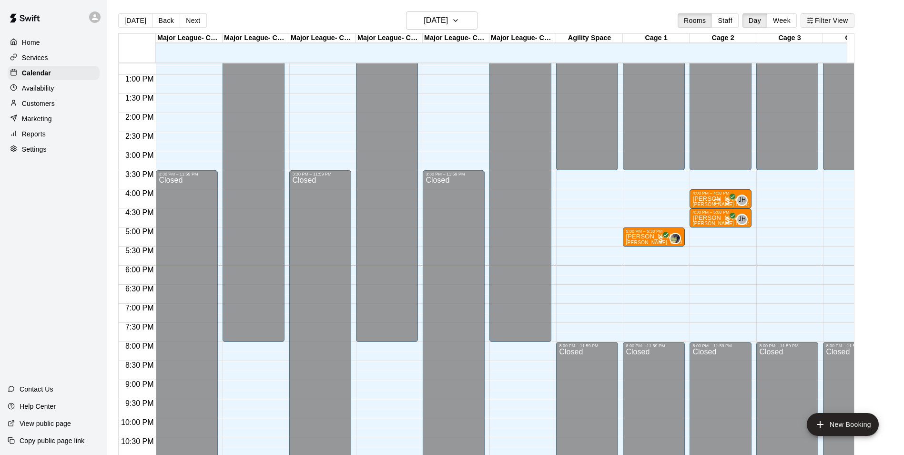
click at [828, 20] on button "Filter View" at bounding box center [827, 20] width 53 height 14
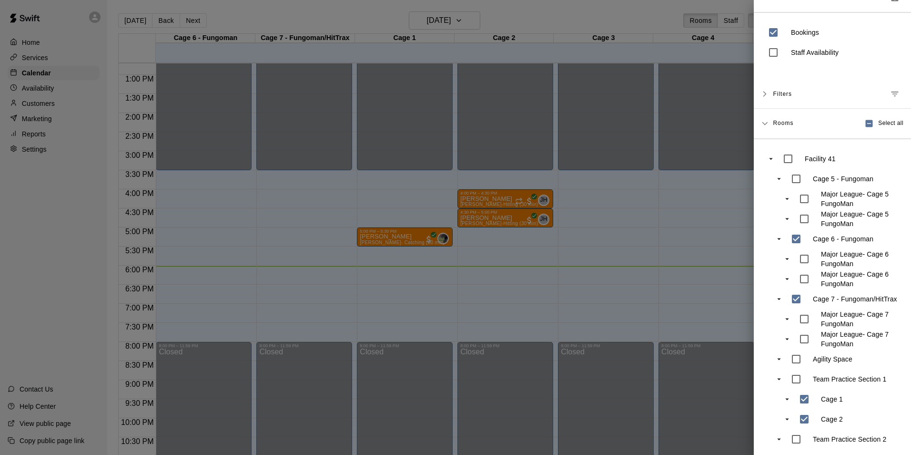
scroll to position [0, 0]
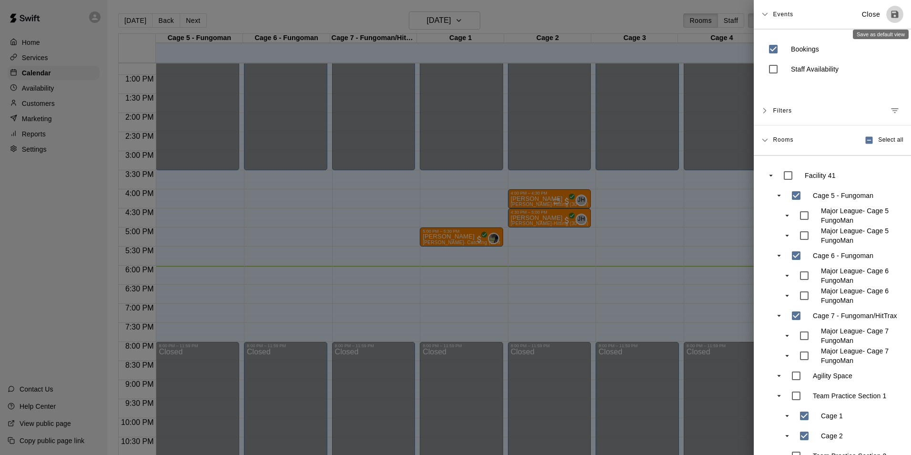
click at [892, 12] on icon "Save as default view" at bounding box center [895, 14] width 7 height 7
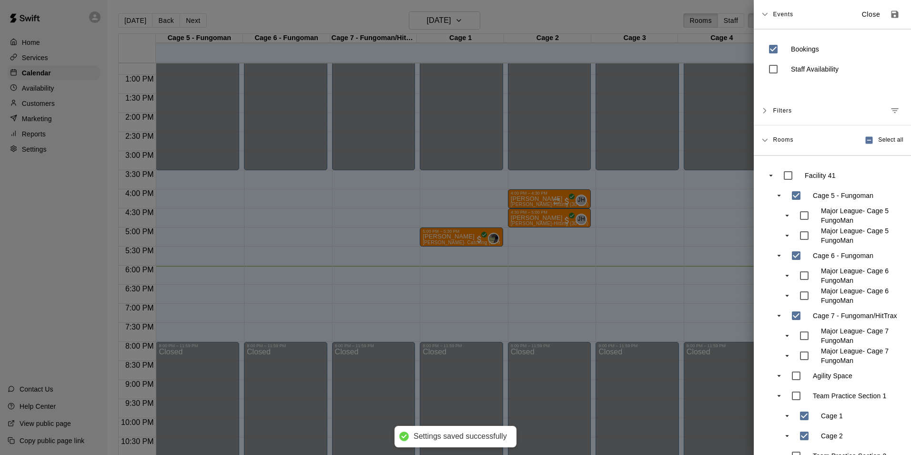
click at [610, 179] on div at bounding box center [455, 227] width 911 height 455
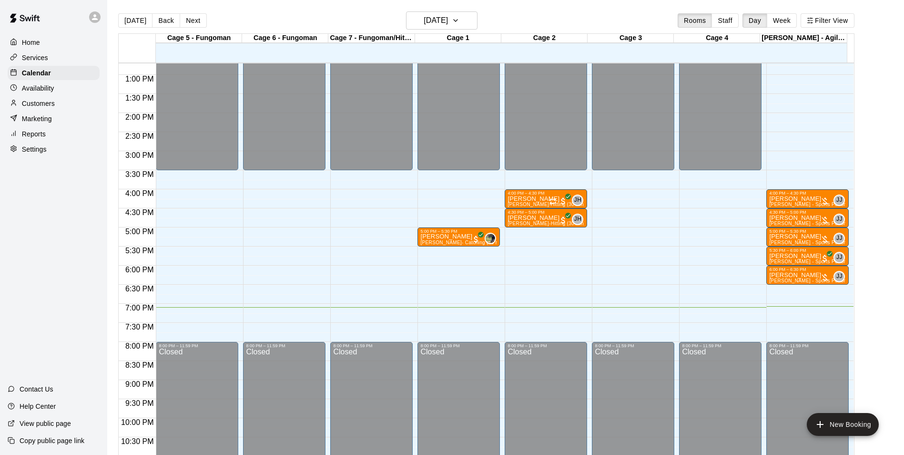
click at [801, 13] on button "Filter View" at bounding box center [827, 20] width 53 height 14
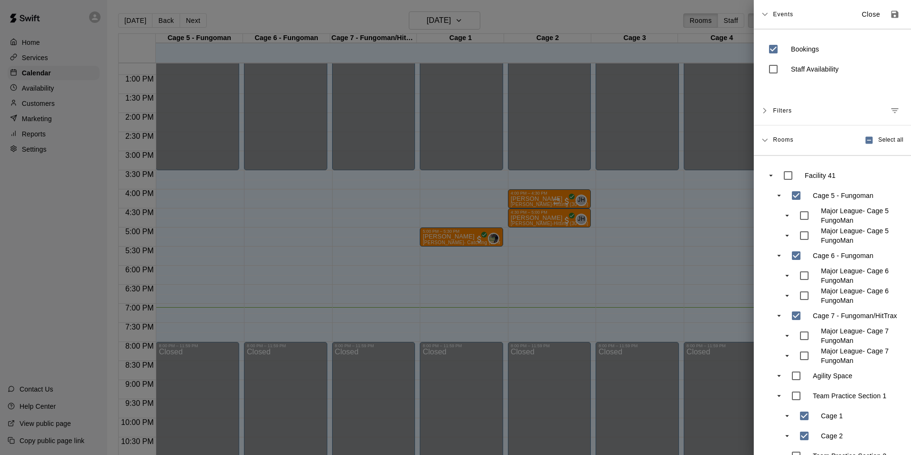
click at [419, 108] on div at bounding box center [455, 227] width 911 height 455
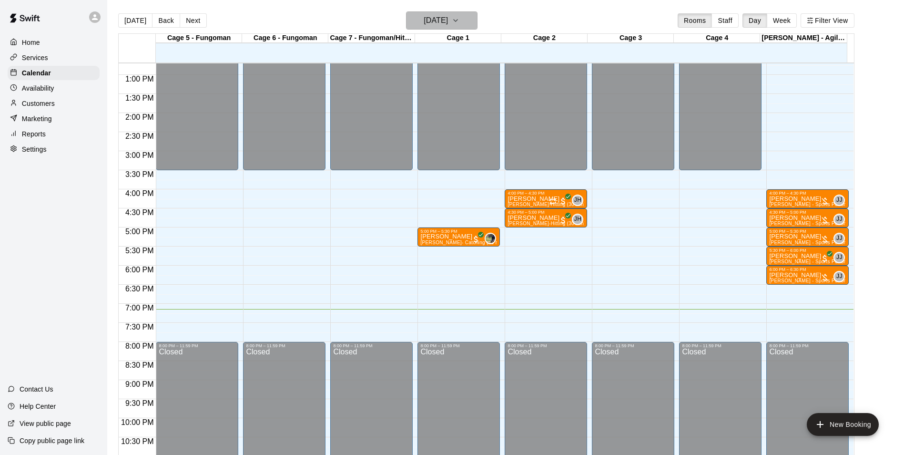
click at [448, 17] on h6 "[DATE]" at bounding box center [436, 20] width 24 height 13
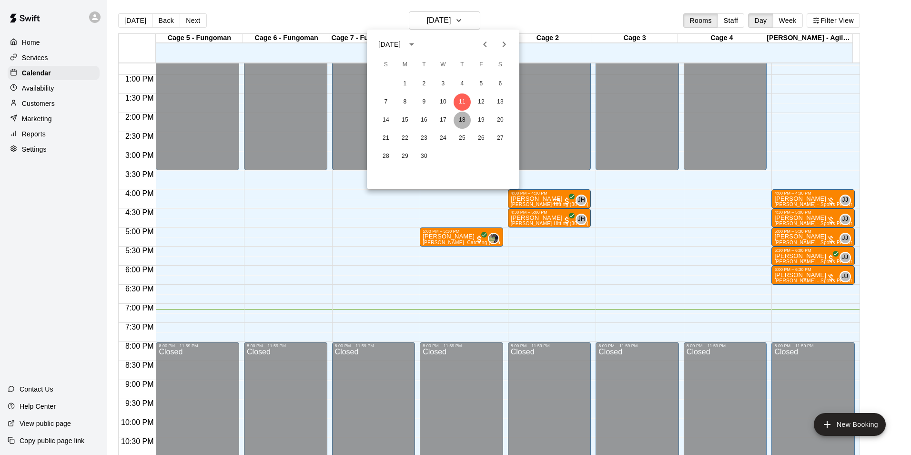
click at [464, 119] on button "18" at bounding box center [462, 120] width 17 height 17
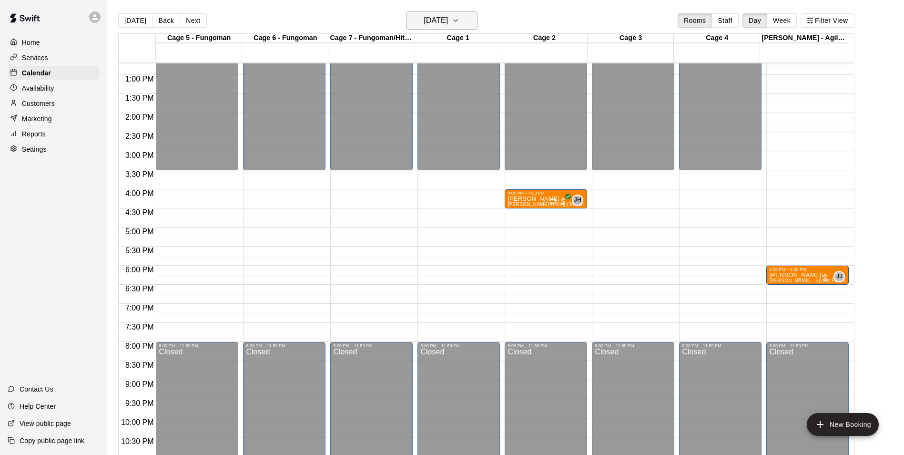
click at [445, 23] on h6 "[DATE]" at bounding box center [436, 20] width 24 height 13
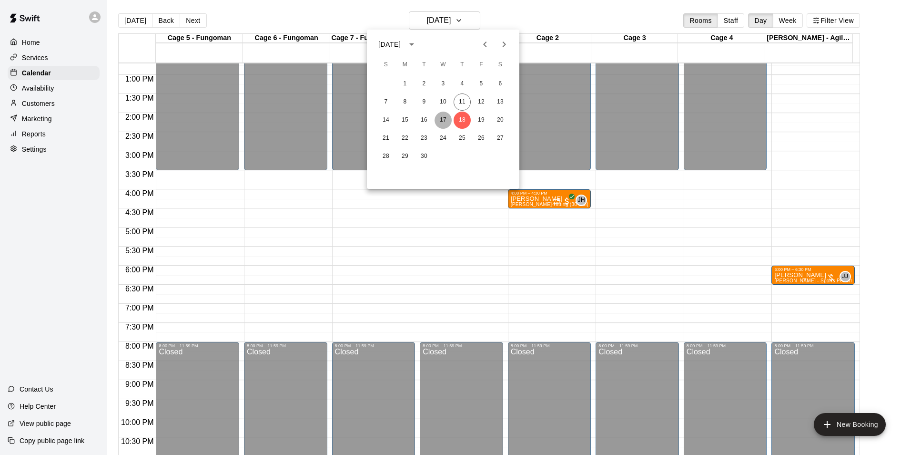
click at [449, 124] on button "17" at bounding box center [443, 120] width 17 height 17
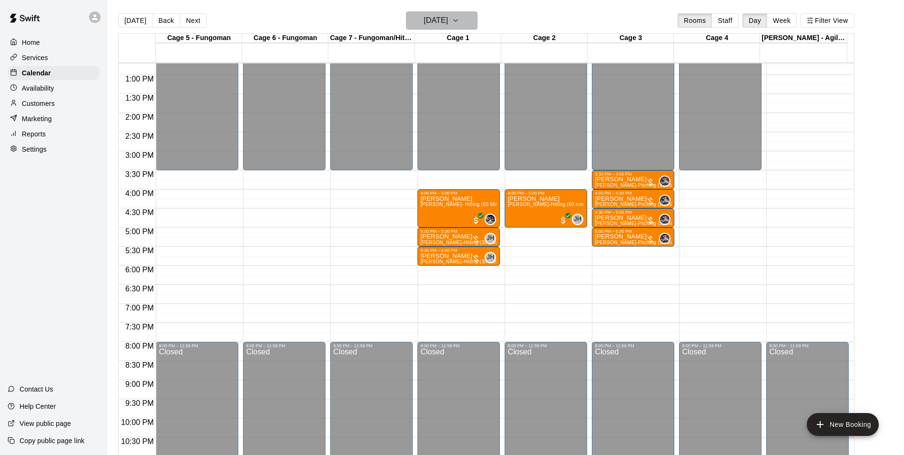
click at [448, 19] on h6 "[DATE]" at bounding box center [436, 20] width 24 height 13
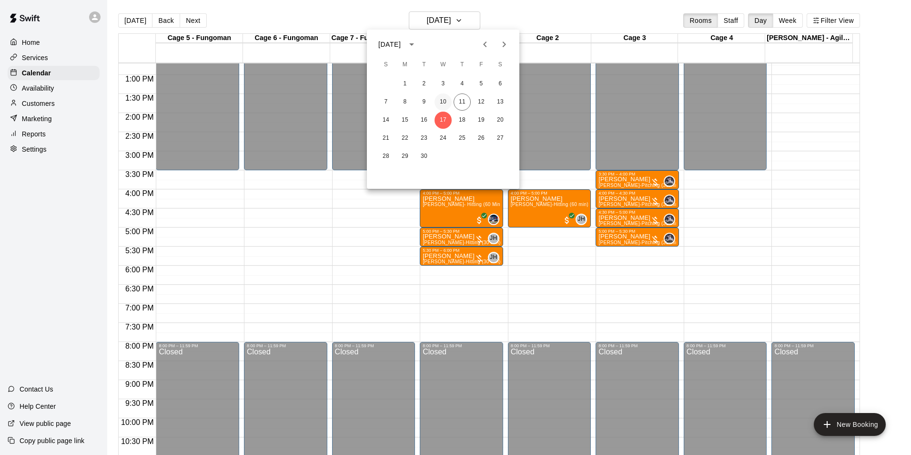
click at [445, 95] on button "10" at bounding box center [443, 101] width 17 height 17
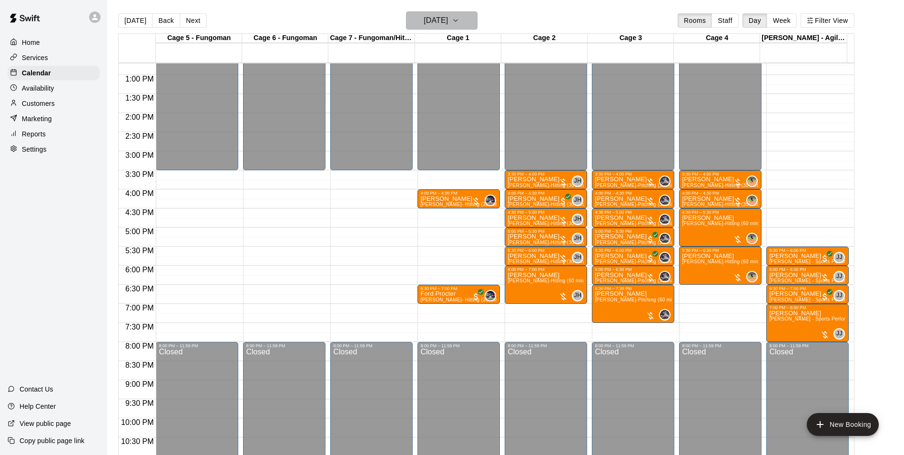
click at [448, 24] on h6 "[DATE]" at bounding box center [436, 20] width 24 height 13
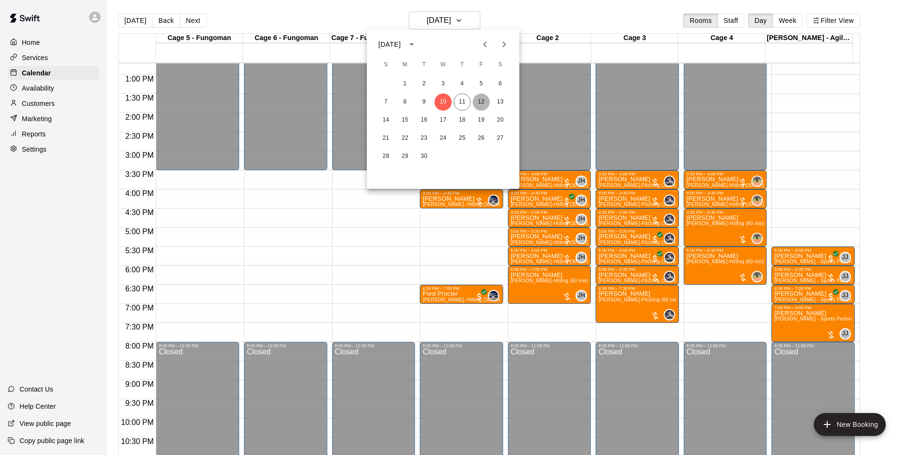
click at [486, 98] on button "12" at bounding box center [481, 101] width 17 height 17
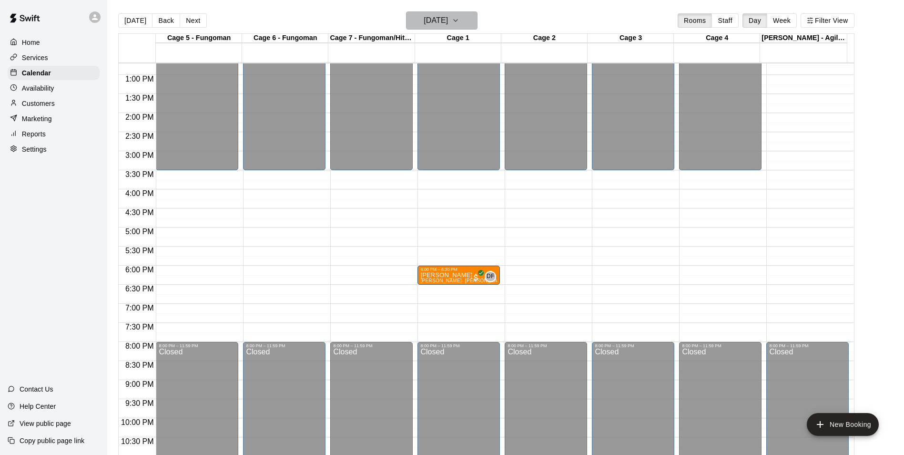
click at [459, 21] on icon "button" at bounding box center [456, 20] width 8 height 11
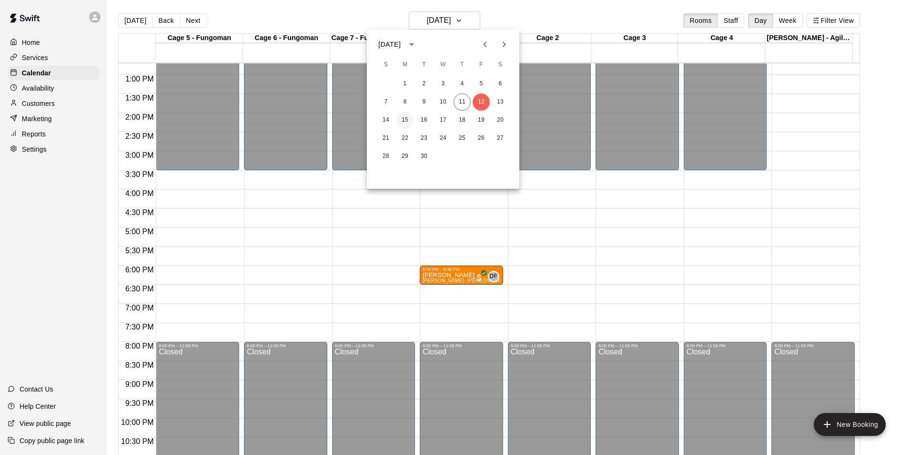
click at [400, 116] on button "15" at bounding box center [405, 120] width 17 height 17
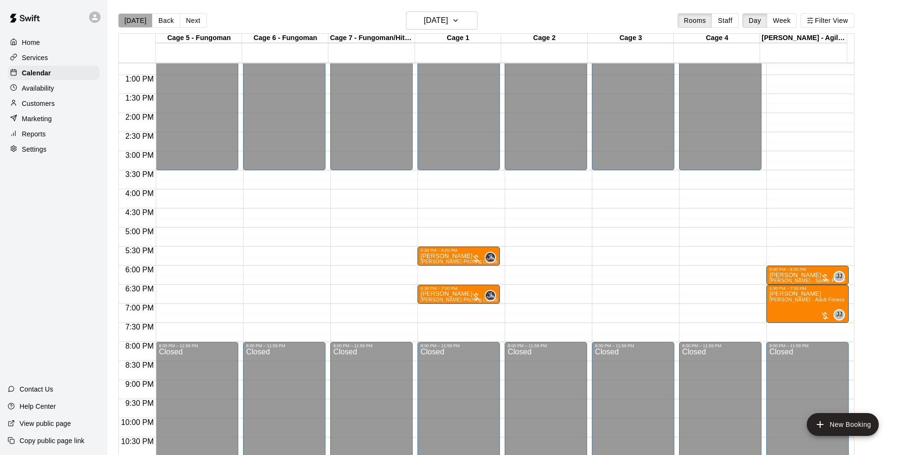
click at [141, 16] on button "[DATE]" at bounding box center [135, 20] width 34 height 14
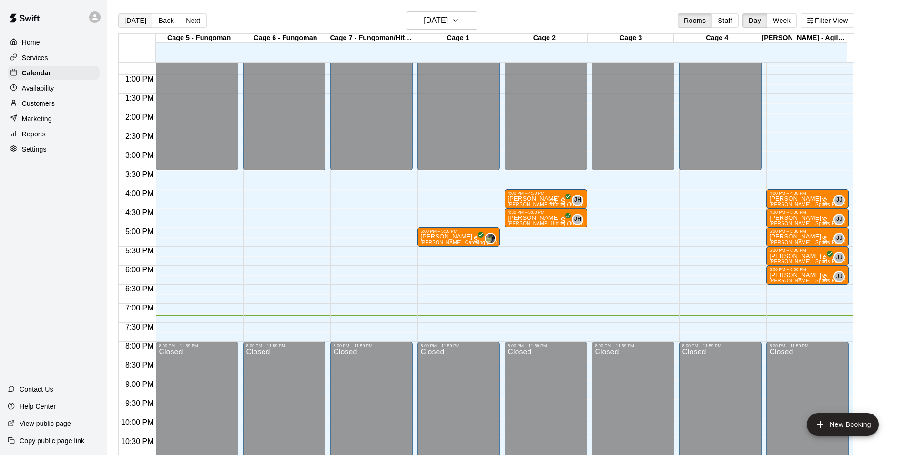
click at [118, 13] on button "[DATE]" at bounding box center [135, 20] width 34 height 14
click at [141, 16] on button "[DATE]" at bounding box center [135, 20] width 34 height 14
click at [815, 41] on div "[PERSON_NAME] - Agility" at bounding box center [803, 38] width 86 height 9
click at [101, 15] on div at bounding box center [97, 17] width 20 height 19
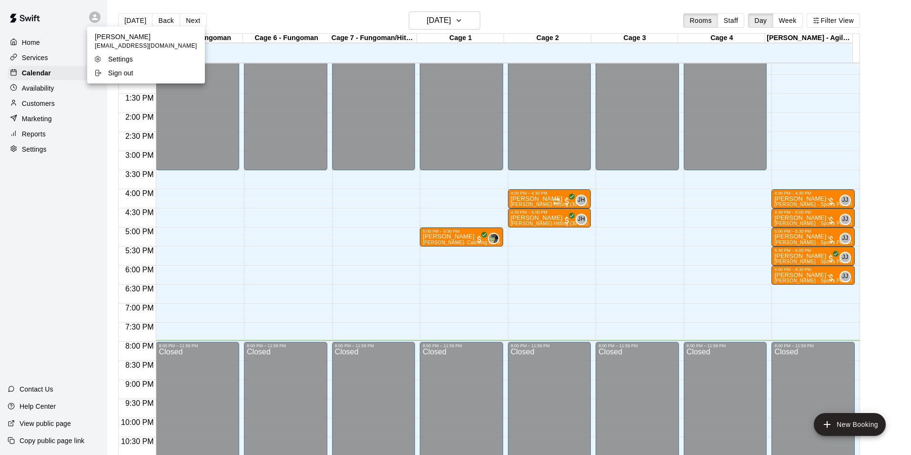
click at [104, 67] on li "Sign out" at bounding box center [146, 72] width 118 height 13
